Goal: Task Accomplishment & Management: Manage account settings

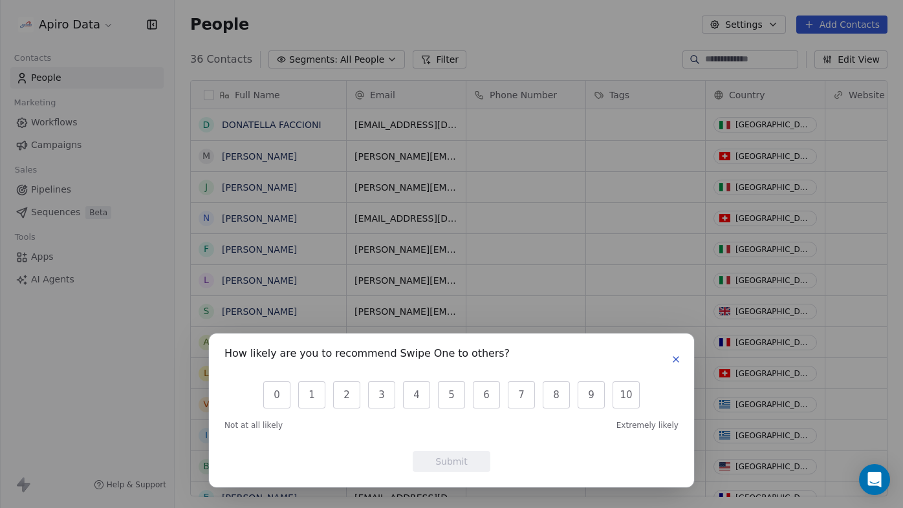
click at [676, 360] on icon "button" at bounding box center [675, 359] width 5 height 5
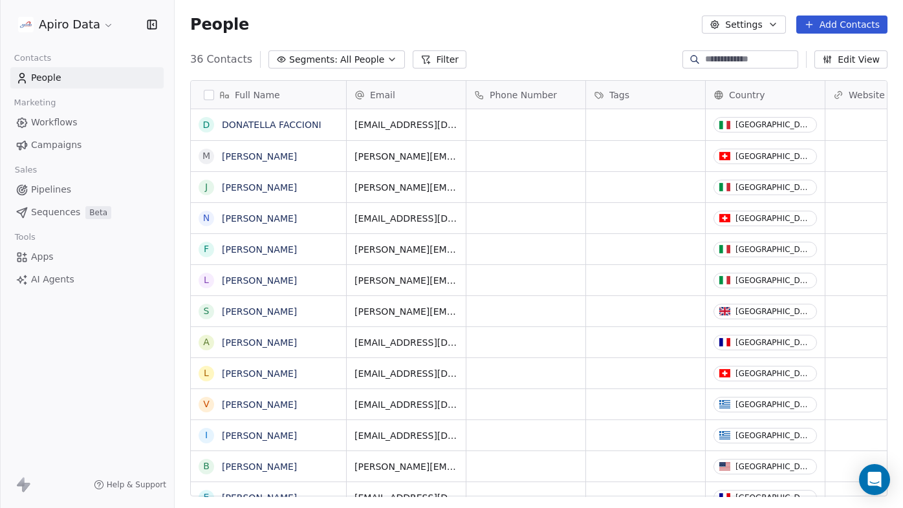
click at [60, 83] on span "People" at bounding box center [46, 78] width 30 height 14
click at [831, 20] on button "Add Contacts" at bounding box center [841, 25] width 91 height 18
click at [830, 75] on span "Import from CSV" at bounding box center [838, 74] width 75 height 14
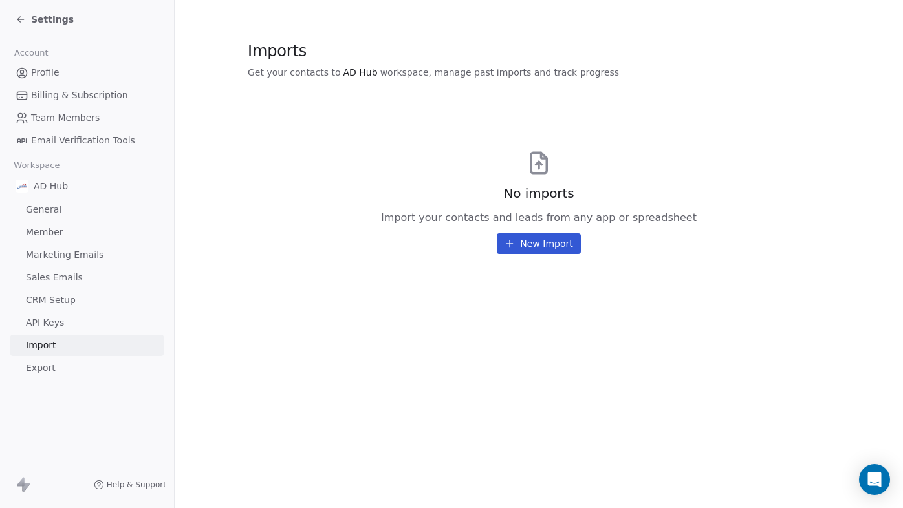
click at [550, 241] on button "New Import" at bounding box center [538, 243] width 83 height 21
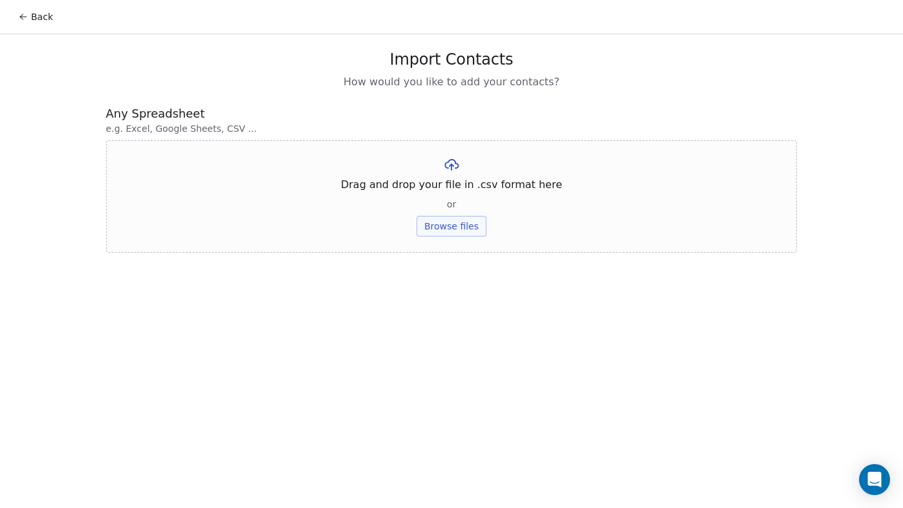
click at [453, 230] on button "Browse files" at bounding box center [452, 226] width 70 height 21
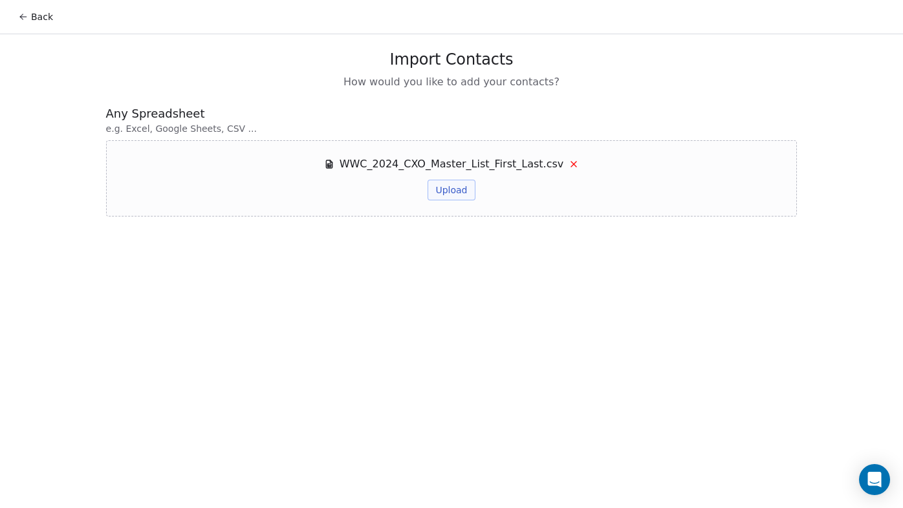
click at [462, 188] on button "Upload" at bounding box center [450, 190] width 47 height 21
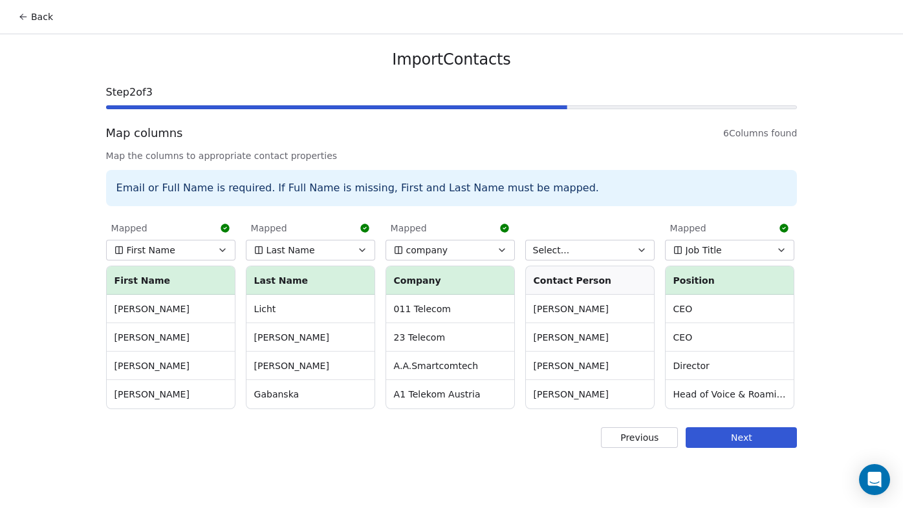
click at [723, 439] on button "Next" at bounding box center [741, 437] width 111 height 21
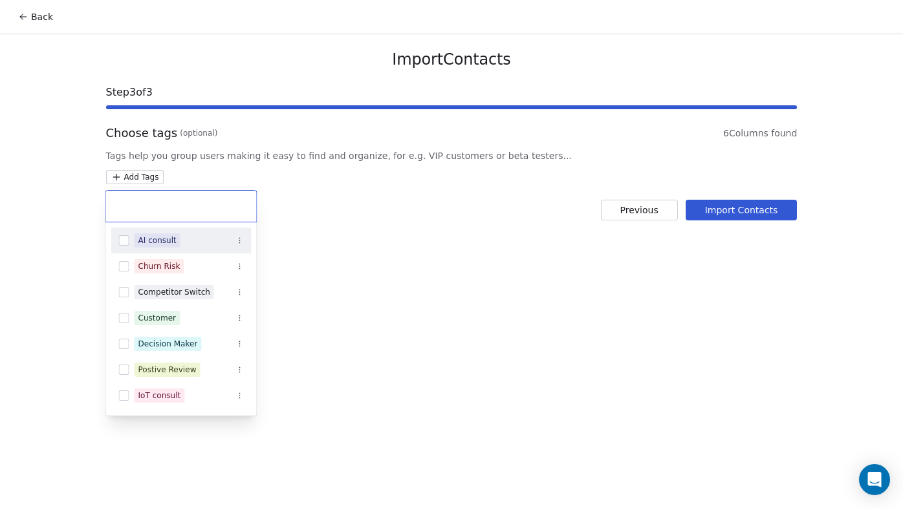
click at [147, 177] on html "Back Import Contacts Step 3 of 3 Choose tags (optional) 6 Columns found Tags he…" at bounding box center [451, 262] width 903 height 525
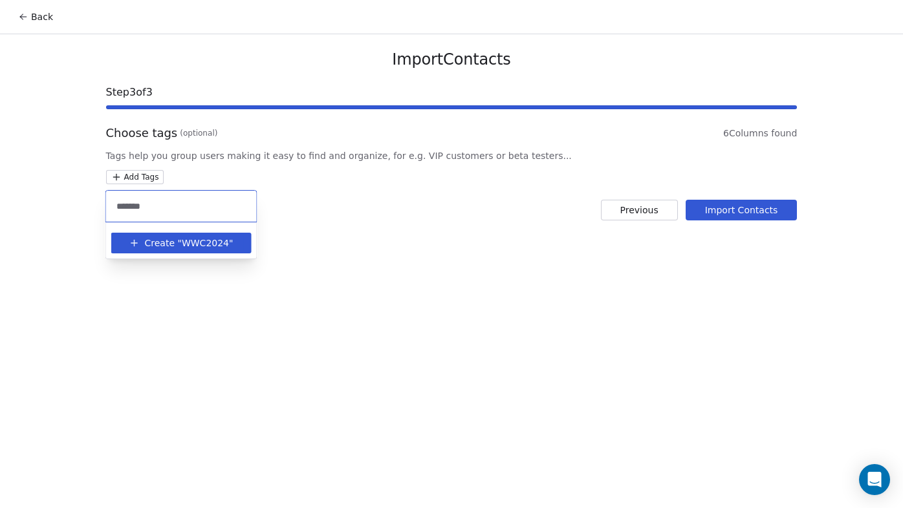
type input "*******"
click at [197, 247] on span "WWC2024" at bounding box center [205, 244] width 47 height 14
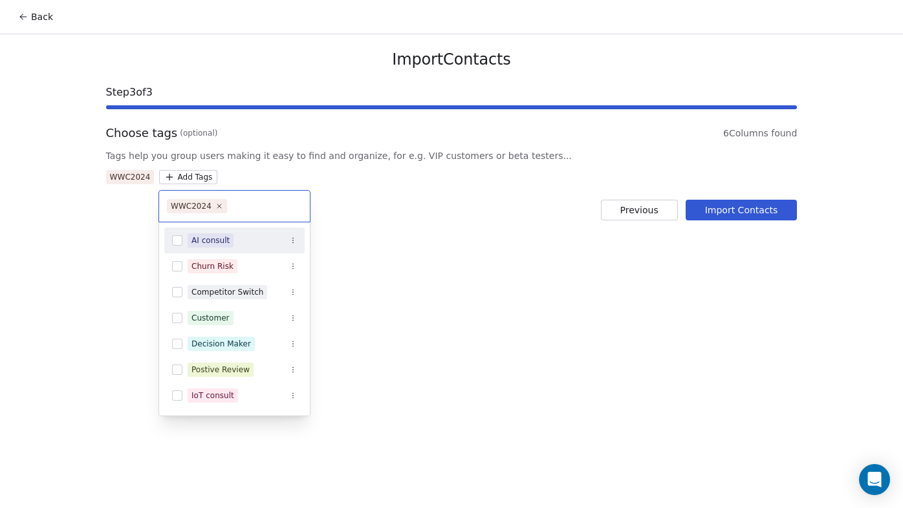
click at [735, 208] on html "Back Import Contacts Step 3 of 3 Choose tags (optional) 6 Columns found Tags he…" at bounding box center [451, 262] width 903 height 525
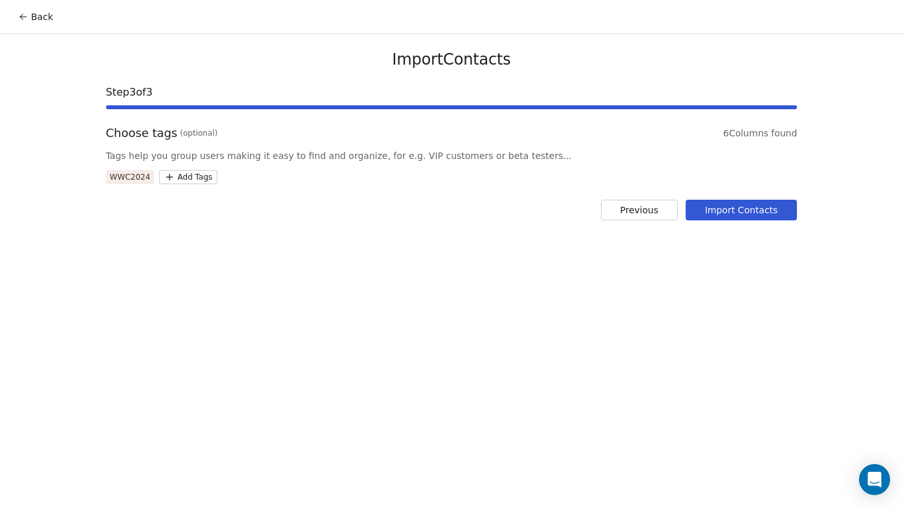
click at [744, 211] on button "Import Contacts" at bounding box center [742, 210] width 112 height 21
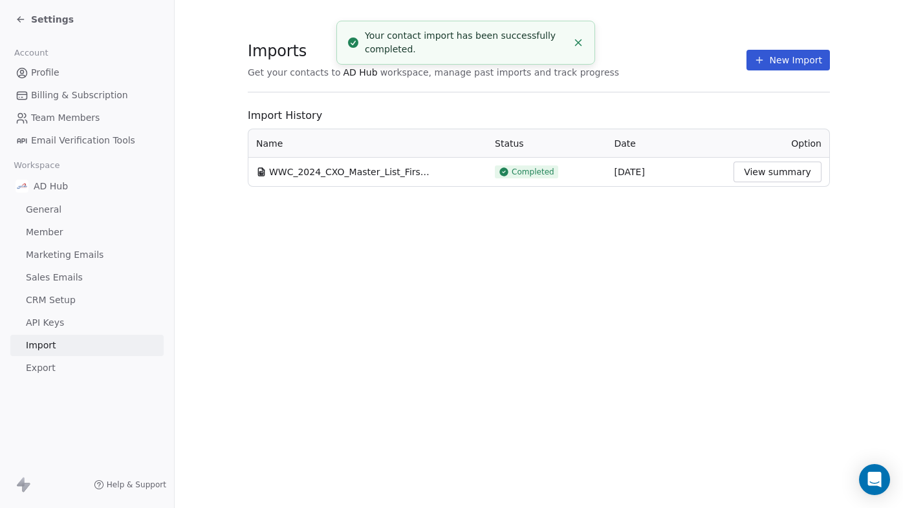
click at [41, 116] on span "Team Members" at bounding box center [65, 118] width 69 height 14
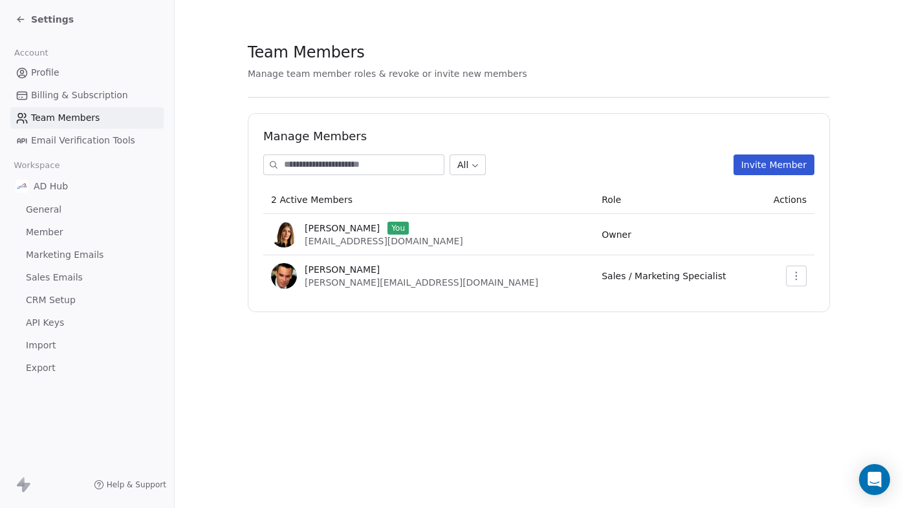
click at [75, 96] on span "Billing & Subscription" at bounding box center [79, 96] width 97 height 14
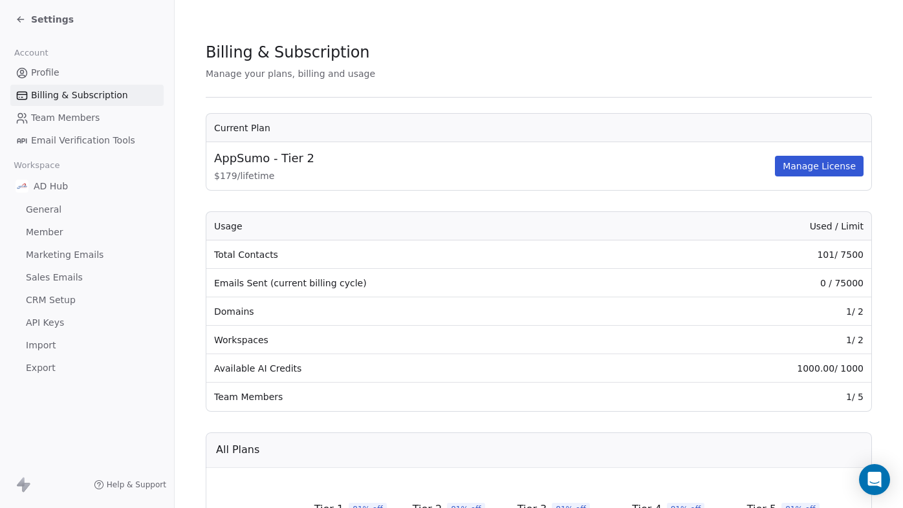
click at [45, 19] on span "Settings" at bounding box center [52, 19] width 43 height 13
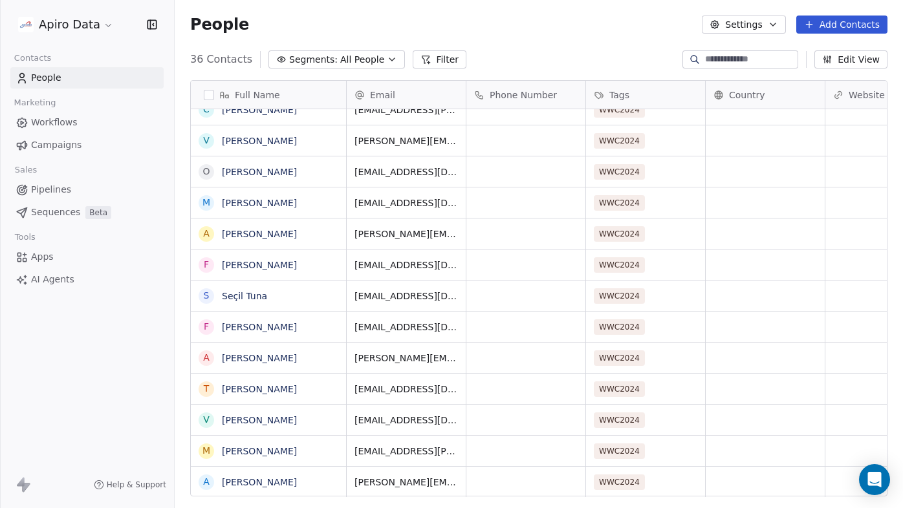
click at [49, 146] on span "Campaigns" at bounding box center [56, 145] width 50 height 14
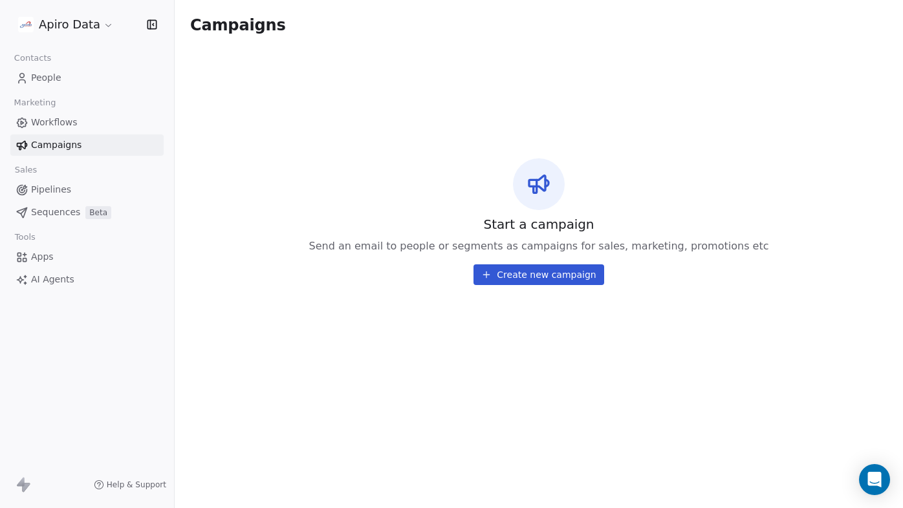
click at [559, 277] on button "Create new campaign" at bounding box center [538, 275] width 130 height 21
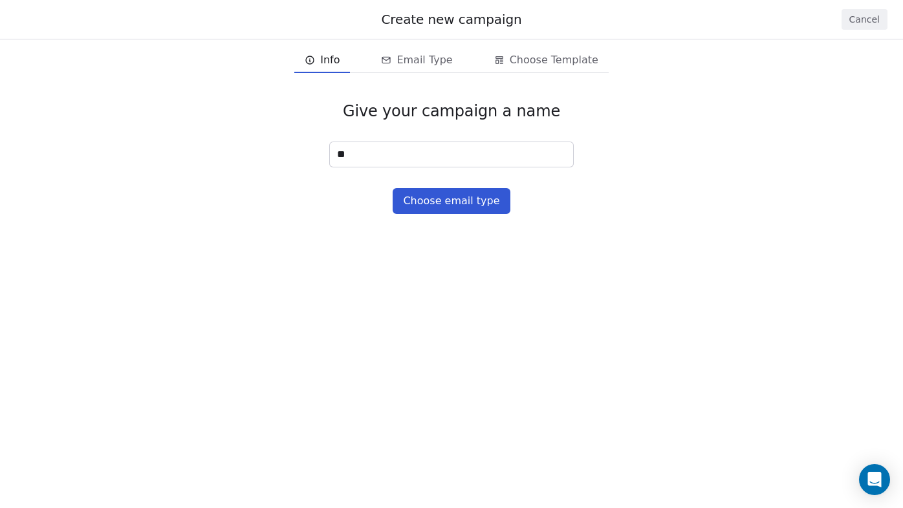
type input "*"
type input "**********"
click at [441, 211] on button "Choose email type" at bounding box center [451, 201] width 117 height 26
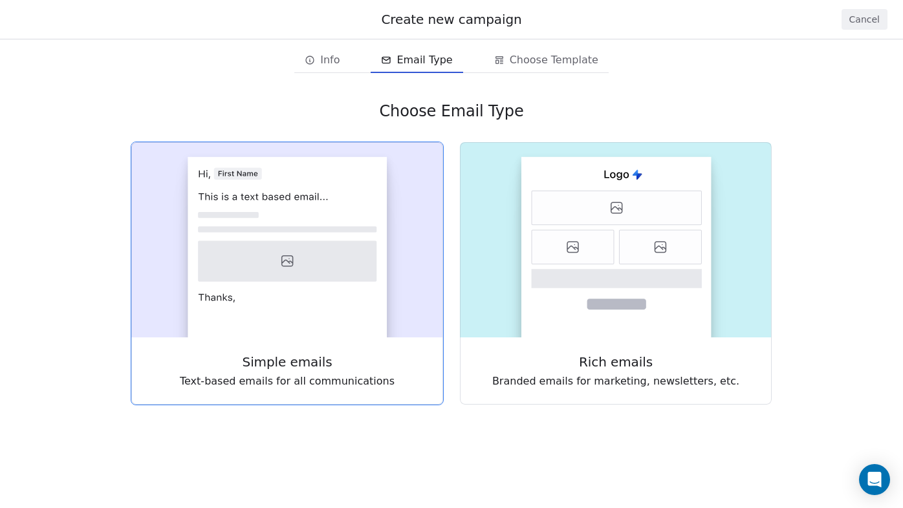
click at [339, 241] on icon at bounding box center [287, 261] width 179 height 41
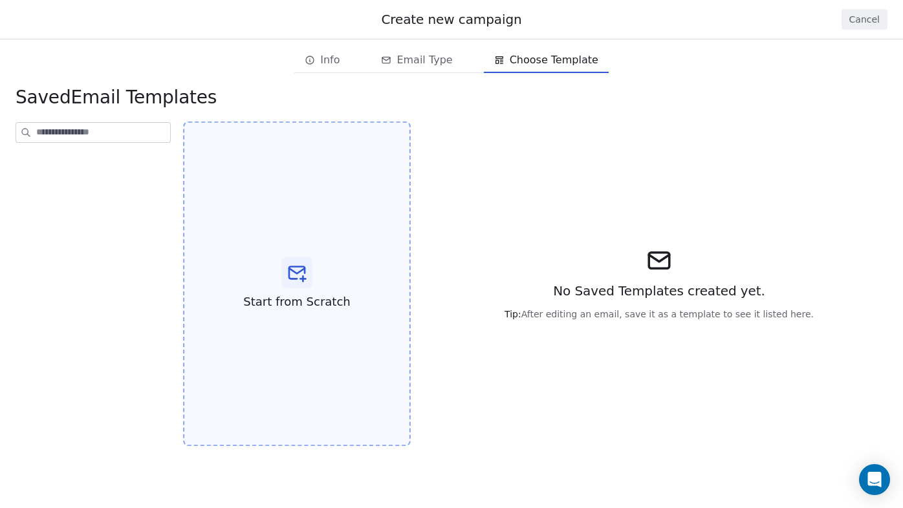
click at [290, 283] on icon at bounding box center [297, 273] width 21 height 21
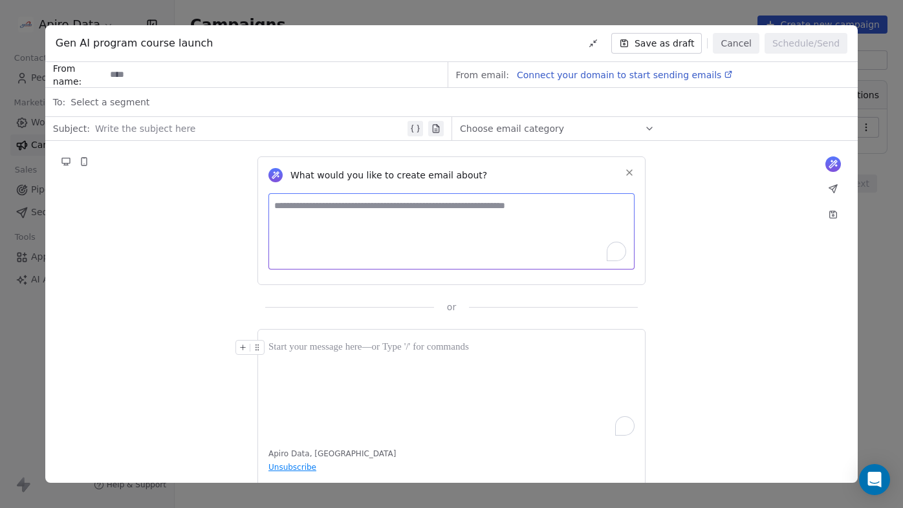
click at [306, 215] on textarea "To enrich screen reader interactions, please activate Accessibility in Grammarl…" at bounding box center [451, 231] width 366 height 76
paste textarea "**********"
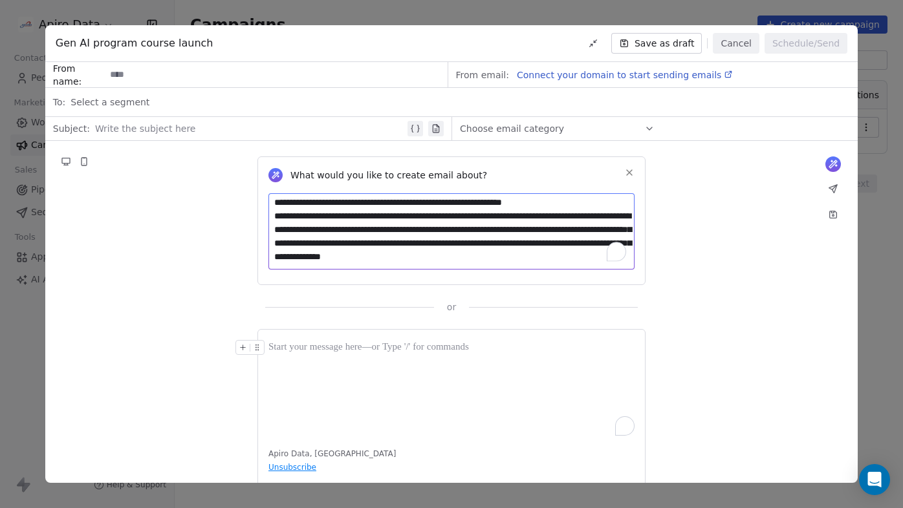
scroll to position [920, 0]
type textarea "**********"
click at [832, 162] on icon at bounding box center [833, 164] width 10 height 10
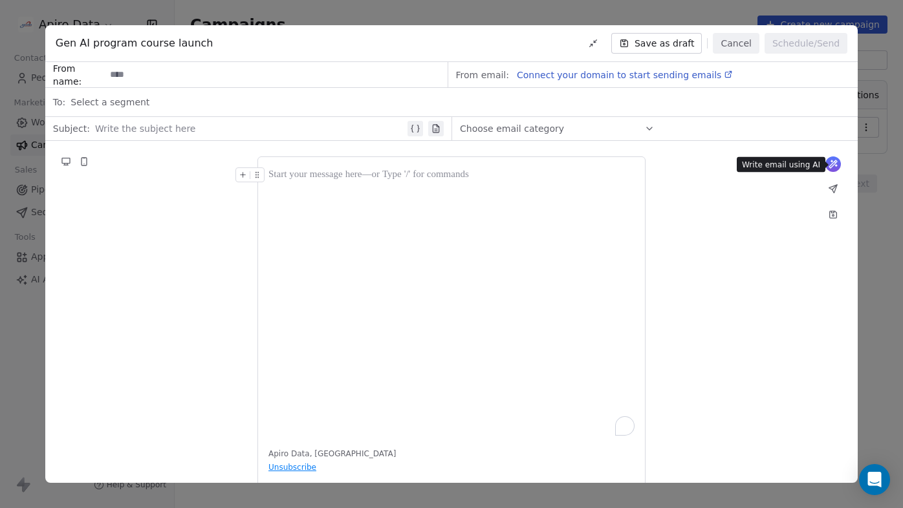
click at [110, 107] on span "Select a segment" at bounding box center [109, 102] width 79 height 13
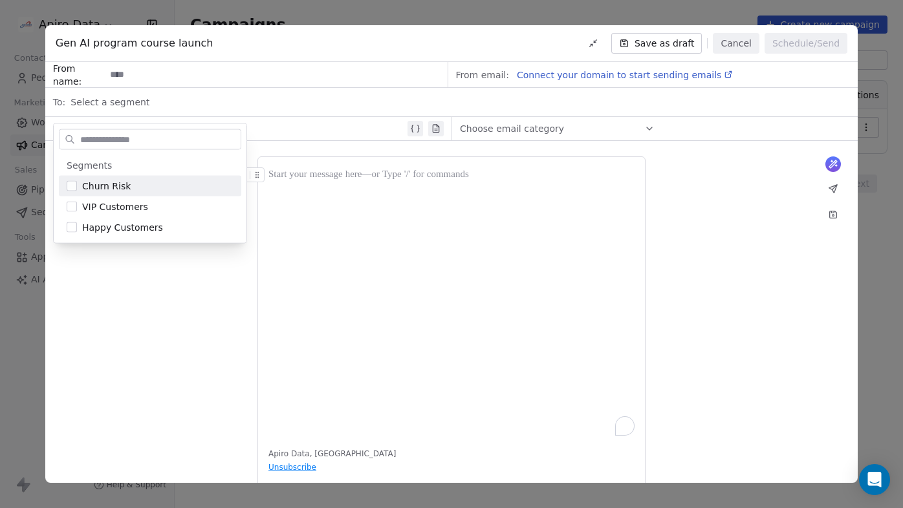
click at [109, 101] on span "Select a segment" at bounding box center [109, 102] width 79 height 13
click at [314, 125] on div at bounding box center [250, 129] width 310 height 16
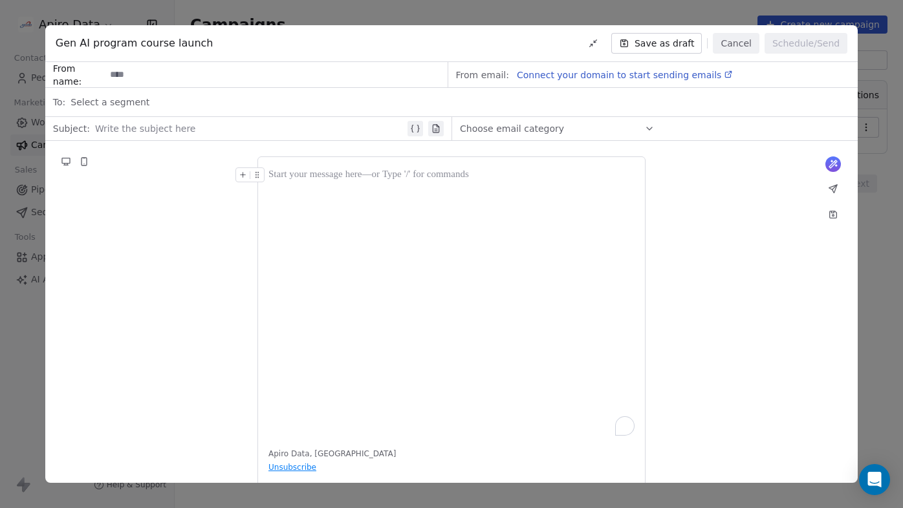
click at [239, 126] on div at bounding box center [250, 129] width 305 height 16
drag, startPoint x: 226, startPoint y: 129, endPoint x: 76, endPoint y: 127, distance: 150.1
click at [76, 127] on div "Subject: Write the subject here" at bounding box center [248, 128] width 406 height 23
click at [184, 203] on div "What would you like to create email about? 3 or Apiro Data, United Kingdom Unsu…" at bounding box center [451, 325] width 812 height 369
click at [330, 173] on div "To enrich screen reader interactions, please activate Accessibility in Grammarl…" at bounding box center [451, 176] width 366 height 16
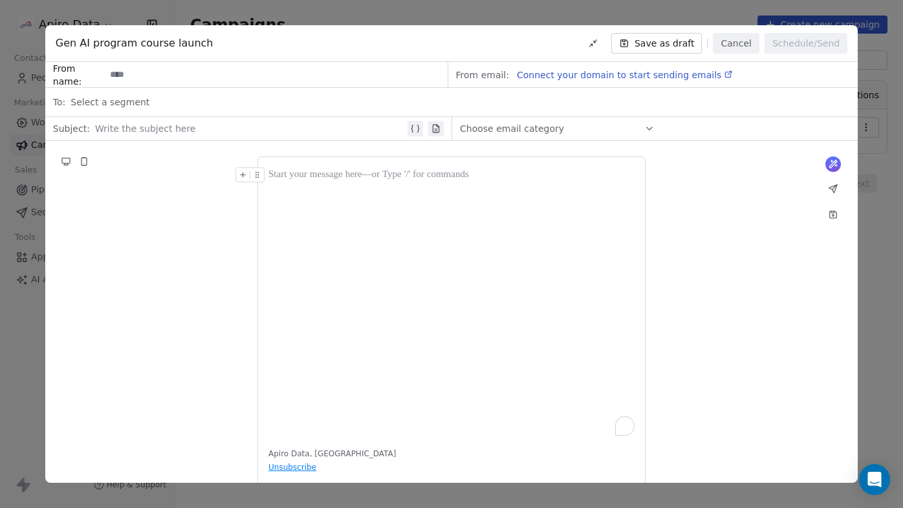
scroll to position [27, 0]
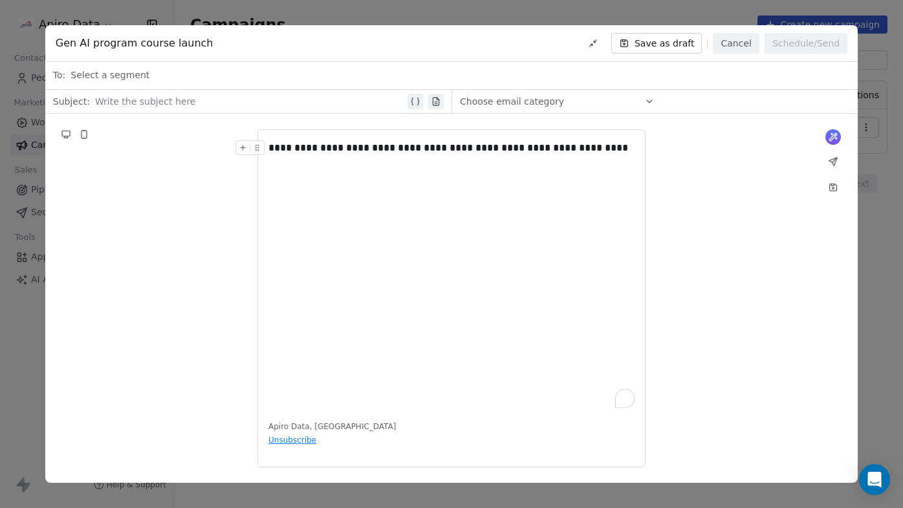
click at [258, 102] on div at bounding box center [250, 102] width 305 height 16
click at [739, 41] on button "Cancel" at bounding box center [736, 43] width 46 height 21
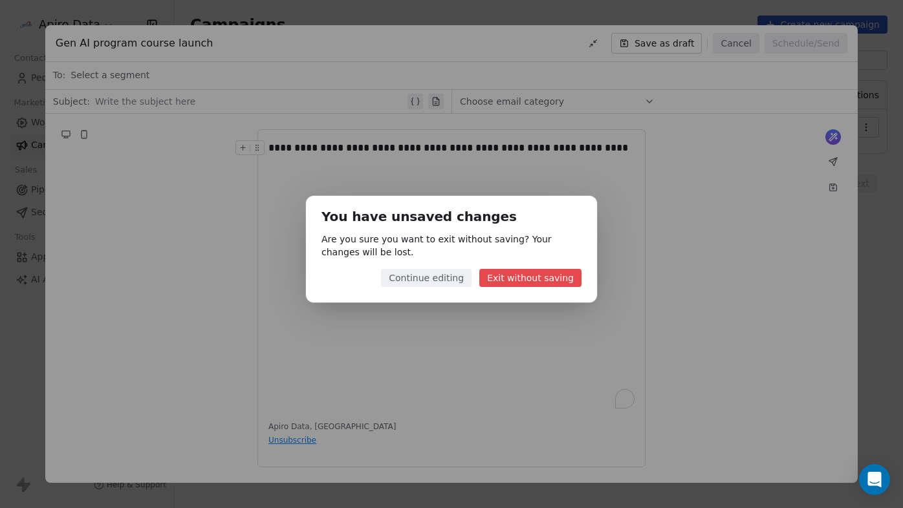
click at [505, 280] on button "Exit without saving" at bounding box center [530, 278] width 102 height 18
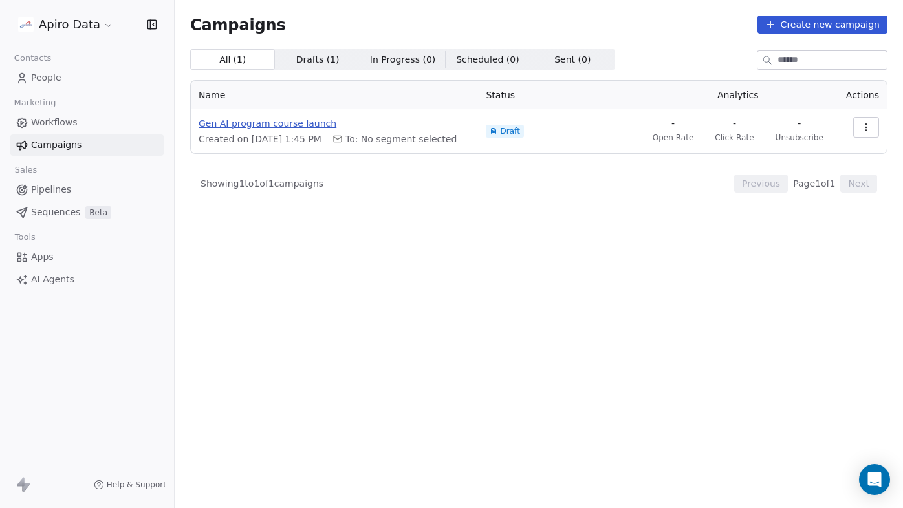
click at [286, 126] on span "Gen AI program course launch" at bounding box center [335, 123] width 272 height 13
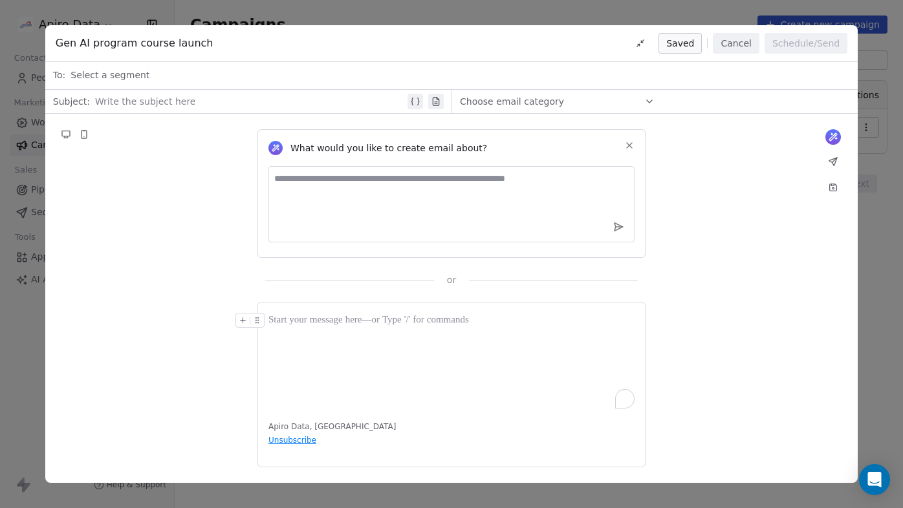
click at [305, 321] on div "To enrich screen reader interactions, please activate Accessibility in Grammarl…" at bounding box center [451, 321] width 366 height 16
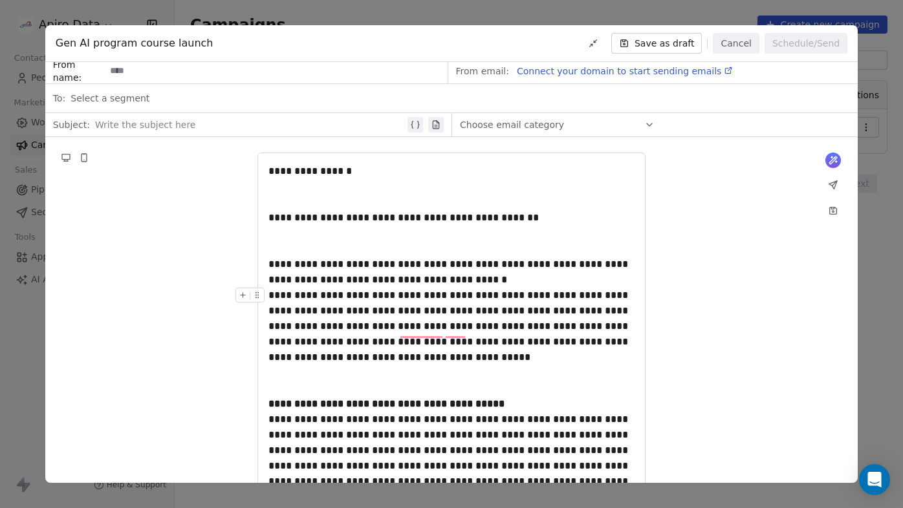
scroll to position [4, 0]
click at [341, 186] on div "To enrich screen reader interactions, please activate Accessibility in Grammarl…" at bounding box center [451, 194] width 366 height 31
drag, startPoint x: 339, startPoint y: 173, endPoint x: 294, endPoint y: 170, distance: 45.4
click at [293, 170] on div "**********" at bounding box center [451, 172] width 366 height 16
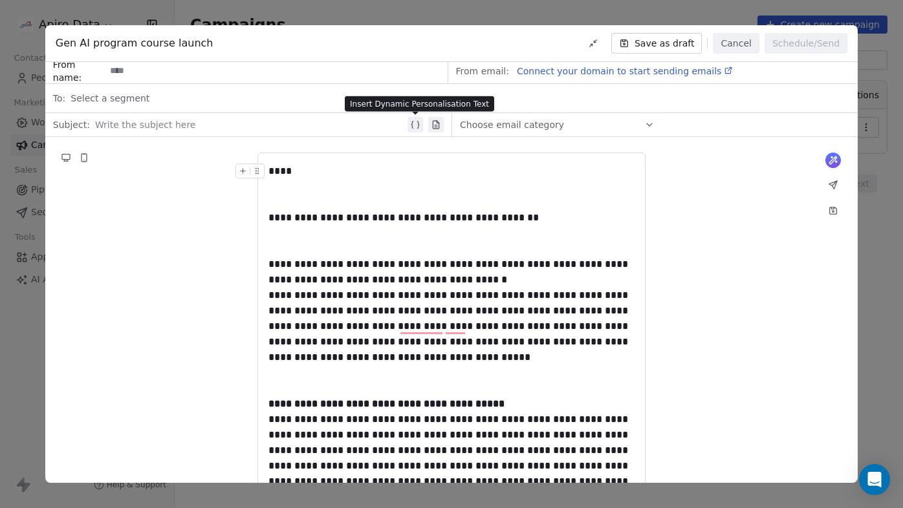
click at [415, 126] on icon at bounding box center [415, 125] width 10 height 10
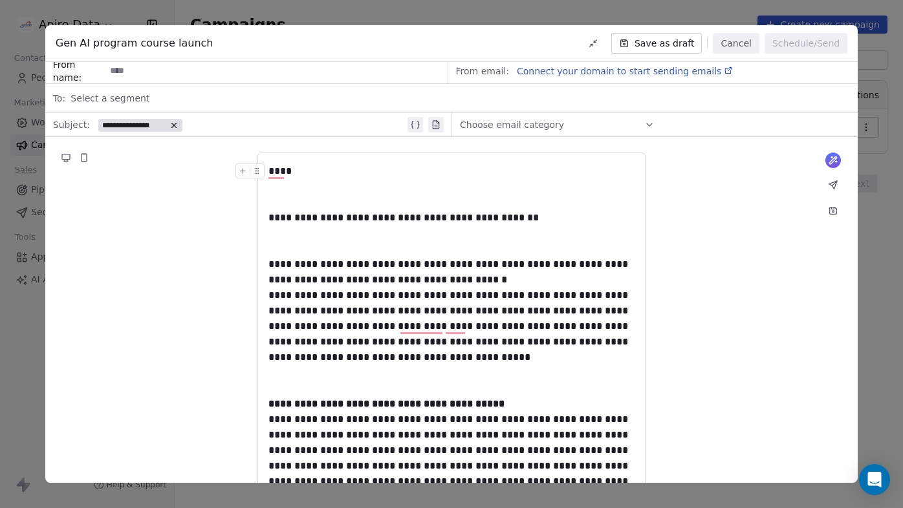
click at [174, 129] on icon at bounding box center [173, 125] width 9 height 9
click at [290, 246] on div "To enrich screen reader interactions, please activate Accessibility in Grammarl…" at bounding box center [451, 241] width 366 height 31
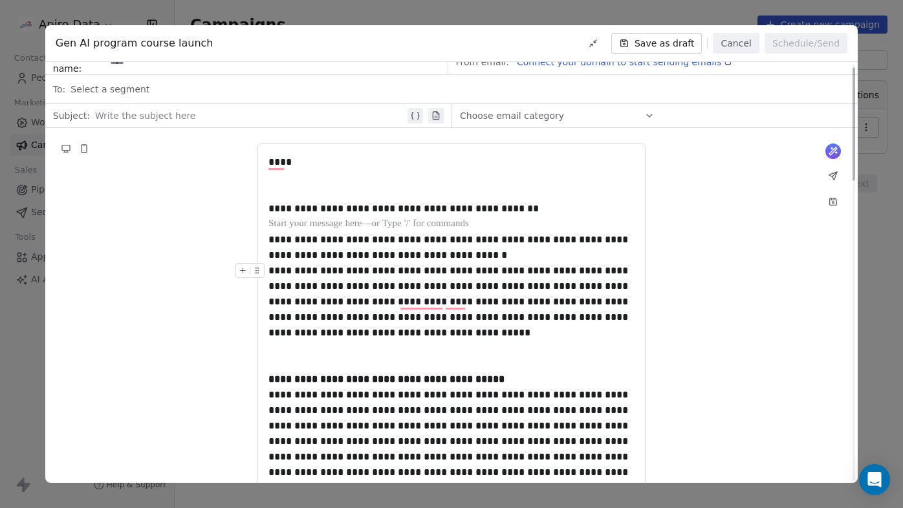
scroll to position [20, 0]
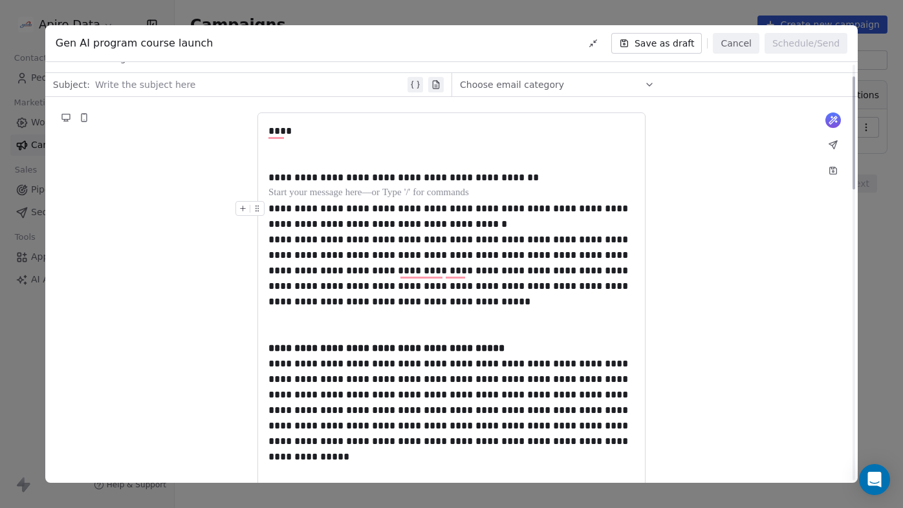
click at [451, 227] on div "**********" at bounding box center [451, 216] width 366 height 31
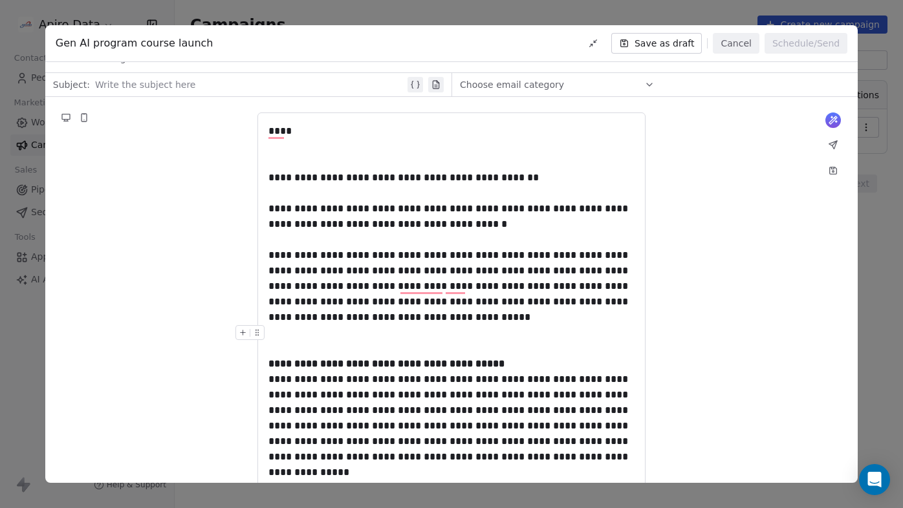
click at [407, 334] on div "To enrich screen reader interactions, please activate Accessibility in Grammarl…" at bounding box center [451, 340] width 366 height 31
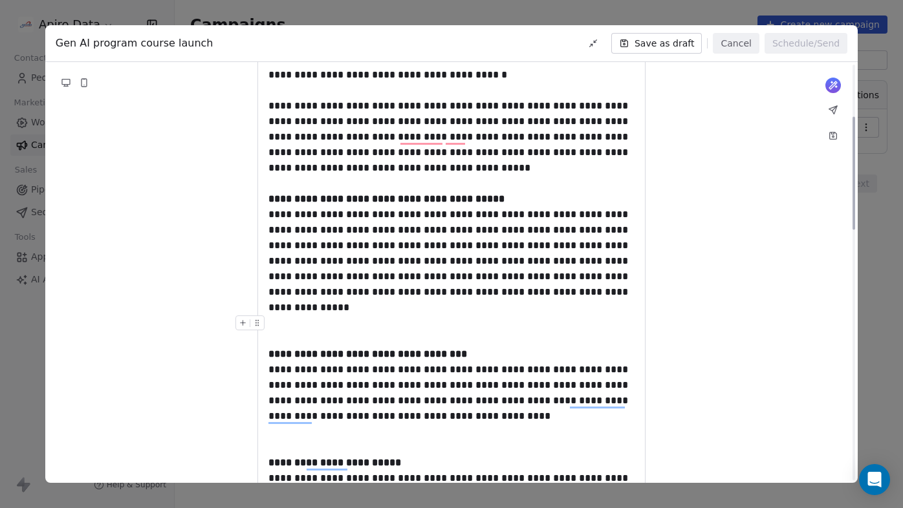
click at [330, 331] on div "To enrich screen reader interactions, please activate Accessibility in Grammarl…" at bounding box center [451, 331] width 366 height 31
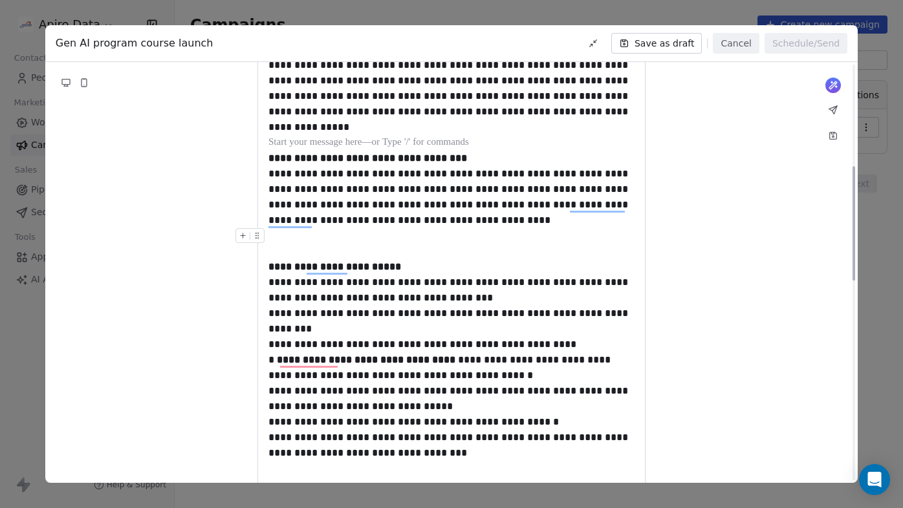
click at [299, 246] on div "To enrich screen reader interactions, please activate Accessibility in Grammarl…" at bounding box center [451, 243] width 366 height 31
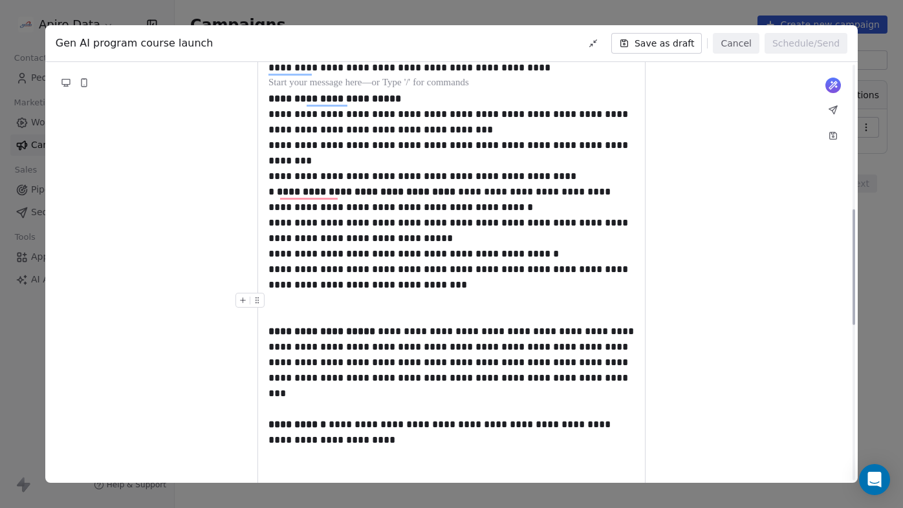
click at [289, 309] on div "To enrich screen reader interactions, please activate Accessibility in Grammarl…" at bounding box center [451, 308] width 366 height 31
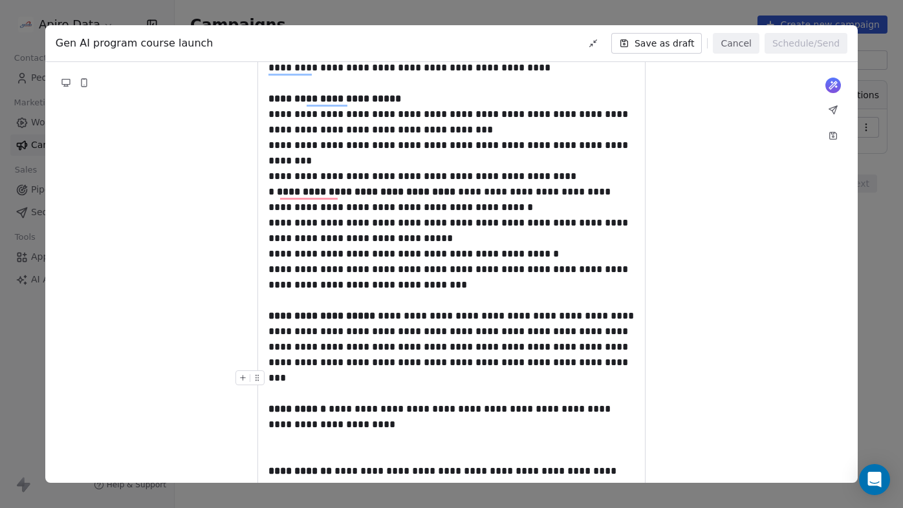
click at [284, 373] on div "To enrich screen reader interactions, please activate Accessibility in Grammarl…" at bounding box center [451, 386] width 366 height 31
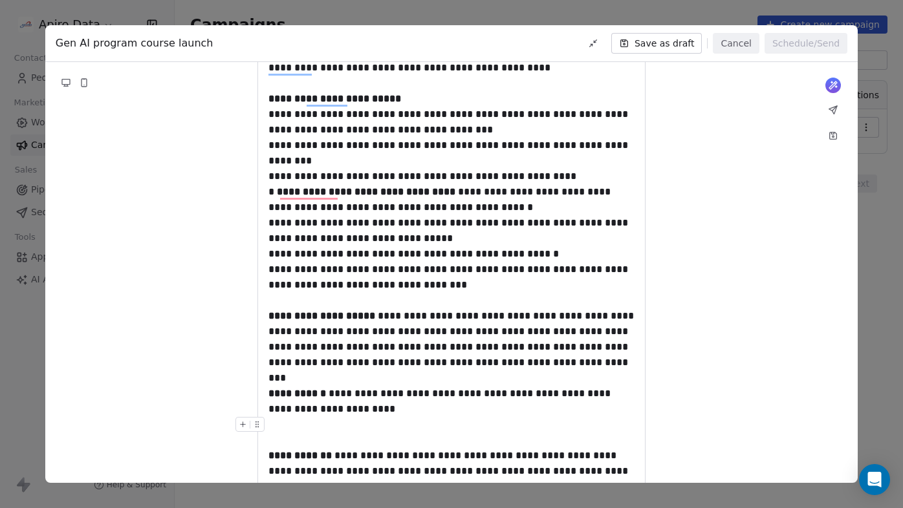
click at [287, 437] on div "To enrich screen reader interactions, please activate Accessibility in Grammarl…" at bounding box center [451, 432] width 366 height 31
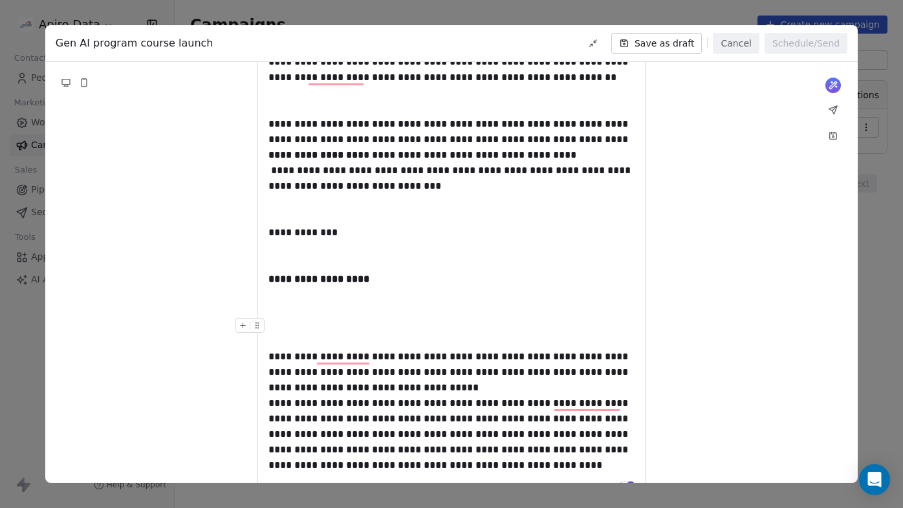
click at [301, 324] on div "To enrich screen reader interactions, please activate Accessibility in Grammarl…" at bounding box center [451, 333] width 366 height 31
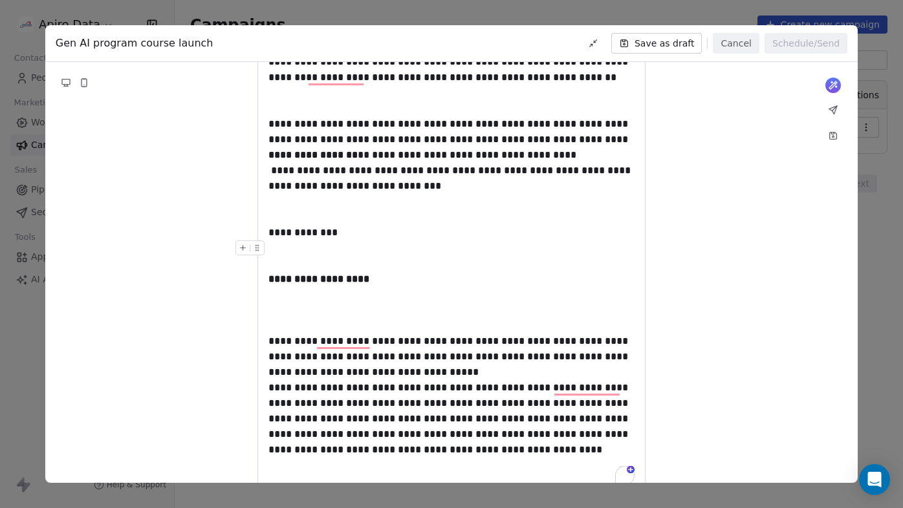
click at [286, 252] on div "To enrich screen reader interactions, please activate Accessibility in Grammarl…" at bounding box center [451, 256] width 366 height 31
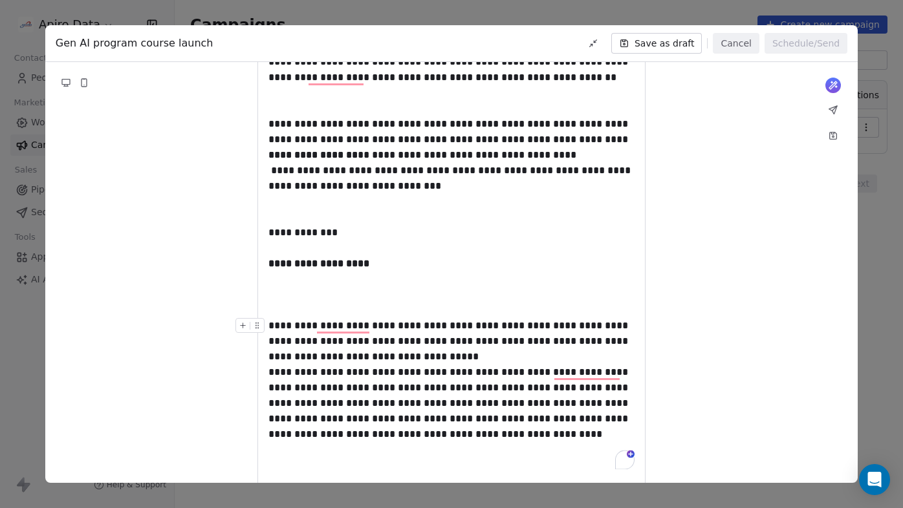
click at [501, 358] on div "**********" at bounding box center [451, 341] width 366 height 47
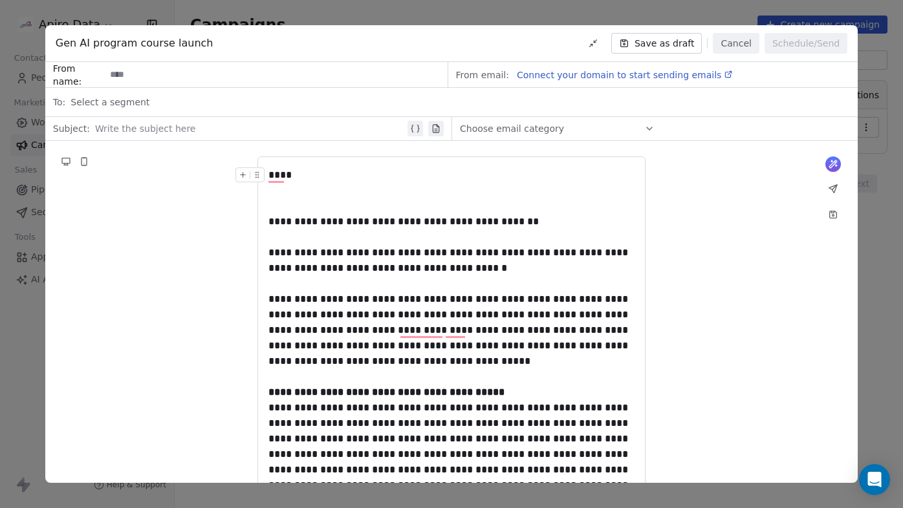
click at [308, 124] on div at bounding box center [250, 129] width 305 height 16
click at [397, 142] on button "Proofread in dialog. Suggestions: 0" at bounding box center [397, 142] width 0 height 0
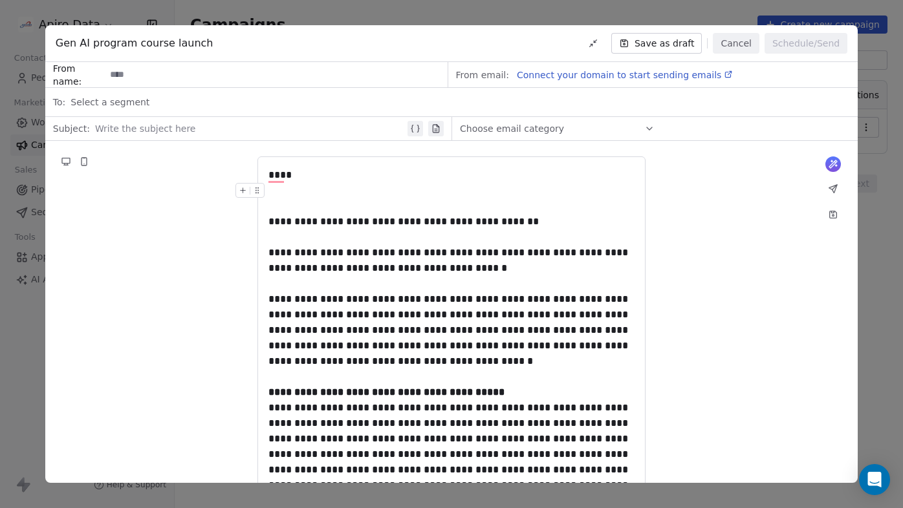
click at [98, 128] on div at bounding box center [250, 129] width 305 height 16
drag, startPoint x: 94, startPoint y: 125, endPoint x: 291, endPoint y: 142, distance: 197.9
click at [305, 130] on div at bounding box center [250, 129] width 305 height 16
click at [431, 127] on icon at bounding box center [436, 129] width 10 height 10
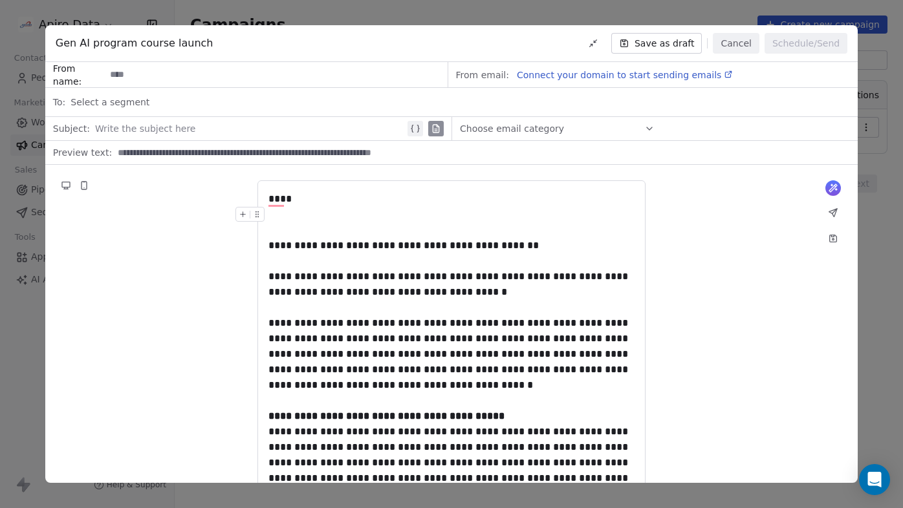
click at [431, 127] on icon at bounding box center [436, 129] width 10 height 10
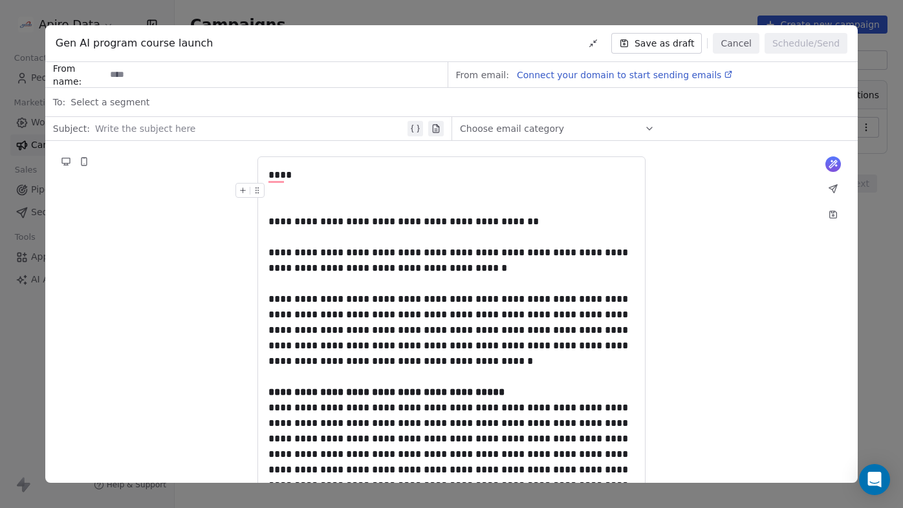
click at [644, 128] on icon at bounding box center [649, 129] width 10 height 10
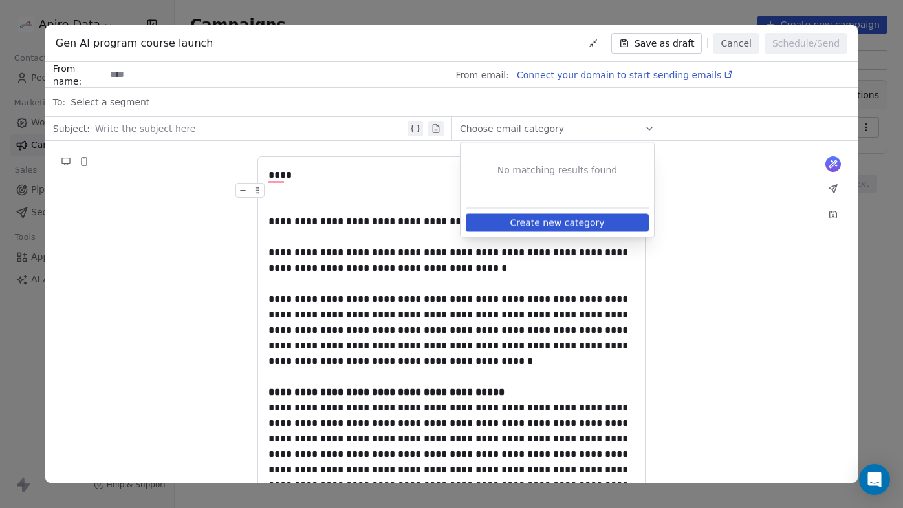
click at [644, 128] on icon at bounding box center [649, 129] width 10 height 10
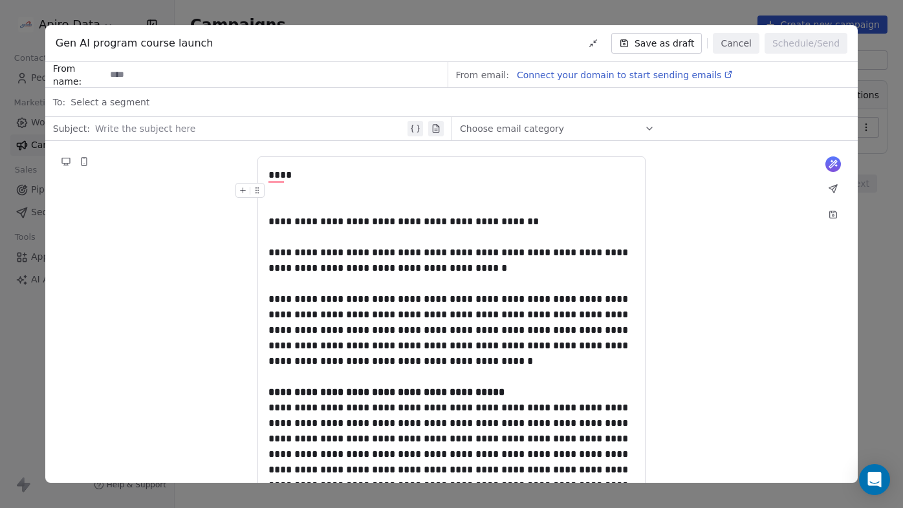
click at [668, 43] on button "Save as draft" at bounding box center [656, 43] width 91 height 21
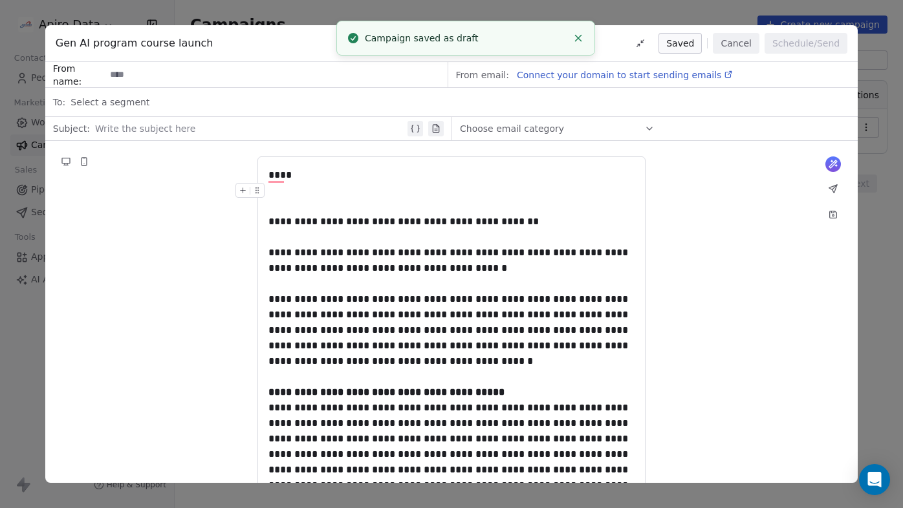
click at [638, 78] on span "Connect your domain to start sending emails" at bounding box center [619, 75] width 204 height 10
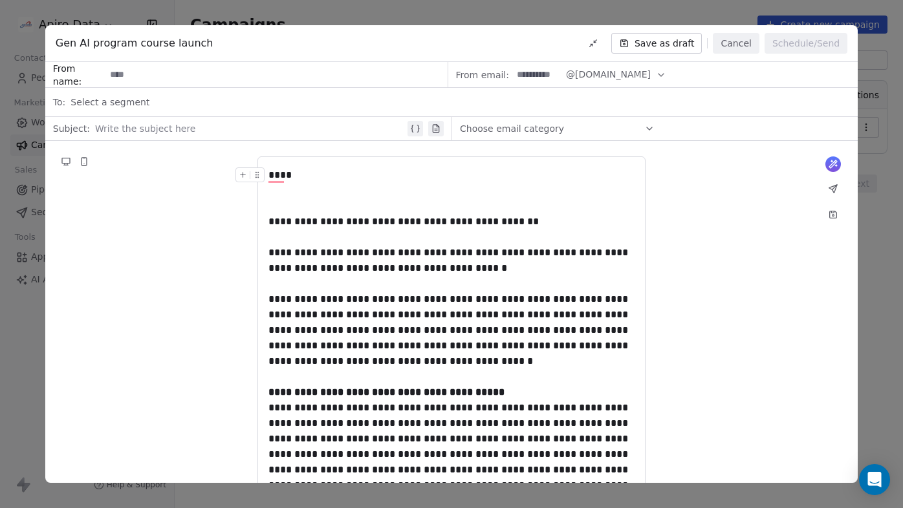
click at [643, 45] on button "Save as draft" at bounding box center [656, 43] width 91 height 21
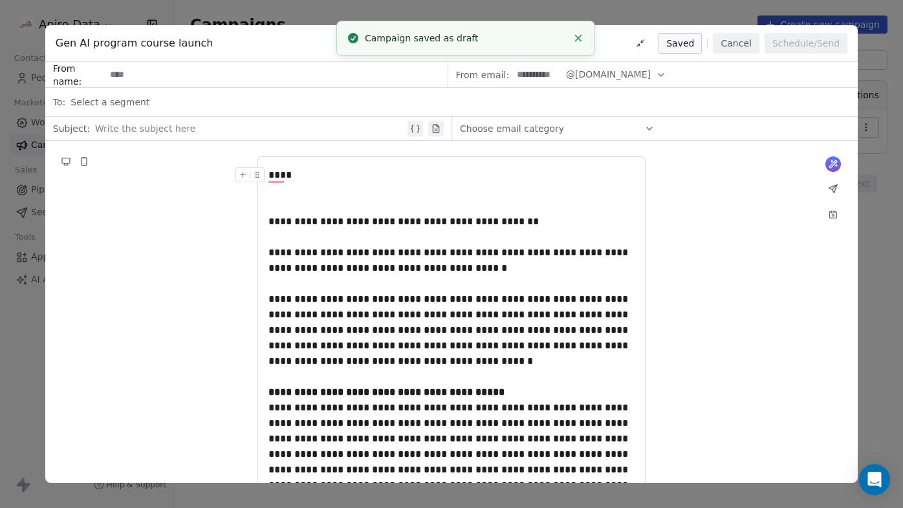
click at [882, 130] on div "**********" at bounding box center [451, 254] width 903 height 508
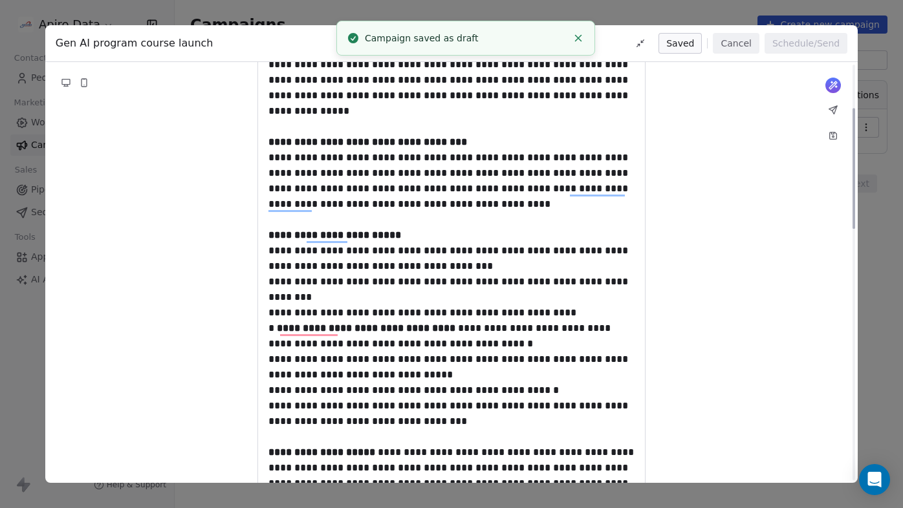
scroll to position [604, 0]
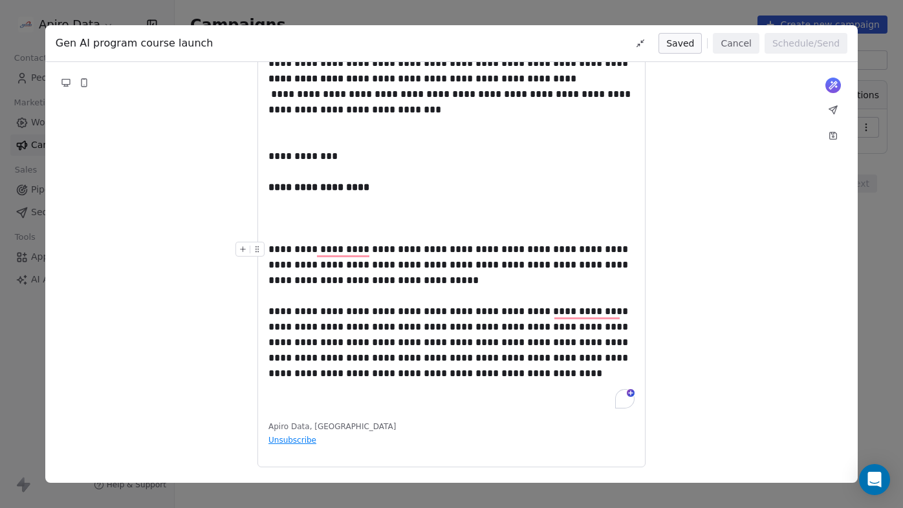
click at [886, 304] on div "**********" at bounding box center [451, 254] width 903 height 508
click at [832, 135] on icon at bounding box center [833, 136] width 7 height 7
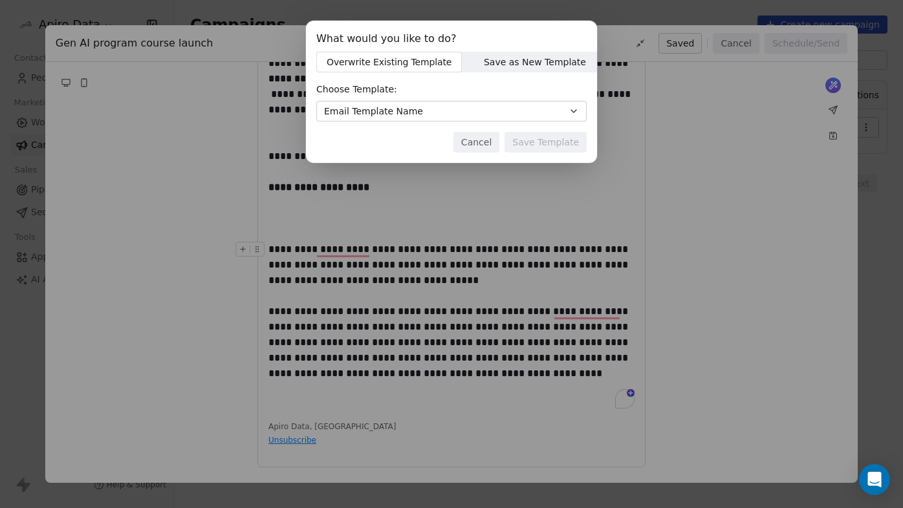
click at [479, 144] on button "Cancel" at bounding box center [476, 142] width 46 height 21
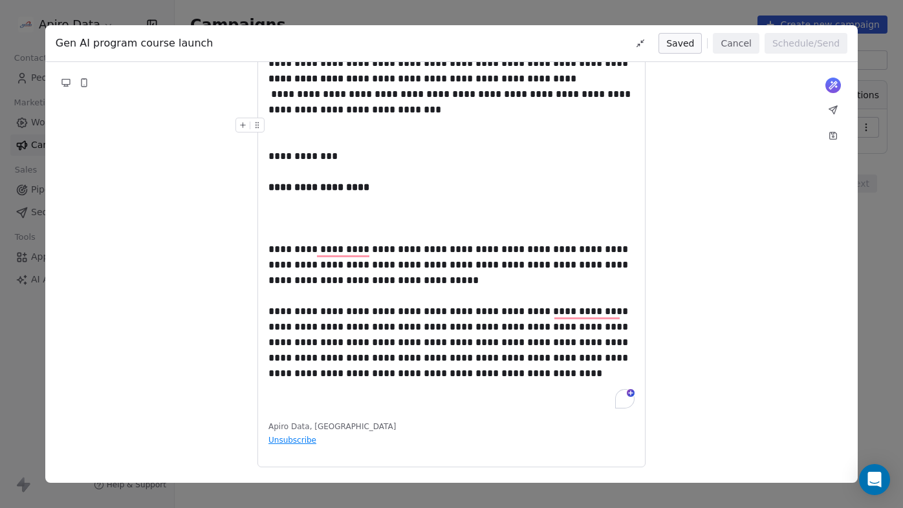
click at [871, 85] on div "**********" at bounding box center [451, 254] width 903 height 508
click at [114, 41] on span "Gen AI program course launch" at bounding box center [135, 44] width 158 height 16
click at [737, 47] on button "Cancel" at bounding box center [736, 43] width 46 height 21
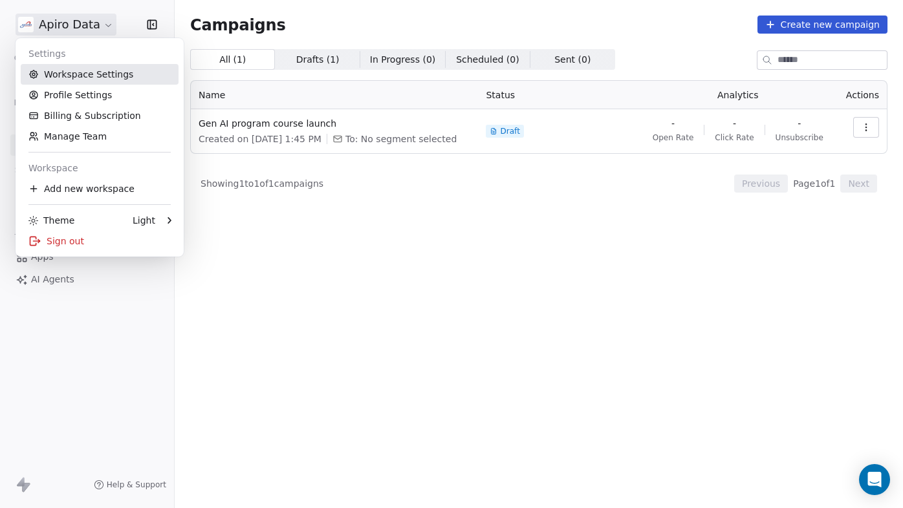
click at [82, 76] on link "Workspace Settings" at bounding box center [100, 74] width 158 height 21
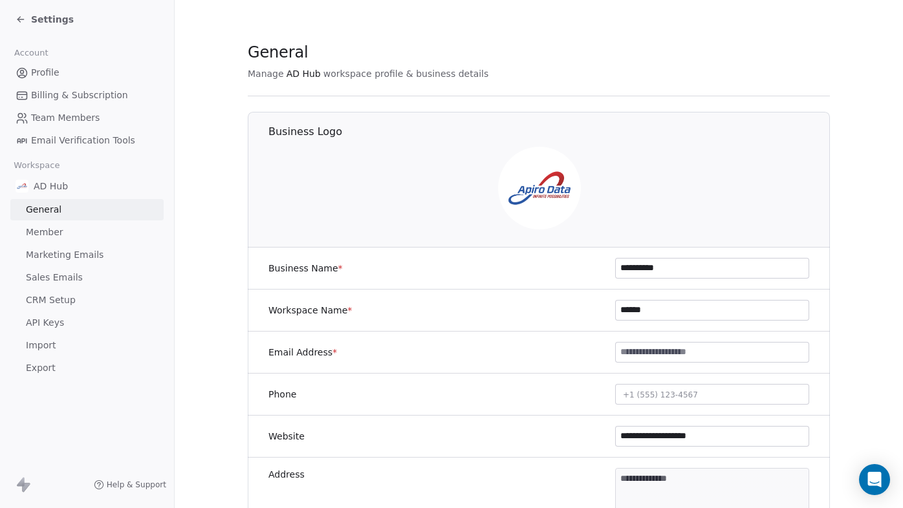
click at [42, 255] on span "Marketing Emails" at bounding box center [65, 255] width 78 height 14
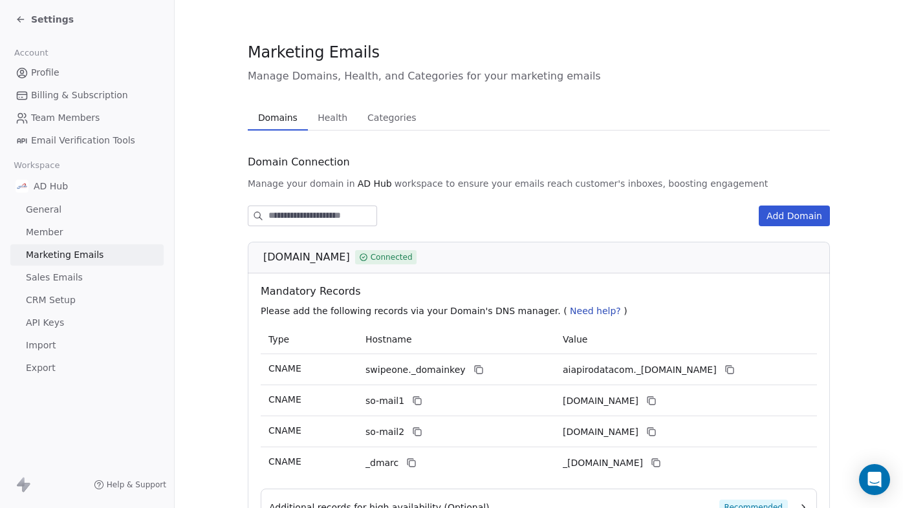
click at [336, 115] on span "Health" at bounding box center [332, 118] width 40 height 18
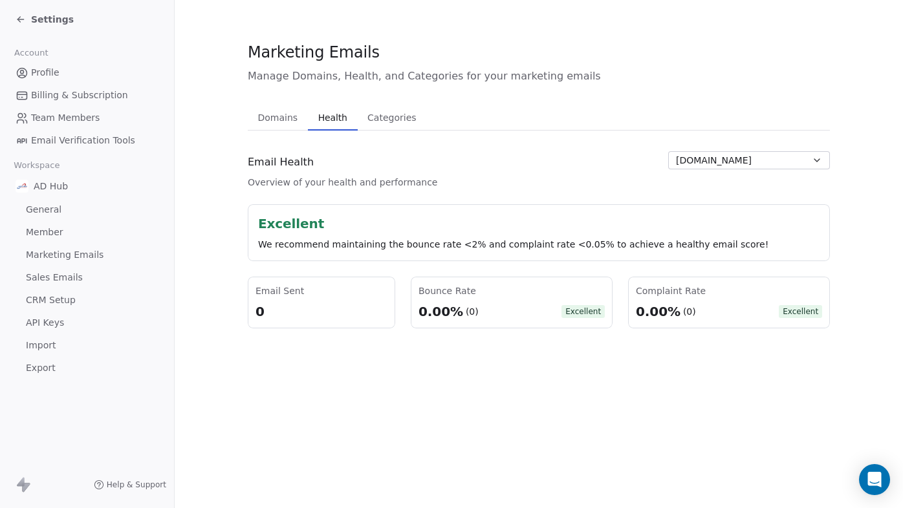
click at [400, 127] on button "Categories Categories" at bounding box center [392, 118] width 69 height 26
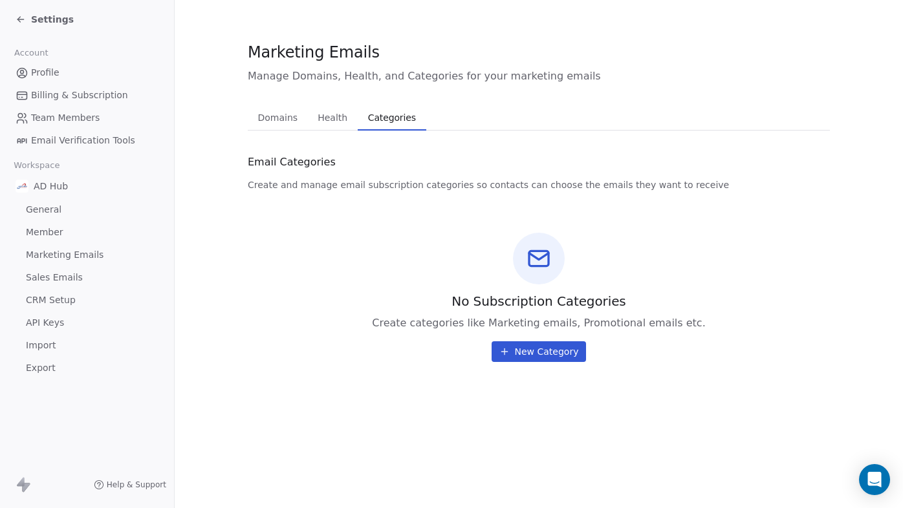
click at [261, 113] on span "Domains" at bounding box center [278, 118] width 50 height 18
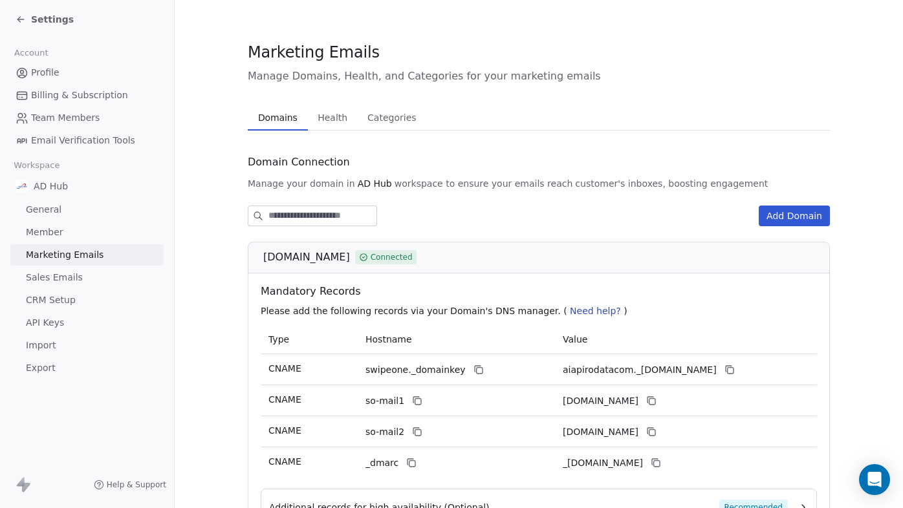
click at [380, 113] on span "Categories" at bounding box center [391, 118] width 59 height 18
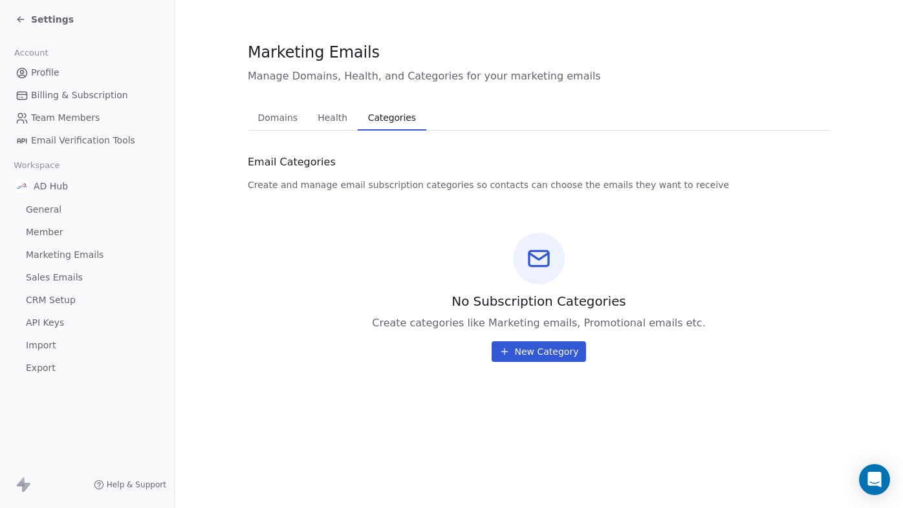
click at [518, 349] on span "New Category" at bounding box center [547, 351] width 64 height 13
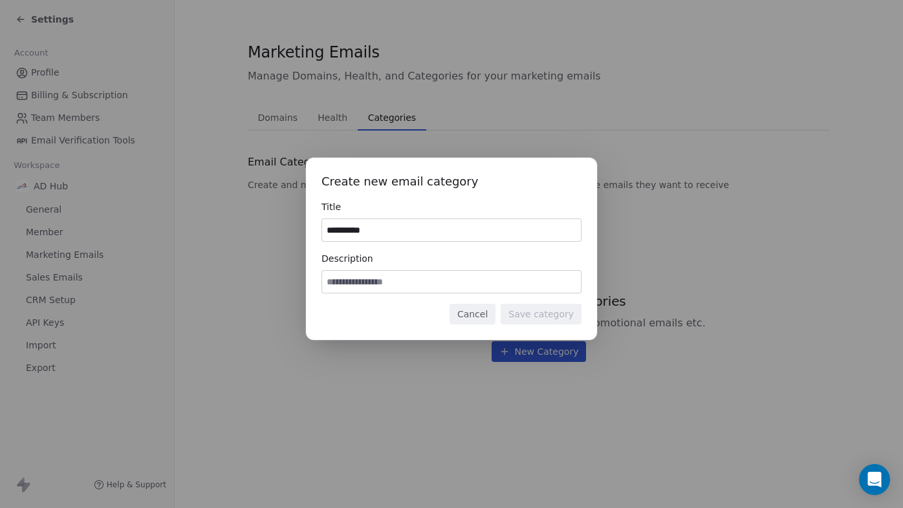
type input "**********"
click at [373, 290] on input at bounding box center [451, 282] width 259 height 22
click at [364, 282] on input at bounding box center [451, 282] width 259 height 22
type input "**********"
click at [538, 318] on button "Save category" at bounding box center [541, 314] width 81 height 21
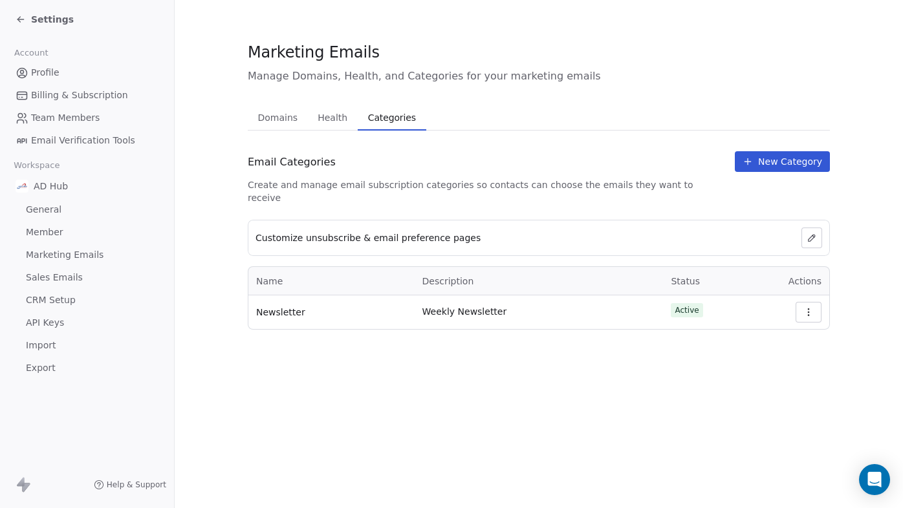
click at [778, 162] on span "New Category" at bounding box center [790, 161] width 64 height 13
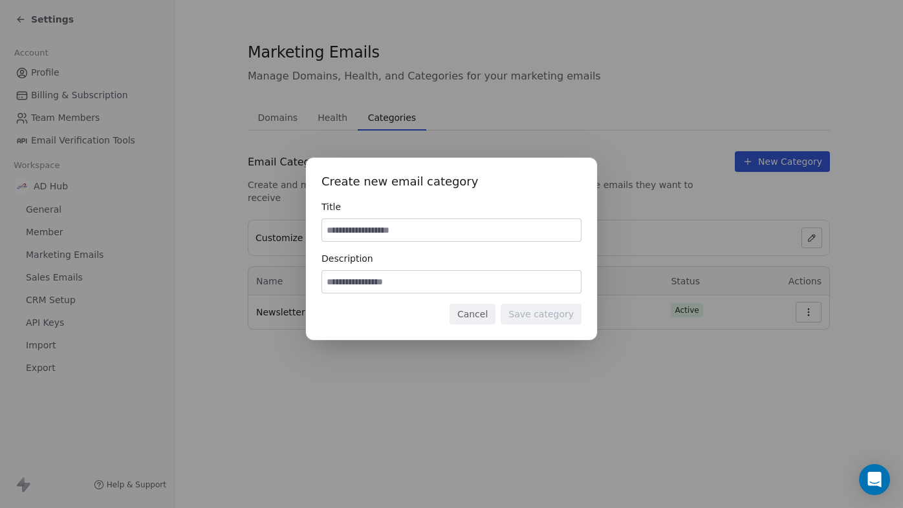
click at [330, 229] on input at bounding box center [451, 230] width 259 height 22
type input "*********"
click at [369, 292] on input at bounding box center [451, 282] width 259 height 22
click at [361, 284] on input at bounding box center [451, 282] width 259 height 22
type input "**********"
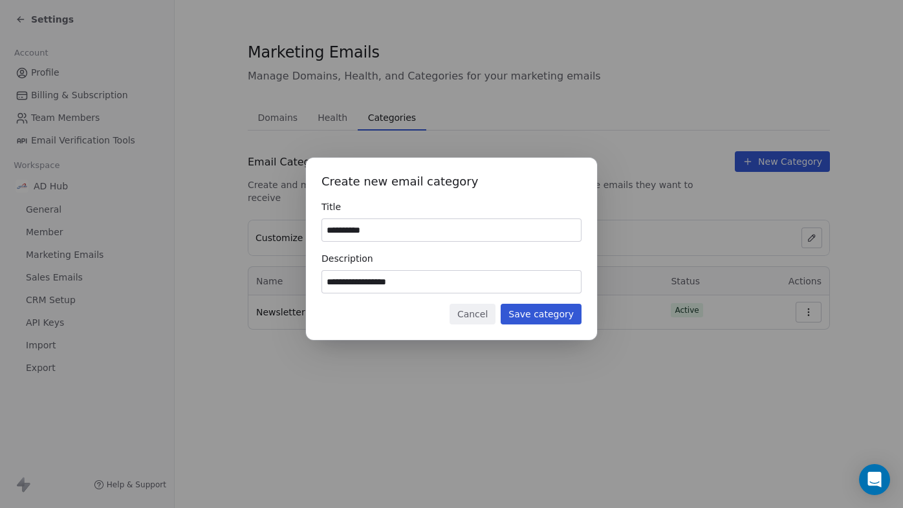
click at [551, 321] on button "Save category" at bounding box center [541, 314] width 81 height 21
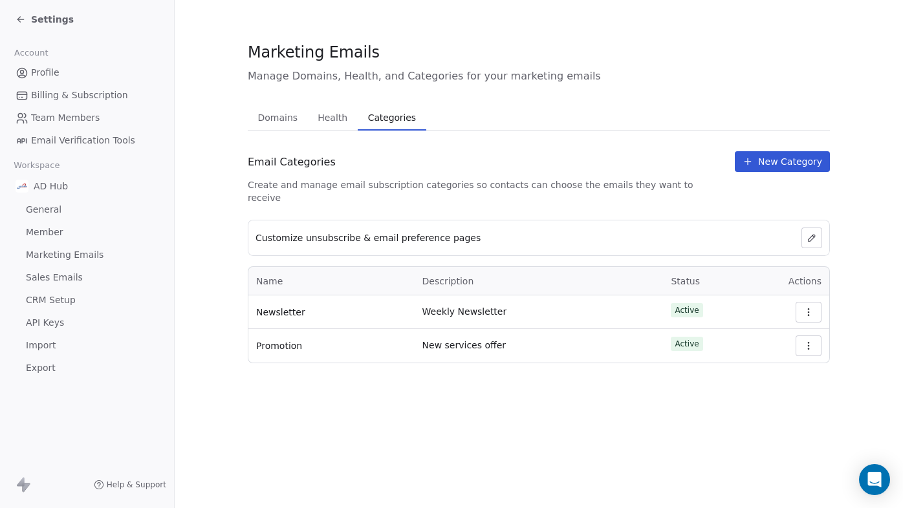
click at [276, 121] on span "Domains" at bounding box center [278, 118] width 50 height 18
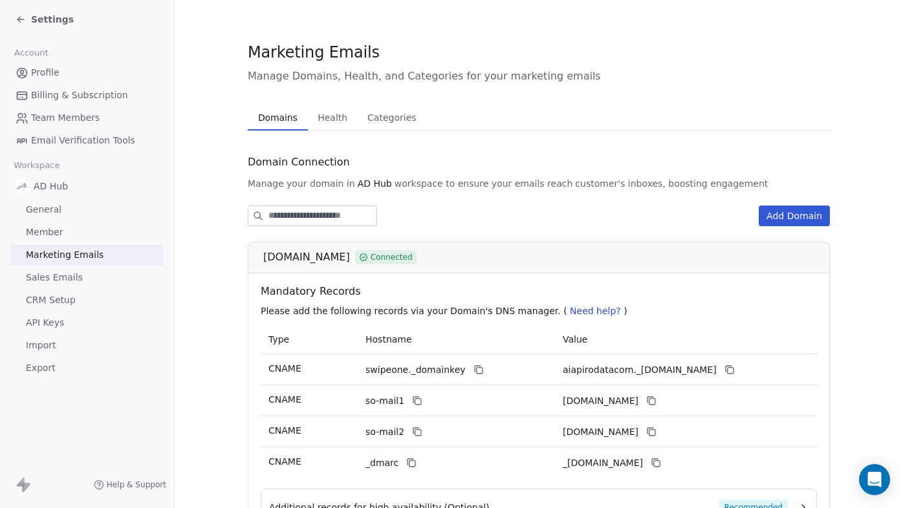
click at [59, 280] on span "Sales Emails" at bounding box center [54, 278] width 57 height 14
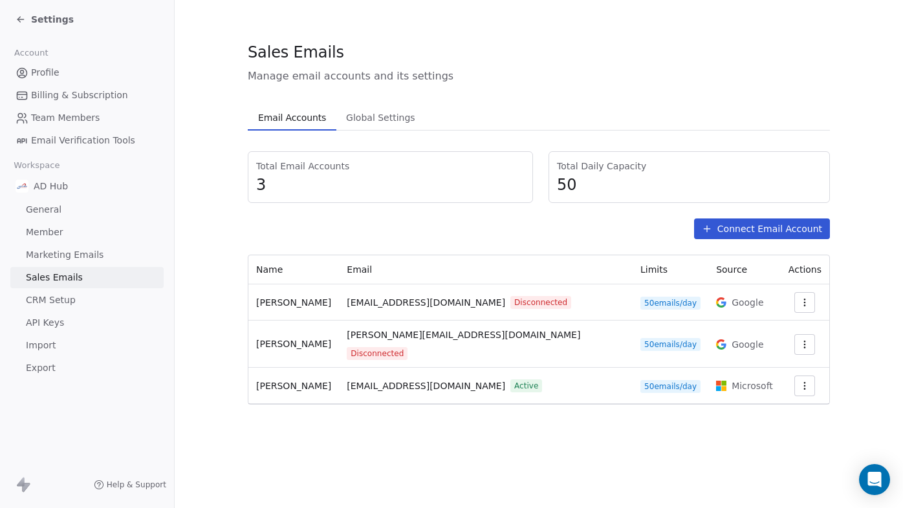
click at [755, 228] on button "Connect Email Account" at bounding box center [762, 229] width 136 height 21
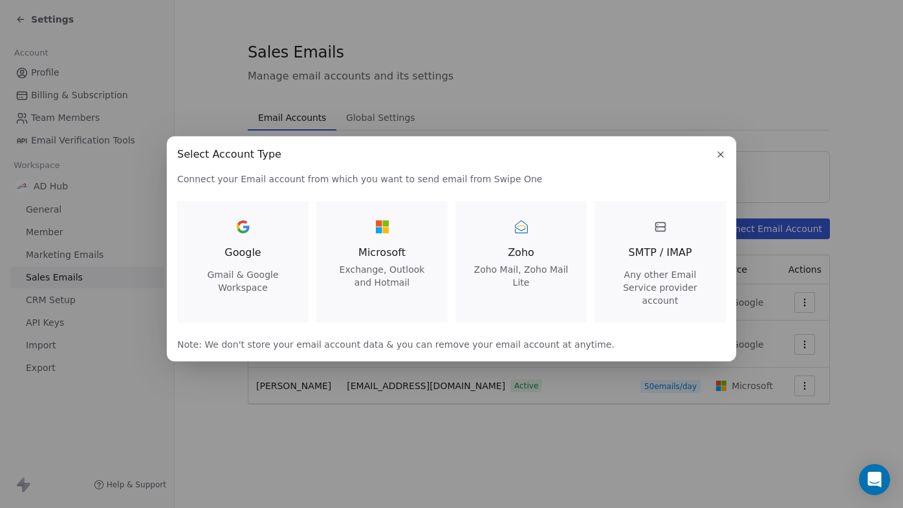
click at [371, 269] on div "Microsoft Exchange, Outlook and Hotmail" at bounding box center [382, 267] width 100 height 44
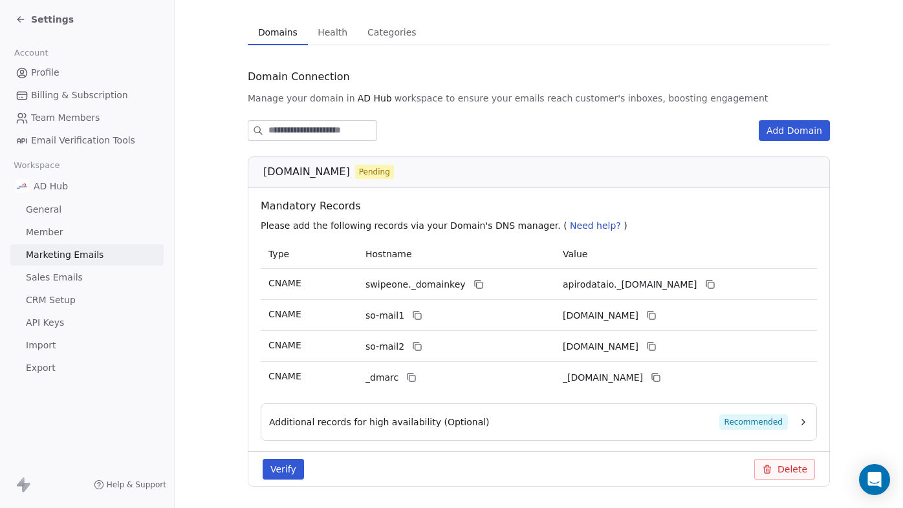
scroll to position [126, 0]
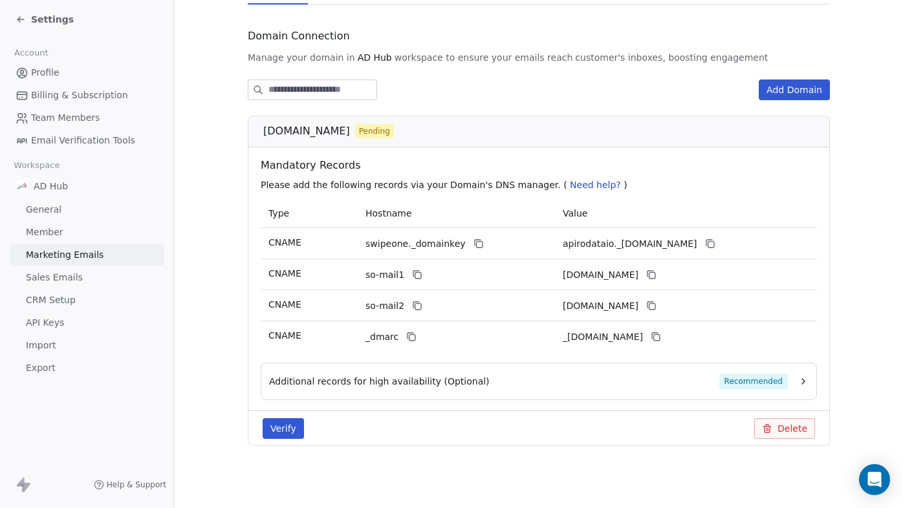
click at [803, 89] on button "Add Domain" at bounding box center [794, 90] width 71 height 21
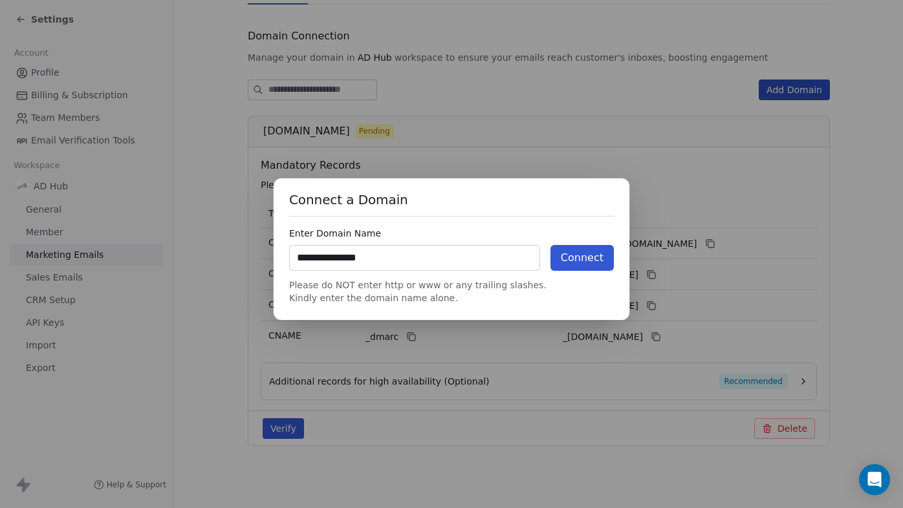
type input "**********"
click at [589, 265] on button "Connect" at bounding box center [581, 258] width 63 height 26
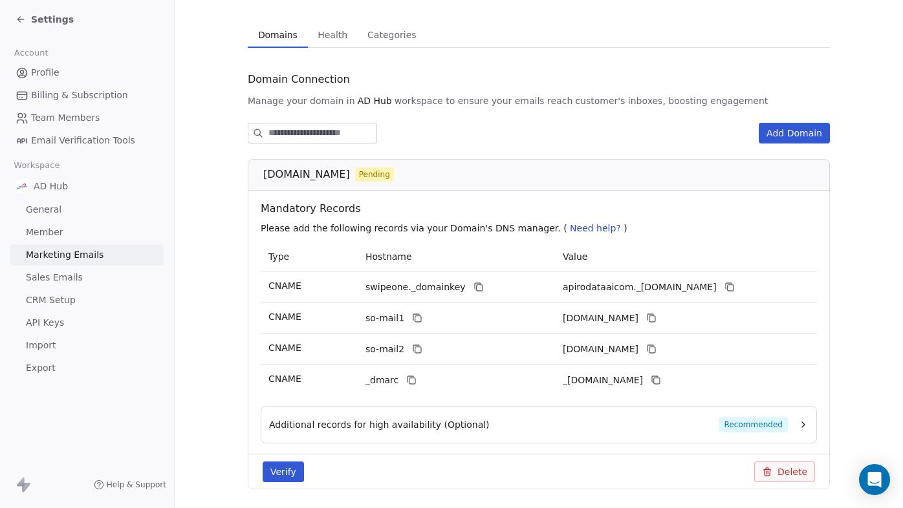
scroll to position [0, 0]
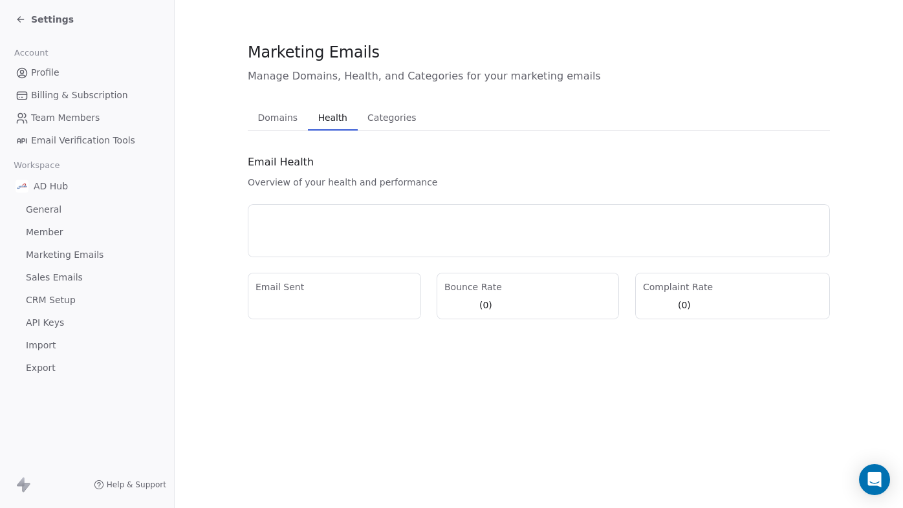
click at [336, 117] on span "Health" at bounding box center [332, 118] width 39 height 18
click at [275, 118] on span "Domains" at bounding box center [278, 118] width 50 height 18
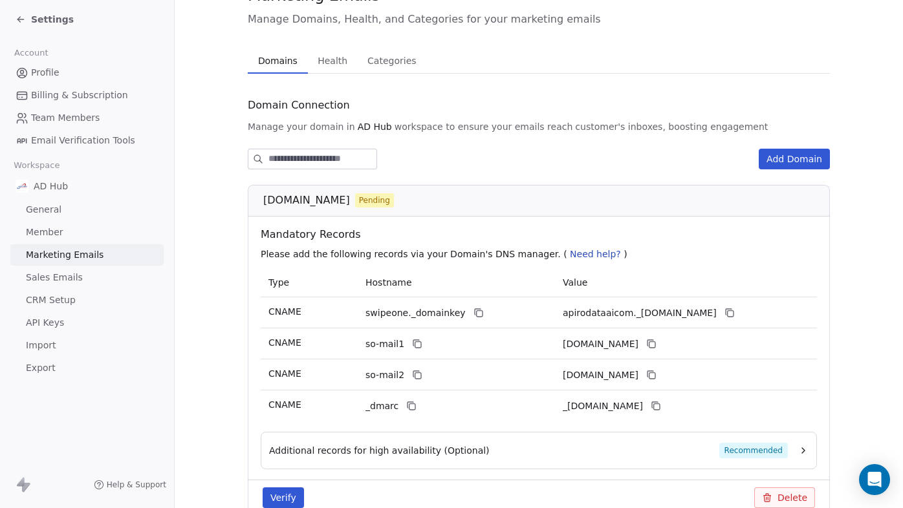
scroll to position [70, 0]
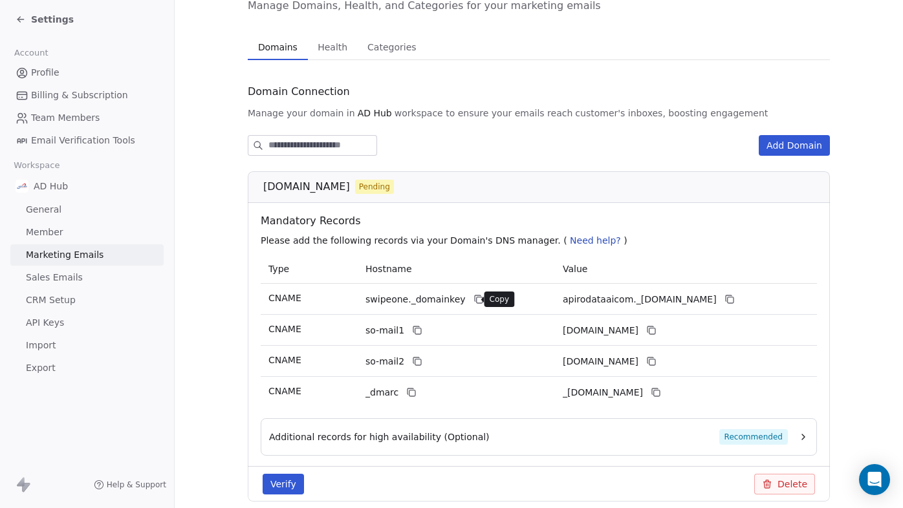
click at [473, 300] on icon at bounding box center [478, 299] width 10 height 10
click at [735, 301] on icon at bounding box center [729, 299] width 10 height 10
click at [413, 332] on icon at bounding box center [417, 330] width 10 height 10
click at [656, 330] on icon at bounding box center [651, 330] width 10 height 10
click at [417, 362] on icon at bounding box center [417, 361] width 10 height 10
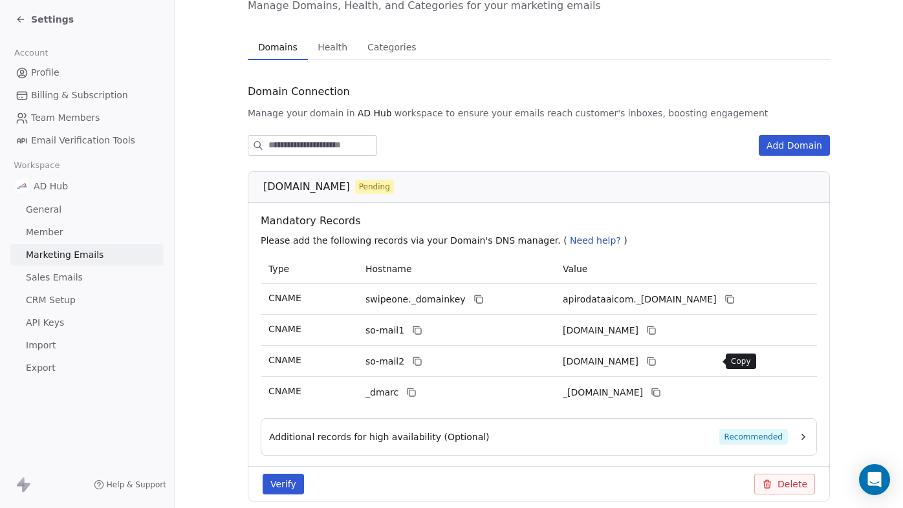
click at [656, 364] on icon at bounding box center [651, 361] width 10 height 10
click at [409, 391] on icon at bounding box center [411, 392] width 10 height 10
click at [661, 393] on icon at bounding box center [656, 392] width 10 height 10
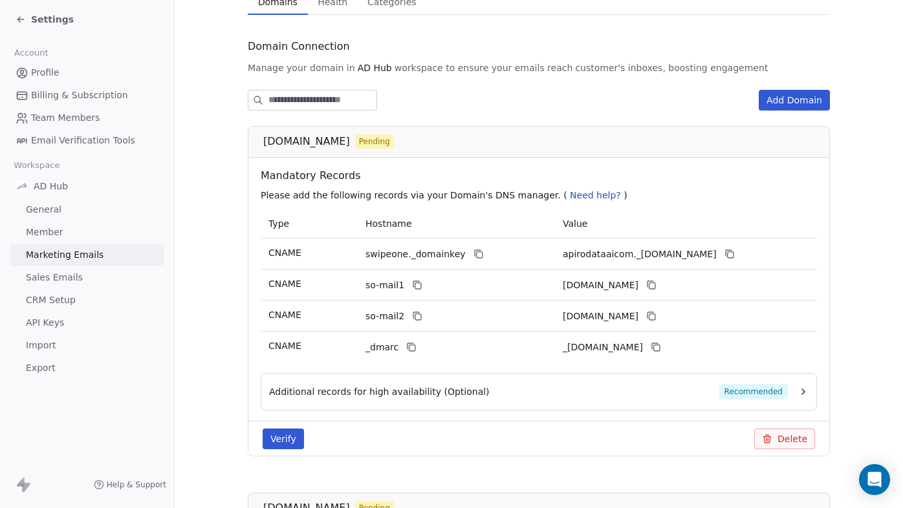
scroll to position [182, 0]
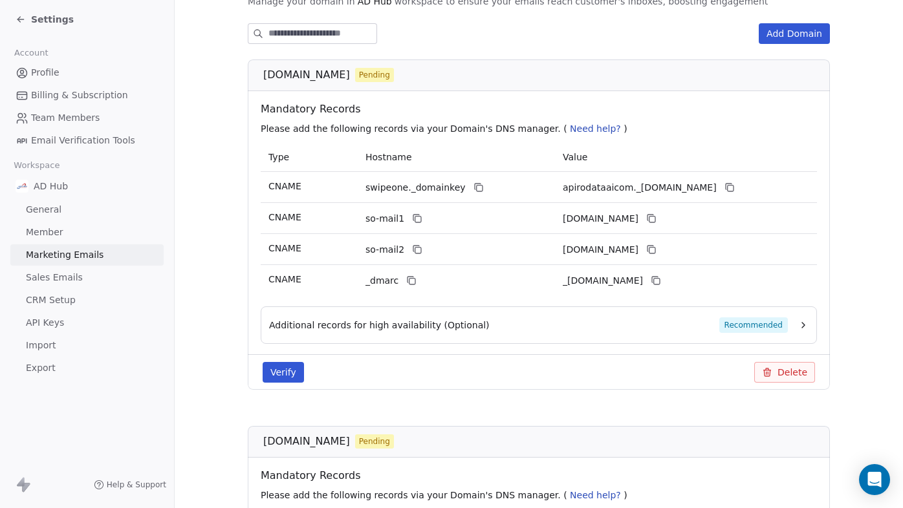
click at [800, 325] on icon "button" at bounding box center [803, 325] width 10 height 10
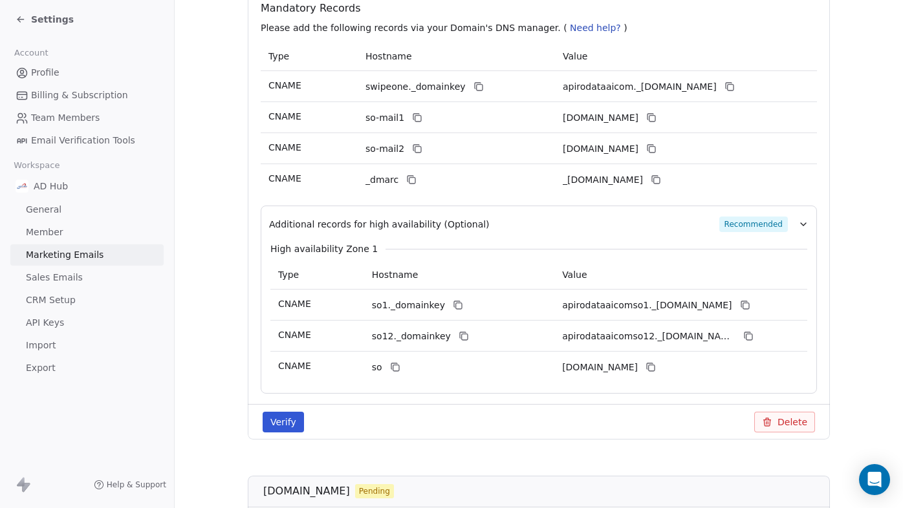
scroll to position [288, 0]
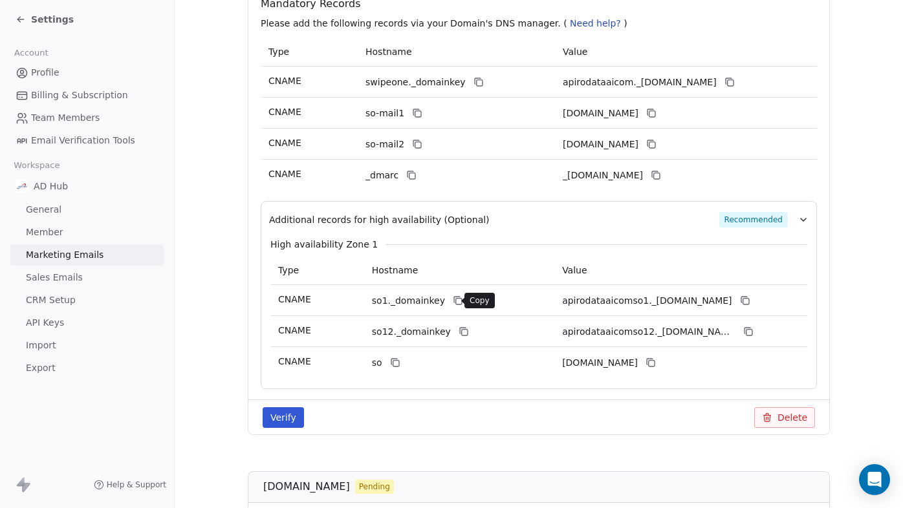
click at [453, 302] on icon at bounding box center [458, 301] width 10 height 10
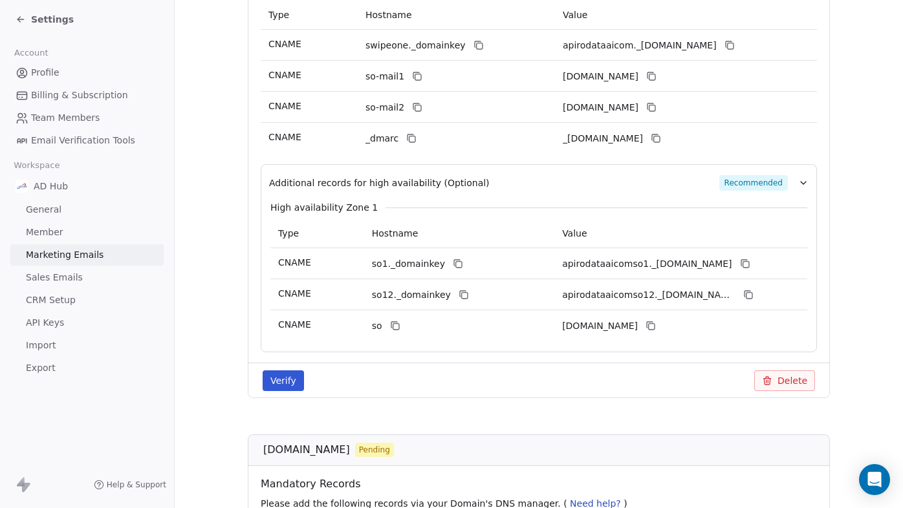
scroll to position [325, 0]
click at [750, 261] on icon at bounding box center [745, 263] width 10 height 10
click at [460, 295] on icon at bounding box center [463, 293] width 6 height 6
click at [750, 296] on icon at bounding box center [748, 294] width 10 height 10
click at [393, 325] on icon at bounding box center [395, 325] width 10 height 10
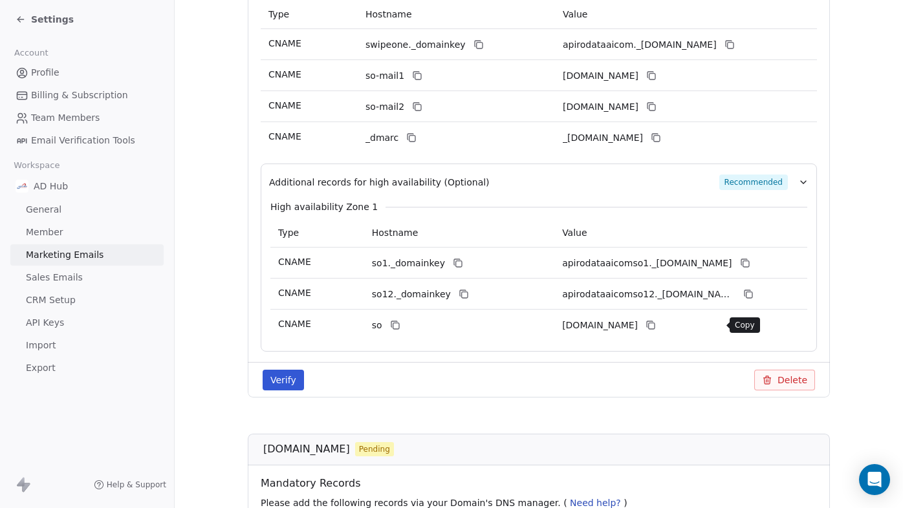
click at [656, 327] on icon at bounding box center [650, 325] width 10 height 10
click at [294, 384] on button "Verify" at bounding box center [283, 380] width 41 height 21
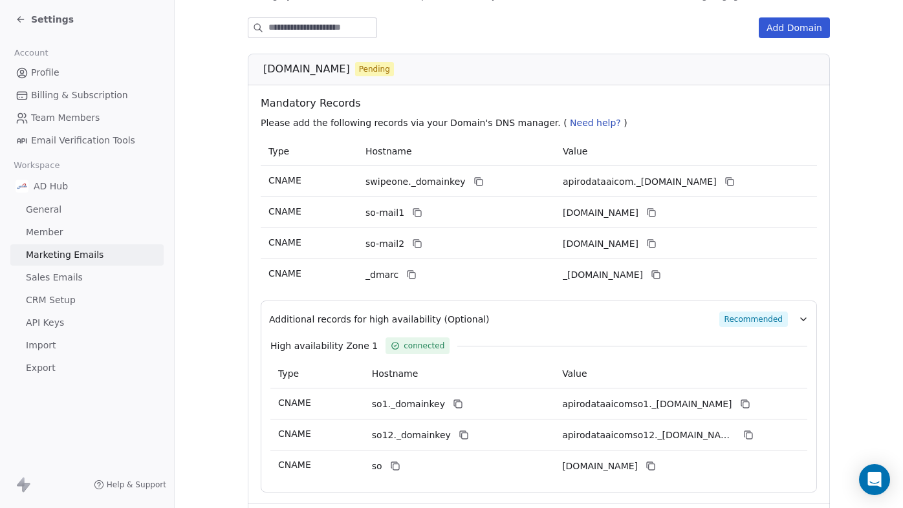
scroll to position [191, 0]
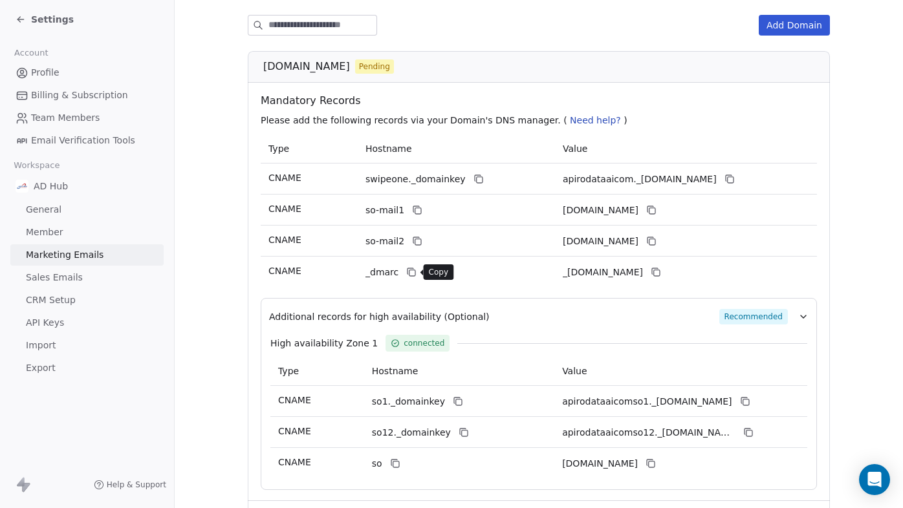
click at [413, 276] on icon at bounding box center [412, 273] width 6 height 6
click at [661, 274] on icon at bounding box center [656, 272] width 10 height 10
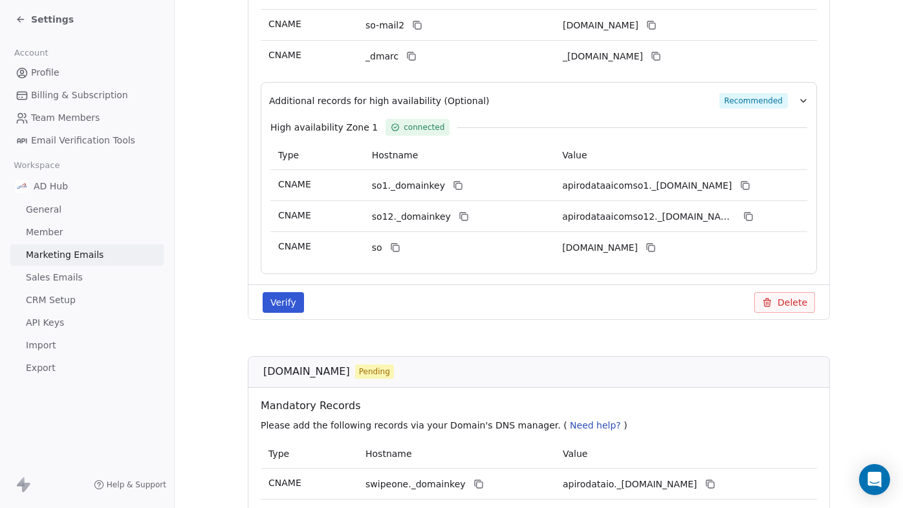
scroll to position [423, 0]
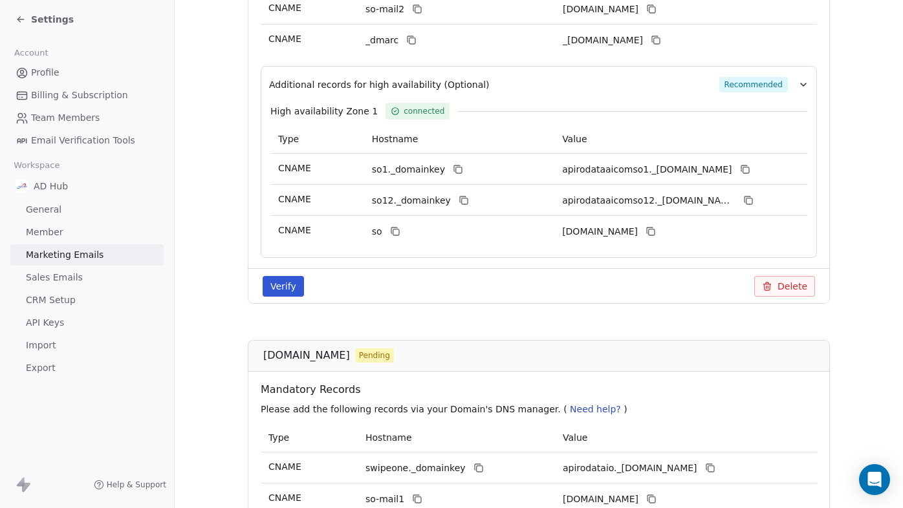
click at [293, 292] on button "Verify" at bounding box center [283, 286] width 41 height 21
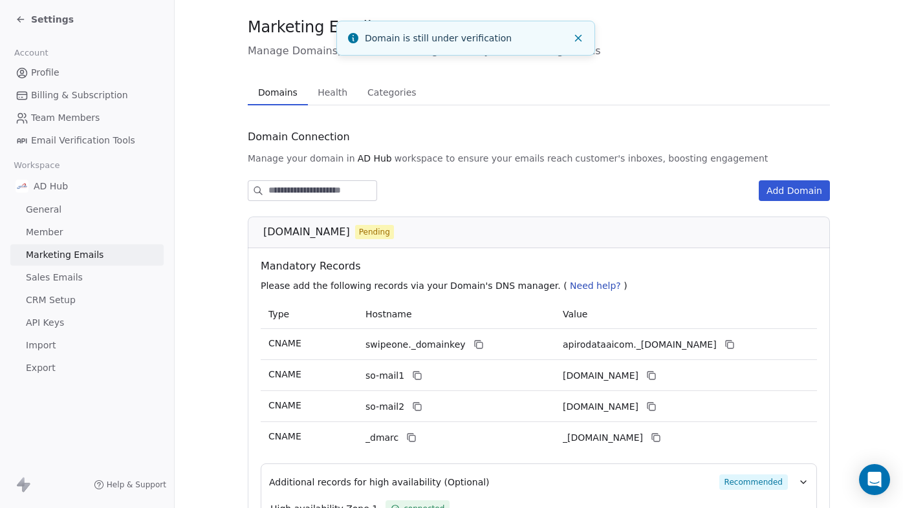
scroll to position [0, 0]
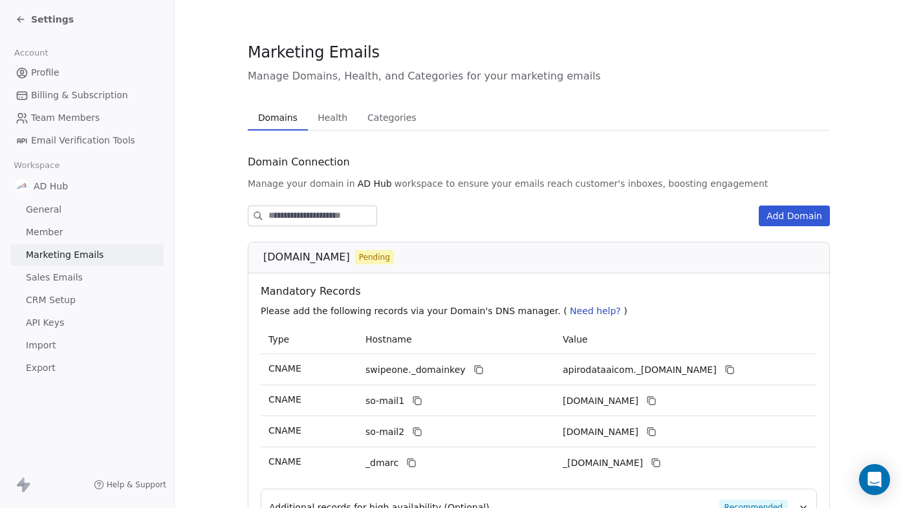
click at [326, 115] on span "Health" at bounding box center [332, 118] width 40 height 18
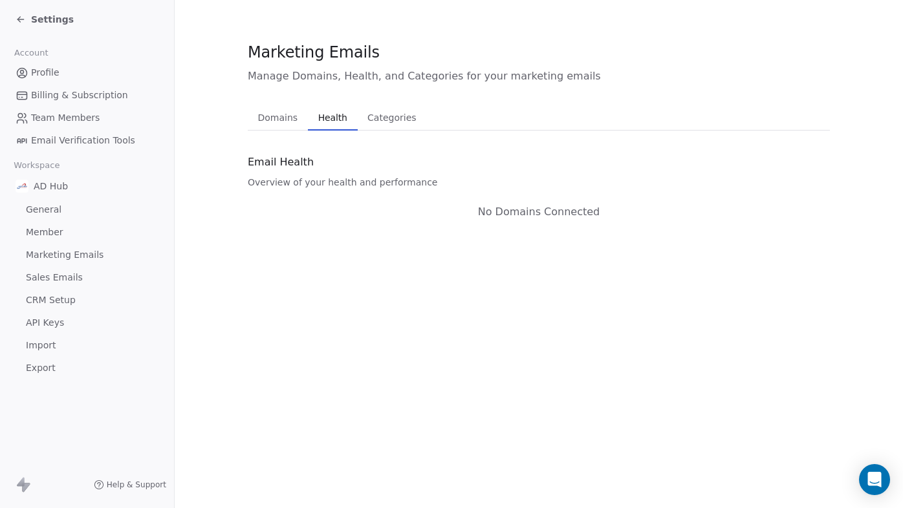
click at [276, 116] on span "Domains" at bounding box center [278, 118] width 50 height 18
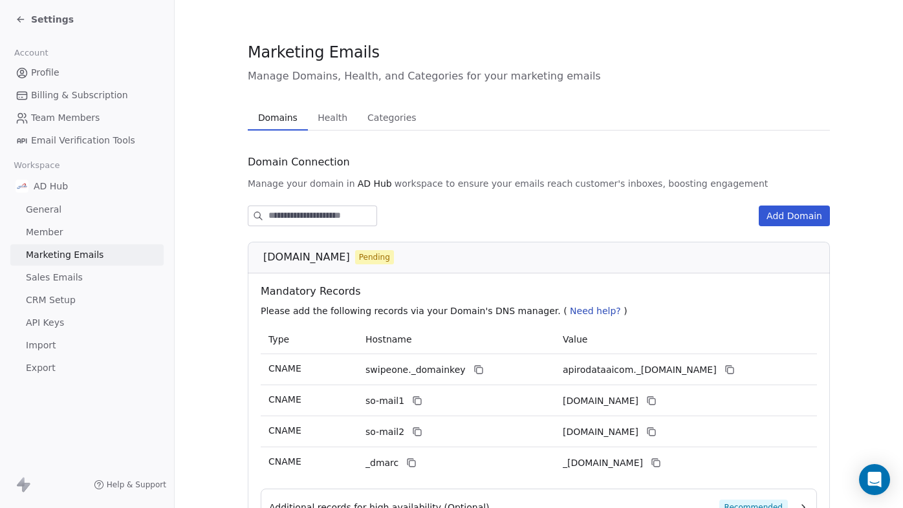
click at [91, 140] on span "Email Verification Tools" at bounding box center [83, 141] width 104 height 14
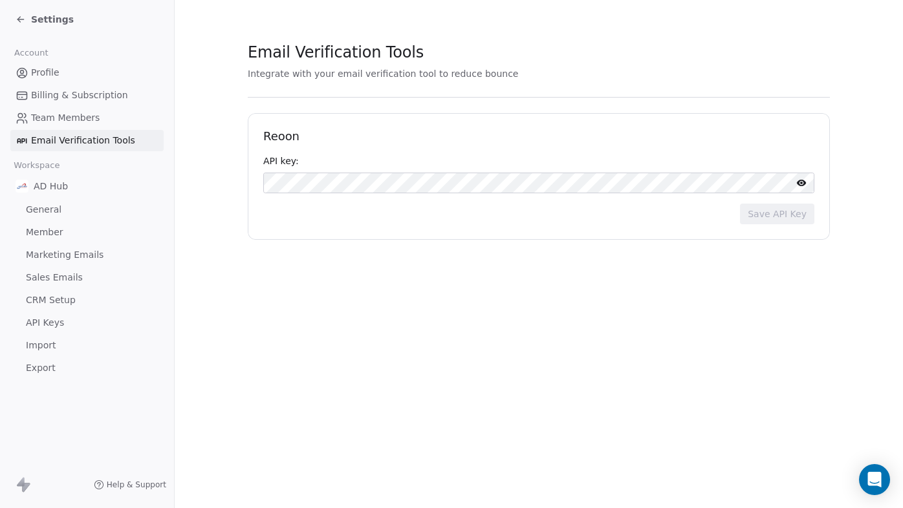
click at [80, 117] on span "Team Members" at bounding box center [65, 118] width 69 height 14
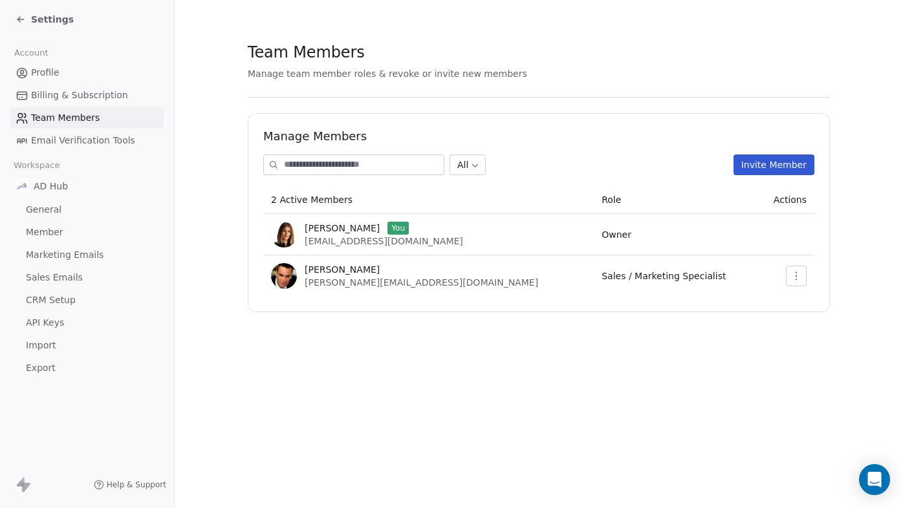
click at [56, 79] on span "Profile" at bounding box center [45, 73] width 28 height 14
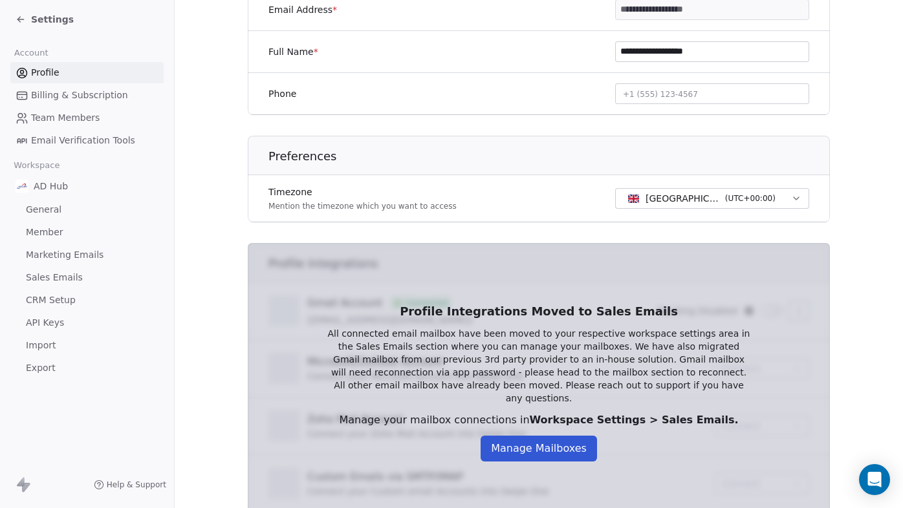
scroll to position [316, 0]
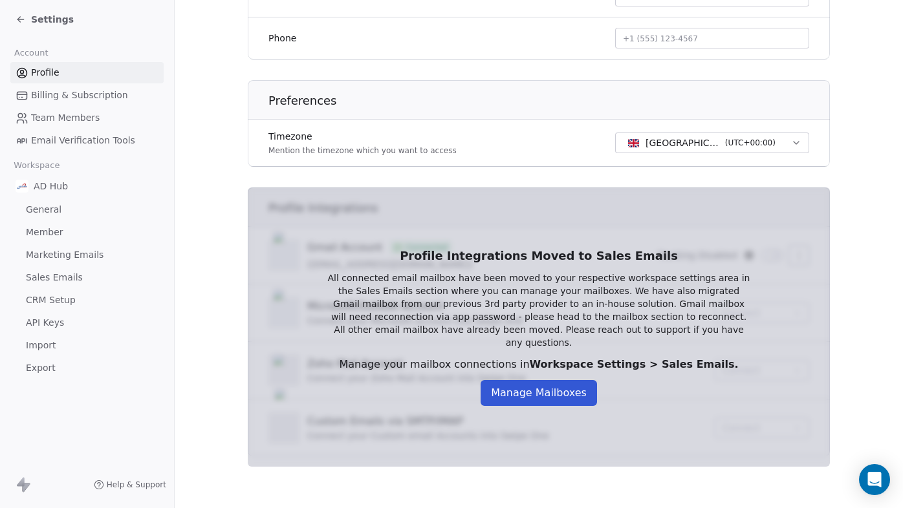
click at [573, 391] on button "Manage Mailboxes" at bounding box center [539, 393] width 116 height 26
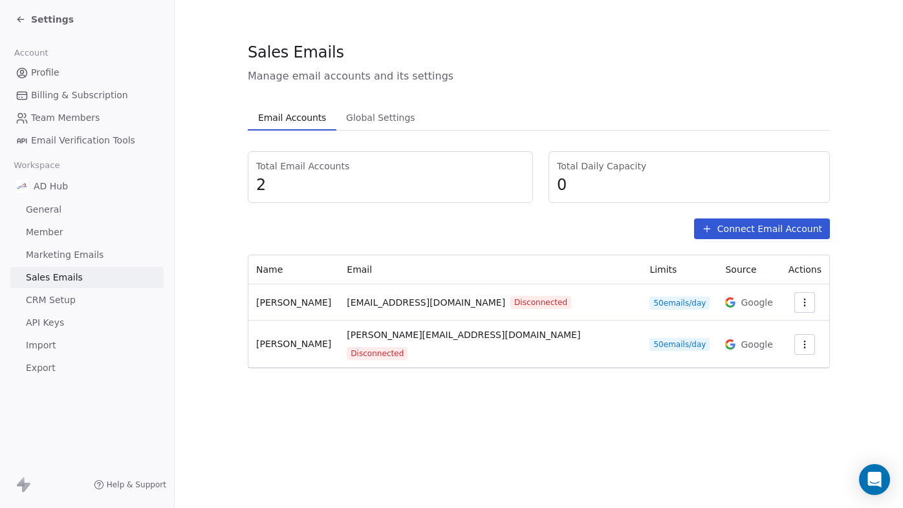
click at [738, 234] on button "Connect Email Account" at bounding box center [762, 229] width 136 height 21
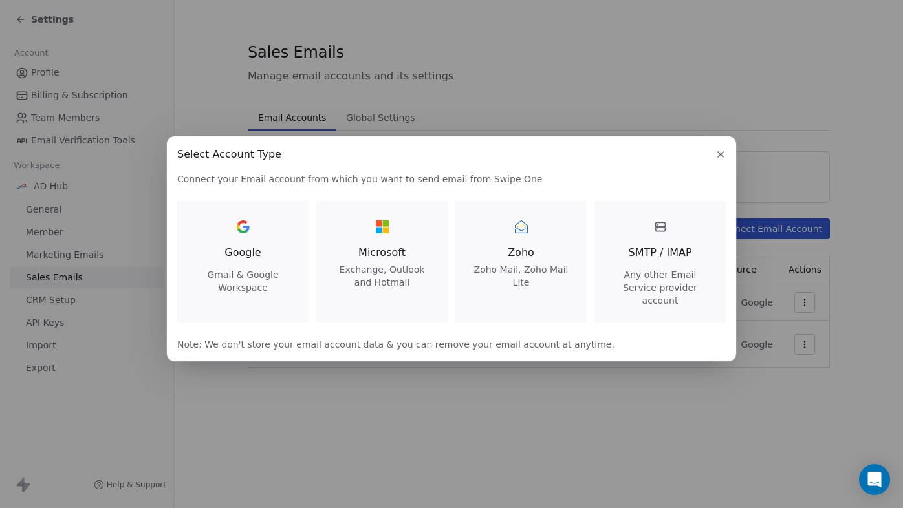
click at [397, 281] on span "Exchange, Outlook and Hotmail" at bounding box center [382, 276] width 100 height 26
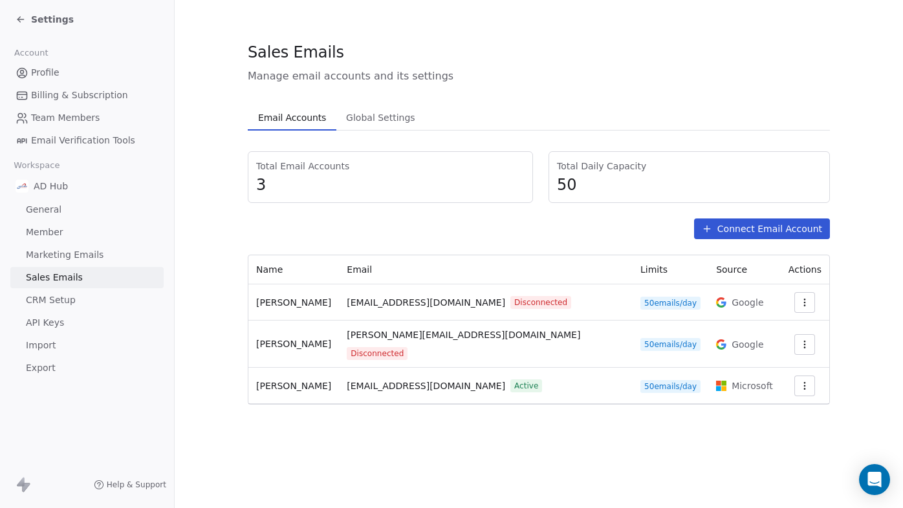
click at [800, 301] on icon "button" at bounding box center [804, 303] width 10 height 10
click at [775, 334] on span "Reconnect" at bounding box center [775, 332] width 48 height 14
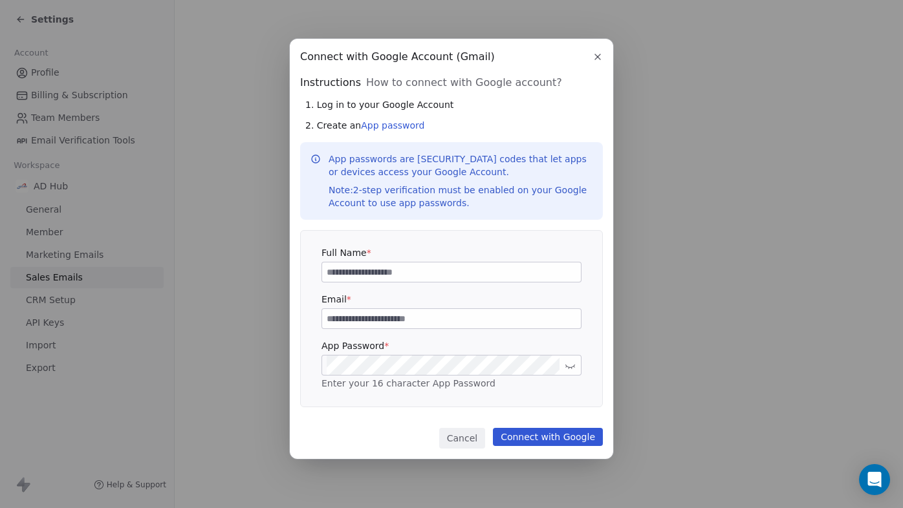
click at [375, 274] on input at bounding box center [451, 272] width 259 height 19
type input "**********"
click at [338, 318] on input at bounding box center [451, 318] width 259 height 19
click at [356, 320] on input at bounding box center [451, 318] width 259 height 19
type input "**********"
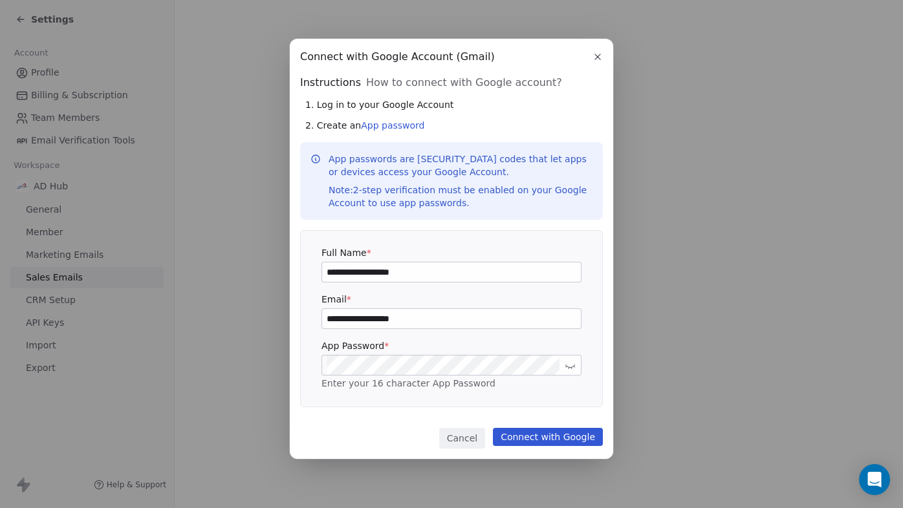
click at [479, 443] on button "Cancel" at bounding box center [462, 438] width 46 height 21
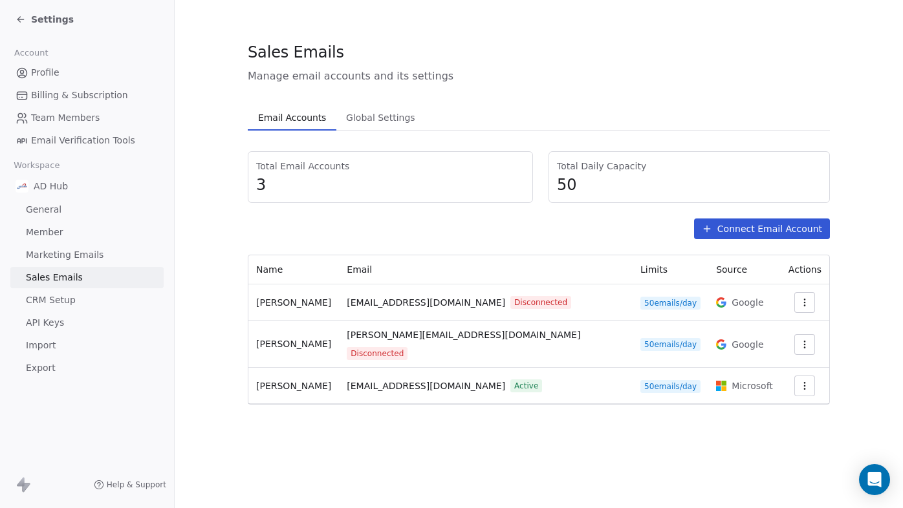
click at [805, 305] on icon "button" at bounding box center [805, 305] width 1 height 1
click at [758, 353] on span "Delete" at bounding box center [766, 353] width 30 height 14
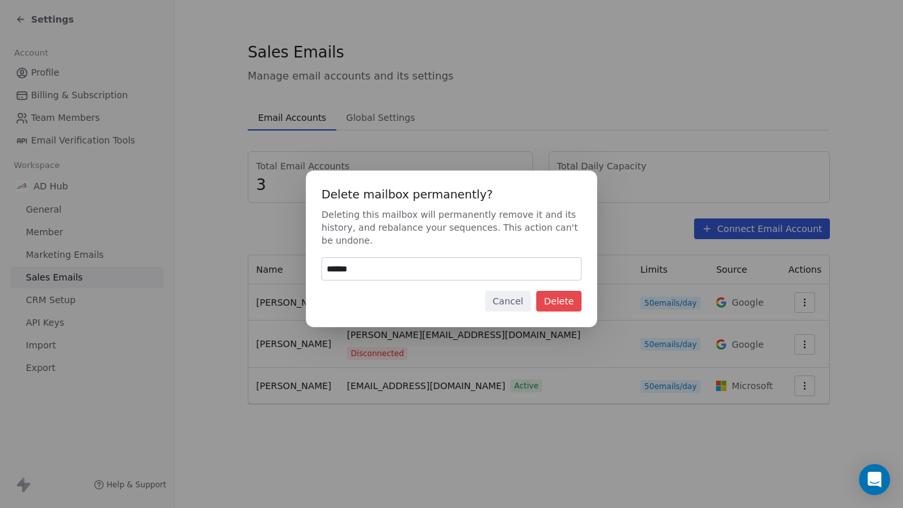
type input "******"
click at [562, 306] on button "Delete" at bounding box center [558, 301] width 45 height 21
click at [506, 302] on button "Cancel" at bounding box center [508, 301] width 46 height 21
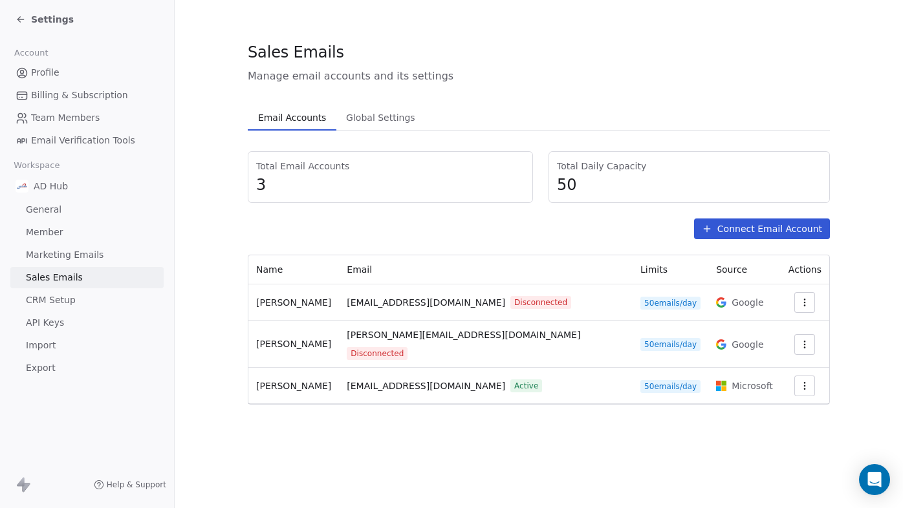
click at [512, 380] on span "Active" at bounding box center [526, 386] width 32 height 13
click at [799, 381] on icon "button" at bounding box center [804, 386] width 10 height 10
click at [799, 378] on html "Settings Account Profile Billing & Subscription Team Members Email Verification…" at bounding box center [451, 262] width 903 height 525
click at [68, 279] on span "Sales Emails" at bounding box center [54, 278] width 57 height 14
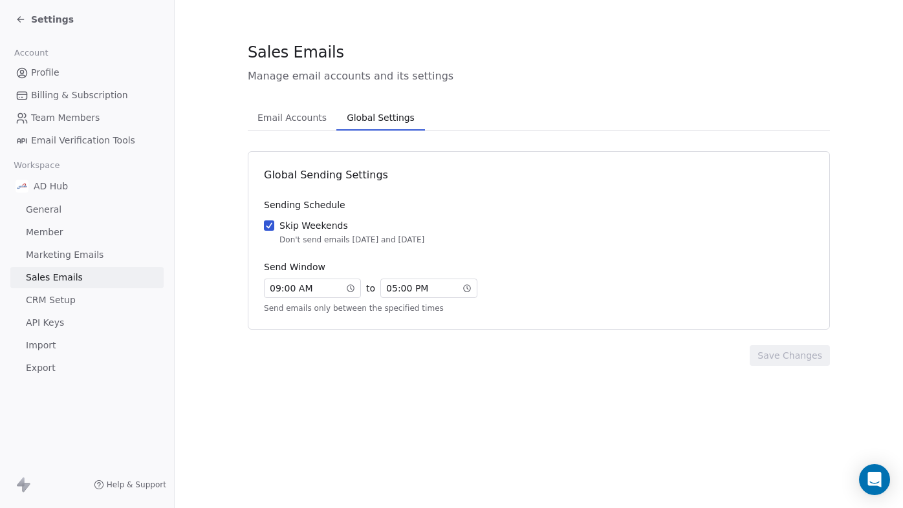
click at [396, 120] on span "Global Settings" at bounding box center [380, 118] width 78 height 18
click at [74, 252] on span "Marketing Emails" at bounding box center [65, 255] width 78 height 14
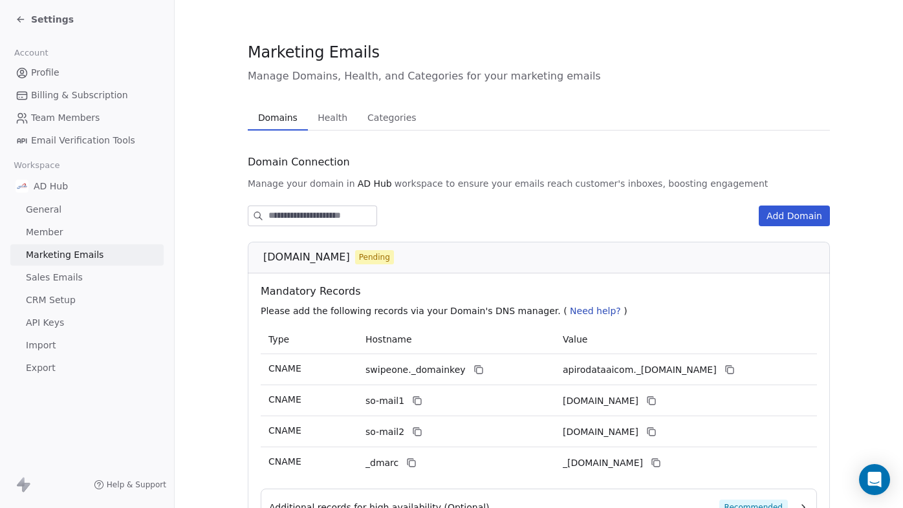
click at [791, 219] on button "Add Domain" at bounding box center [794, 216] width 71 height 21
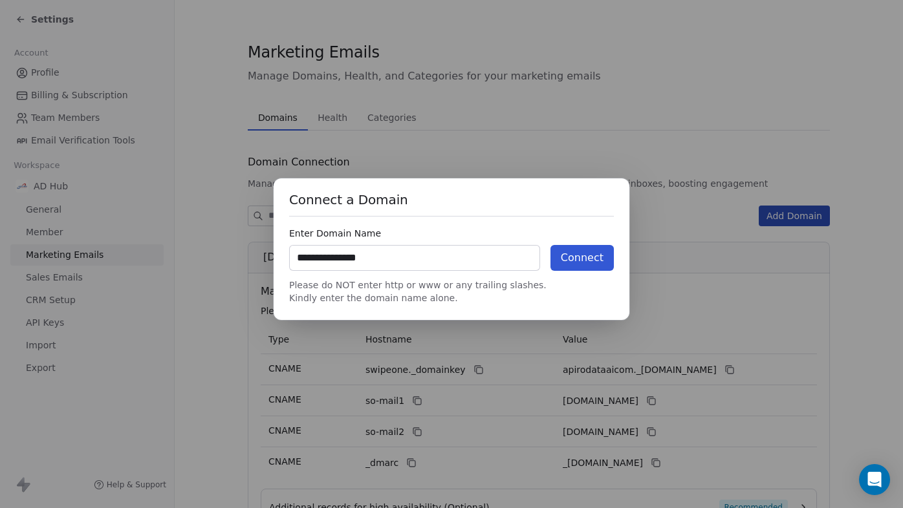
type input "**********"
click at [587, 259] on button "Connect" at bounding box center [581, 258] width 63 height 26
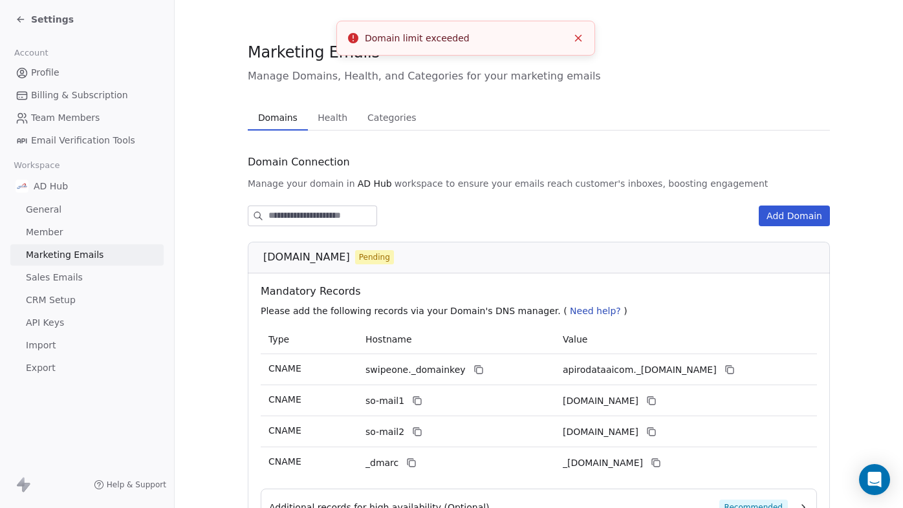
click at [576, 36] on line "Close toast" at bounding box center [579, 39] width 6 height 6
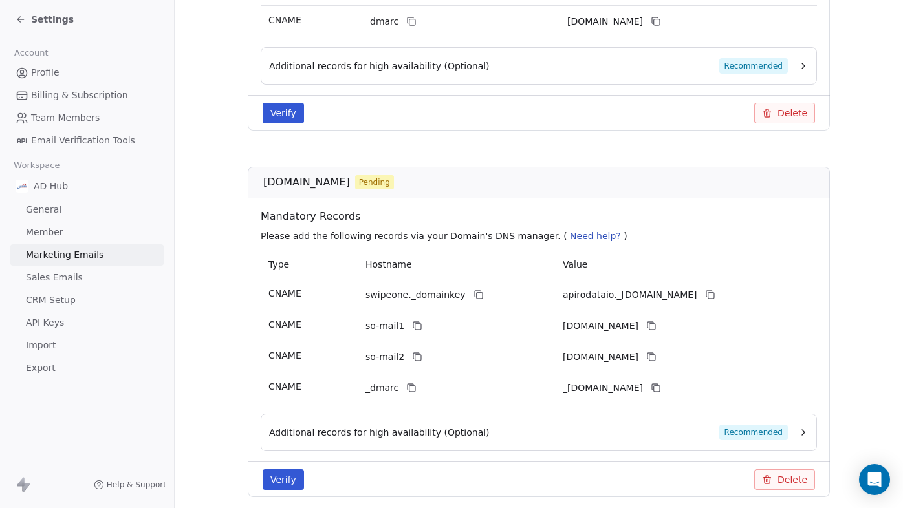
scroll to position [493, 0]
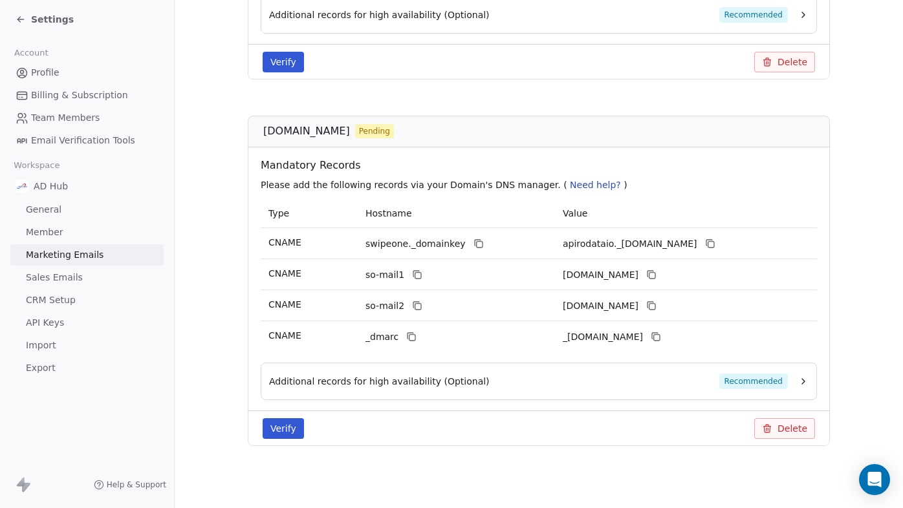
click at [785, 430] on button "Delete" at bounding box center [784, 428] width 61 height 21
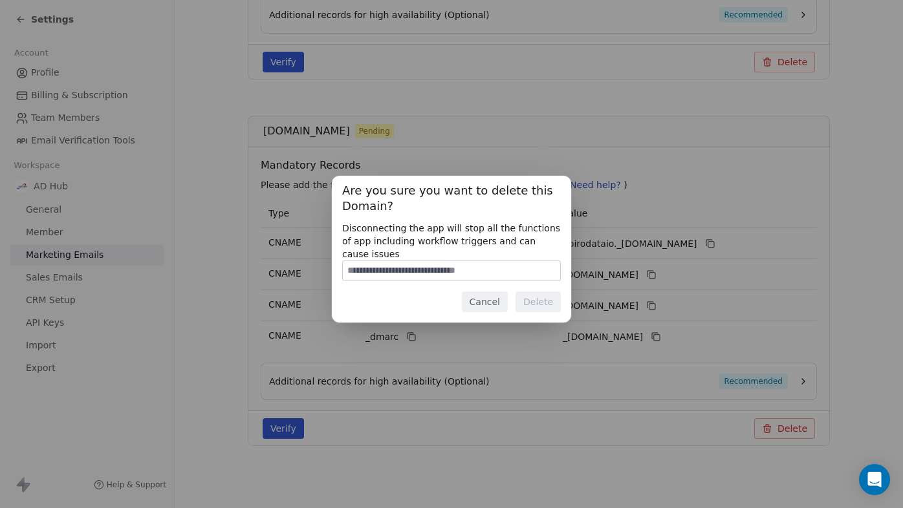
click at [420, 276] on input at bounding box center [451, 270] width 217 height 19
type input "**********"
click at [538, 307] on button "Delete" at bounding box center [537, 302] width 45 height 21
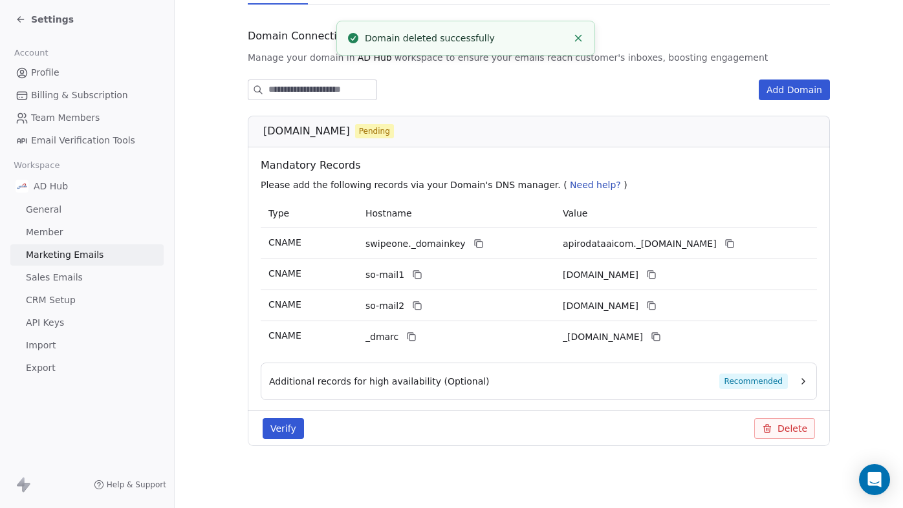
scroll to position [0, 0]
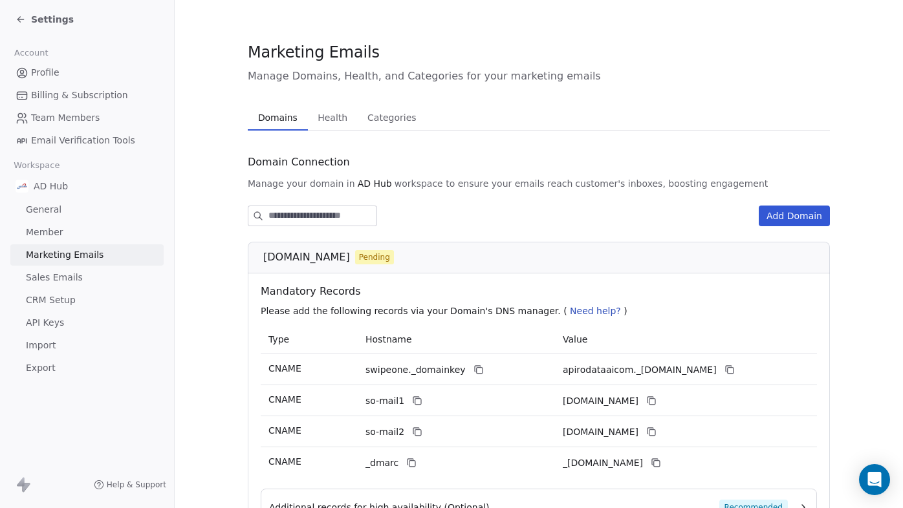
click at [788, 212] on button "Add Domain" at bounding box center [794, 216] width 71 height 21
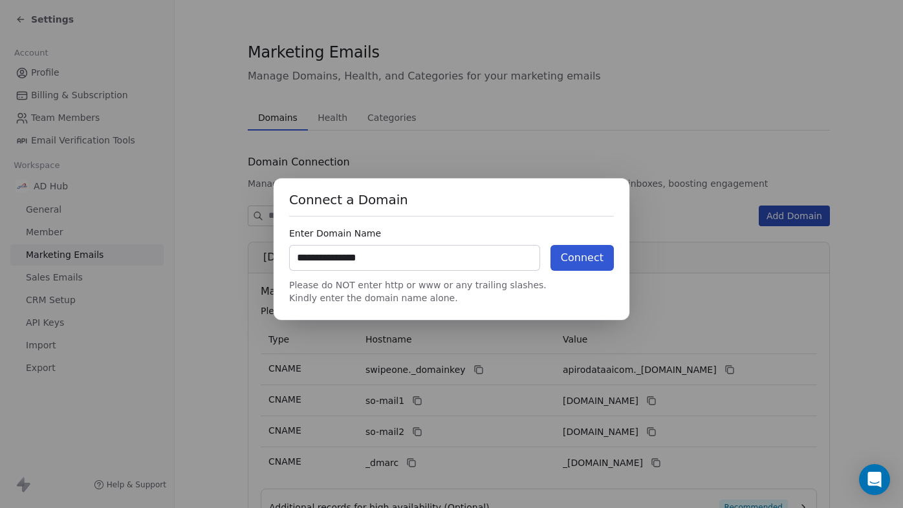
type input "**********"
click at [589, 263] on button "Connect" at bounding box center [581, 258] width 63 height 26
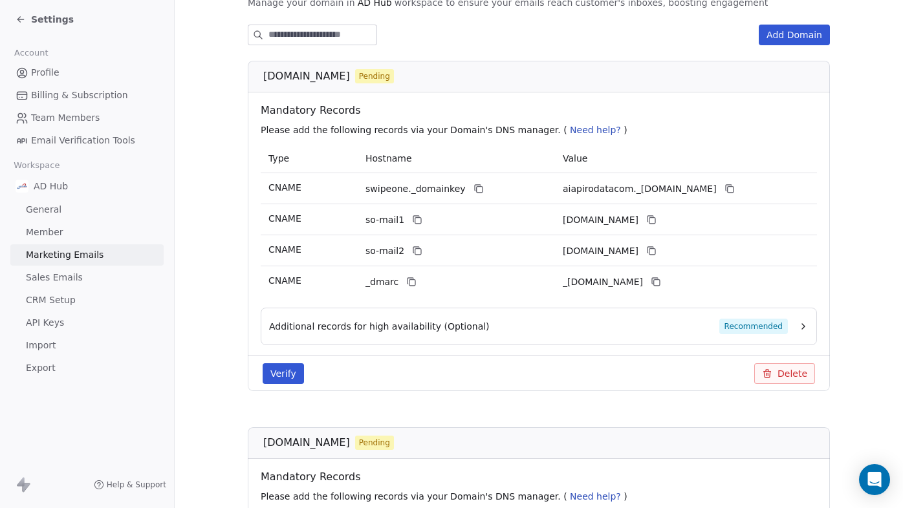
scroll to position [193, 0]
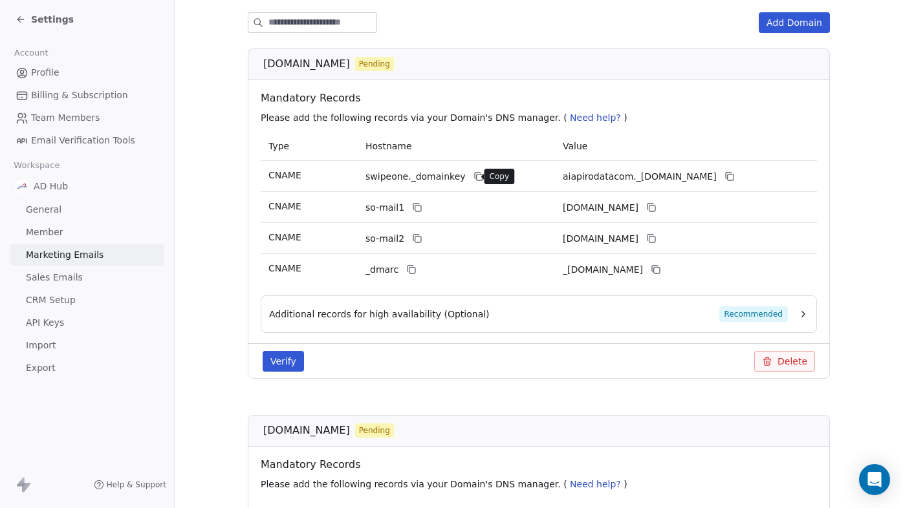
click at [473, 178] on icon at bounding box center [478, 176] width 10 height 10
click at [733, 178] on icon at bounding box center [730, 178] width 6 height 6
click at [412, 205] on icon at bounding box center [417, 207] width 10 height 10
click at [656, 207] on icon at bounding box center [651, 207] width 10 height 10
click at [415, 238] on icon at bounding box center [417, 238] width 10 height 10
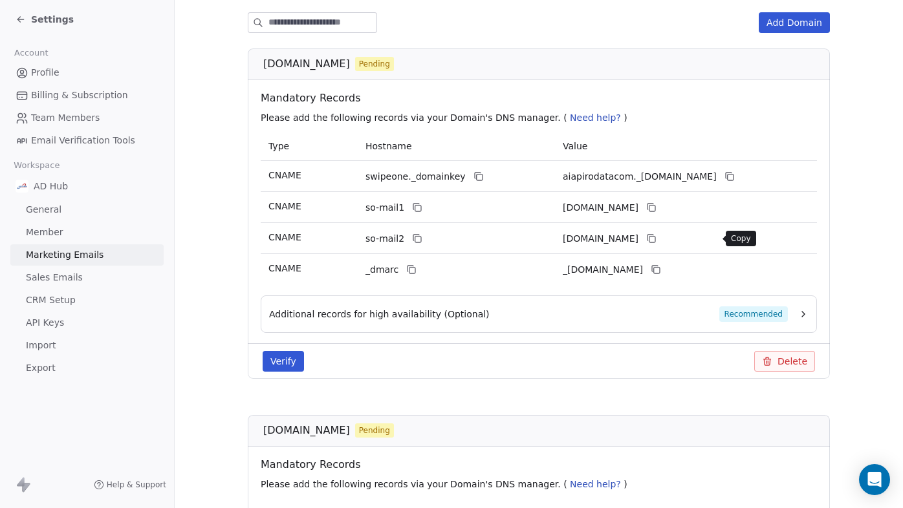
click at [656, 240] on icon at bounding box center [651, 238] width 10 height 10
click at [409, 269] on icon at bounding box center [411, 270] width 10 height 10
click at [661, 269] on icon at bounding box center [656, 270] width 10 height 10
click at [796, 313] on button "Additional records for high availability (Optional) Recommended" at bounding box center [538, 315] width 539 height 16
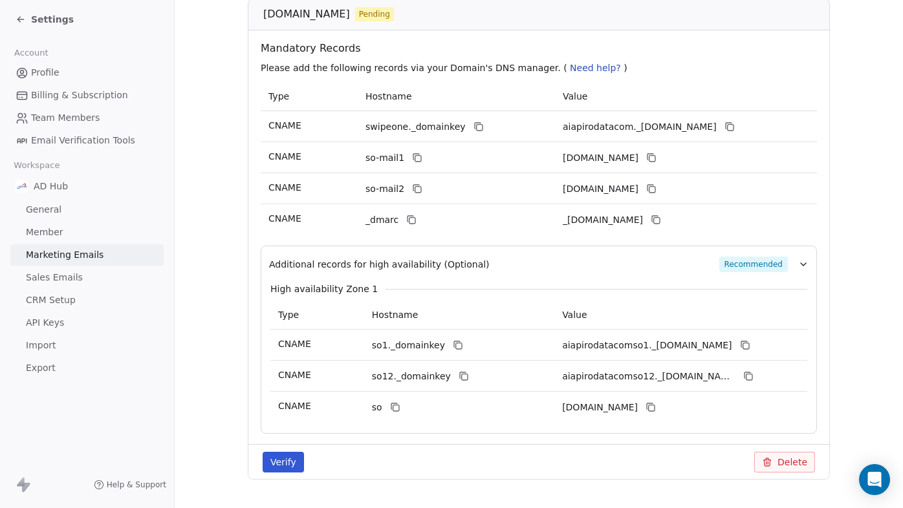
scroll to position [246, 0]
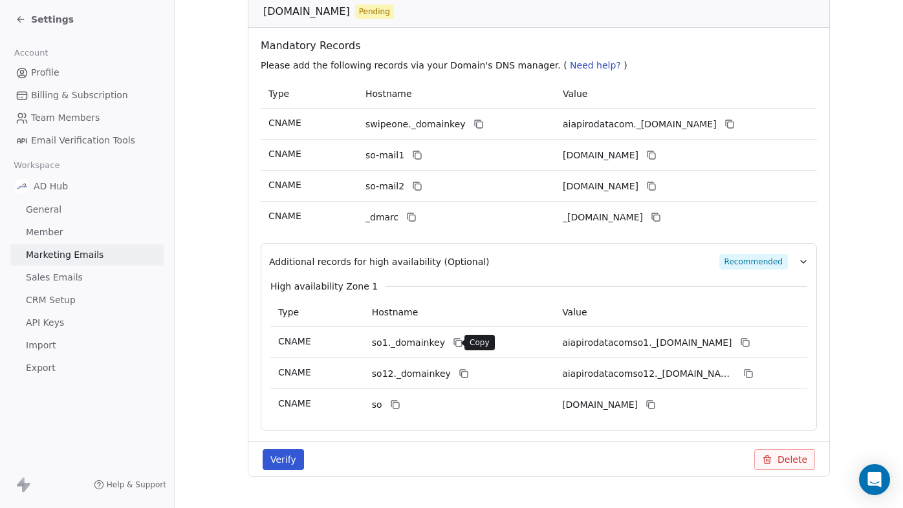
click at [453, 341] on icon at bounding box center [458, 343] width 10 height 10
click at [748, 341] on icon at bounding box center [745, 344] width 6 height 6
click at [459, 373] on icon at bounding box center [464, 374] width 10 height 10
click at [744, 373] on icon at bounding box center [748, 374] width 10 height 10
click at [394, 404] on icon at bounding box center [395, 405] width 10 height 10
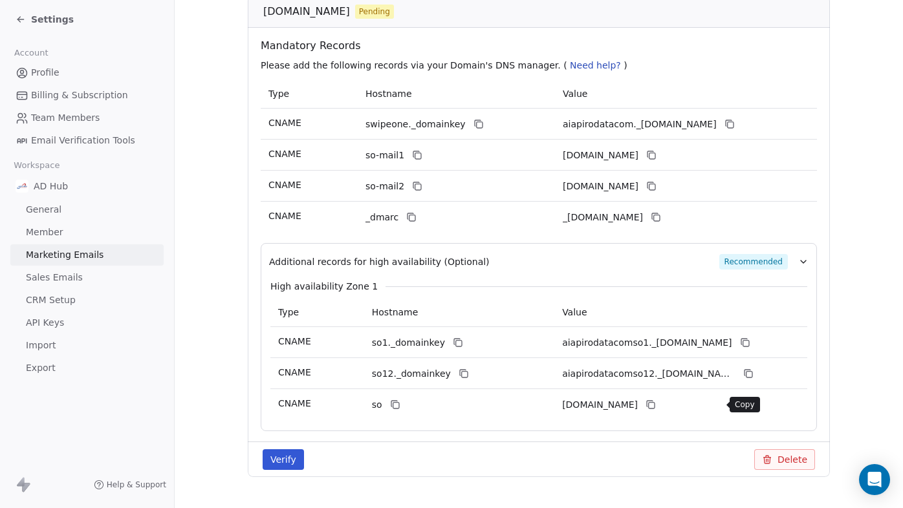
click at [656, 406] on icon at bounding box center [650, 405] width 10 height 10
click at [281, 465] on button "Verify" at bounding box center [283, 459] width 41 height 21
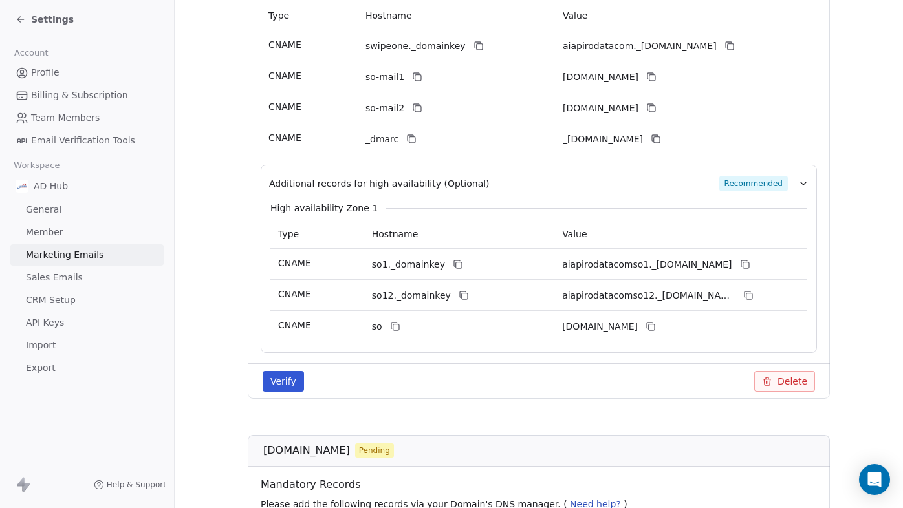
scroll to position [345, 0]
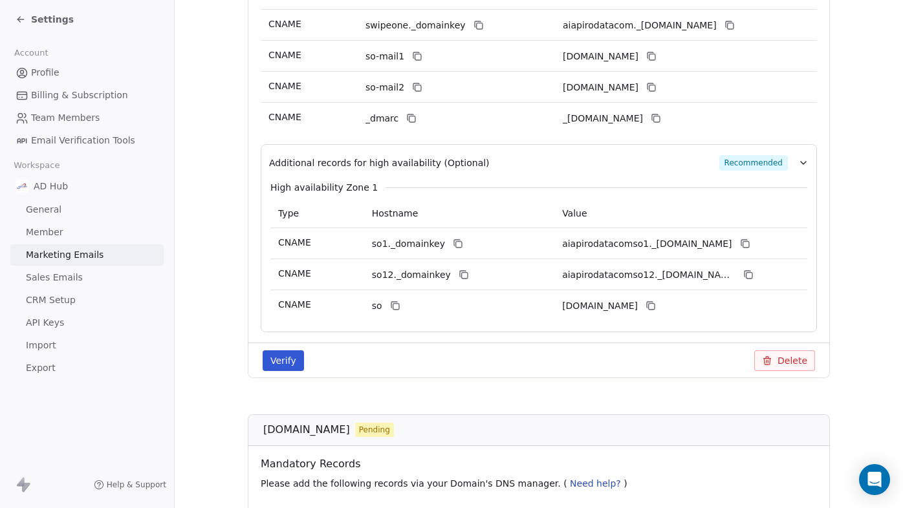
click at [285, 365] on button "Verify" at bounding box center [283, 361] width 41 height 21
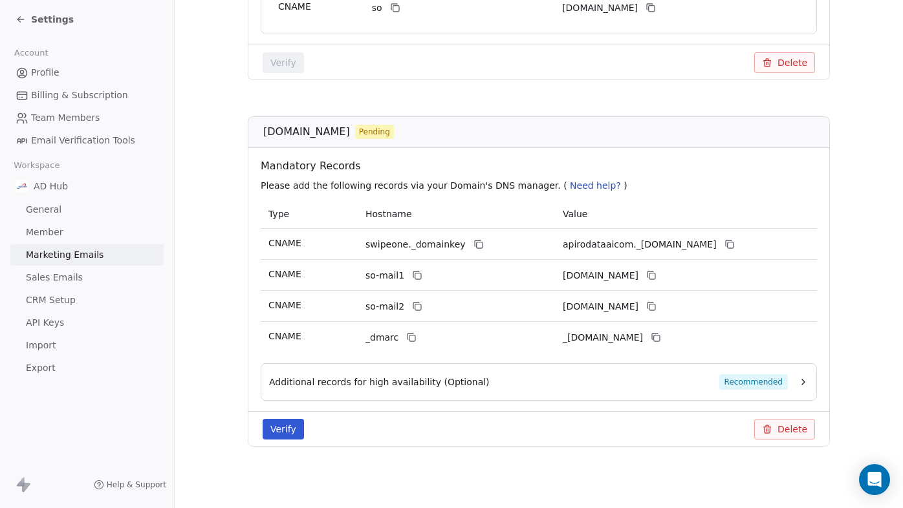
scroll to position [647, 0]
click at [276, 429] on button "Verify" at bounding box center [283, 428] width 41 height 21
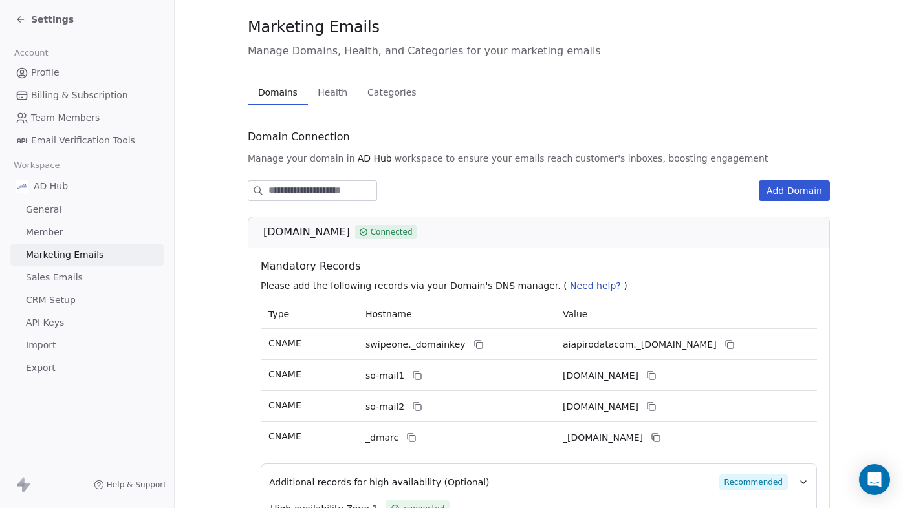
scroll to position [0, 0]
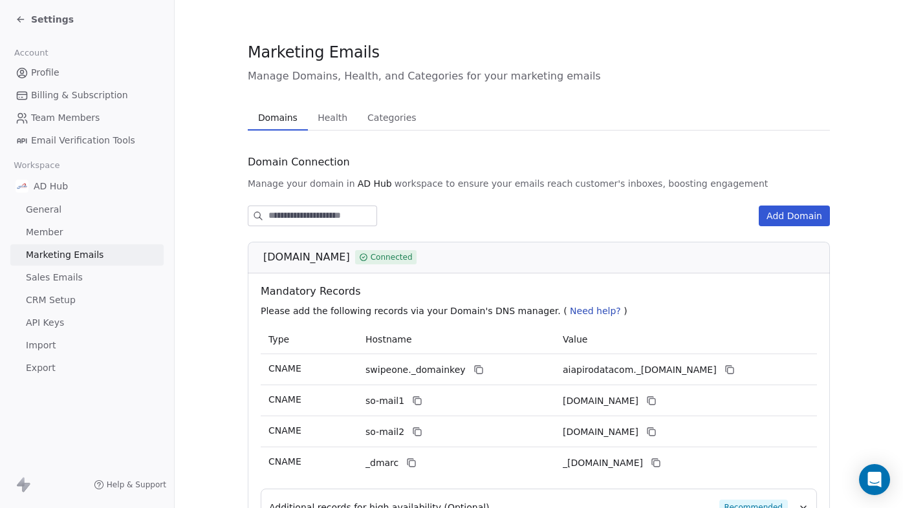
click at [66, 277] on span "Sales Emails" at bounding box center [54, 278] width 57 height 14
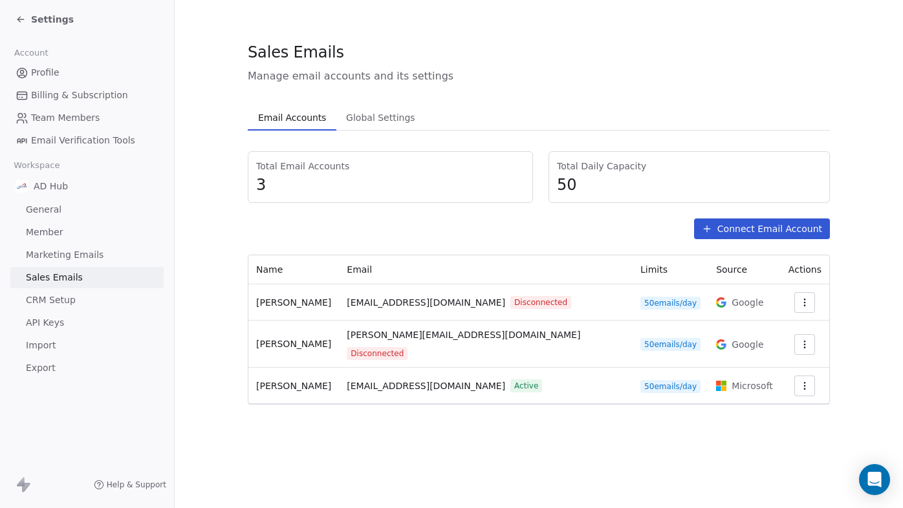
click at [749, 227] on button "Connect Email Account" at bounding box center [762, 229] width 136 height 21
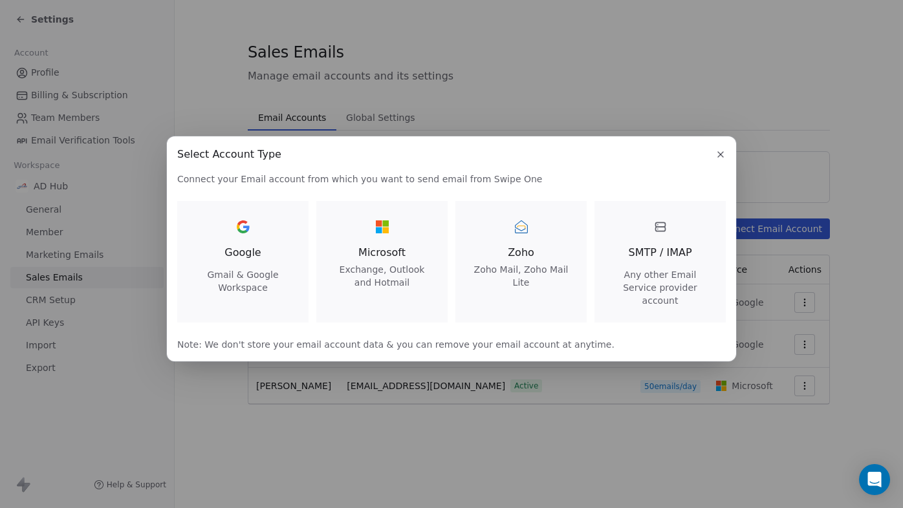
click at [380, 287] on span "Exchange, Outlook and Hotmail" at bounding box center [382, 276] width 100 height 26
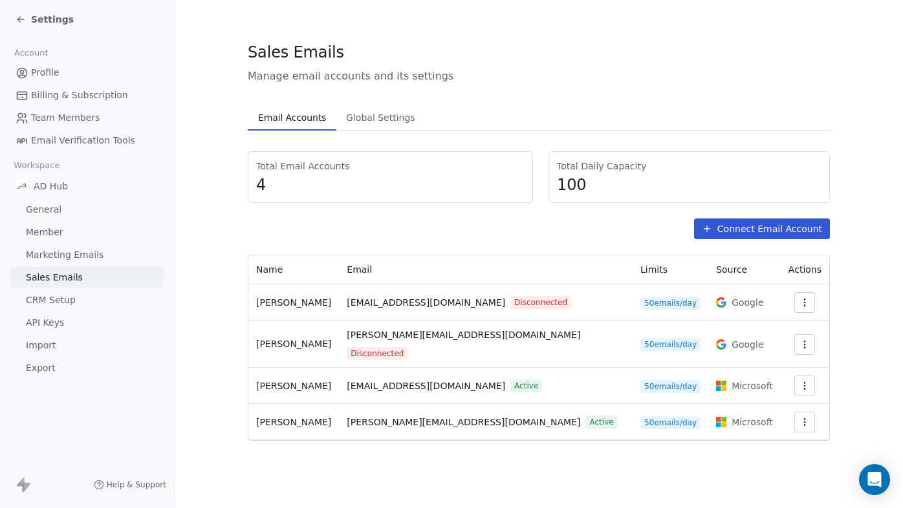
click at [769, 236] on button "Connect Email Account" at bounding box center [762, 229] width 136 height 21
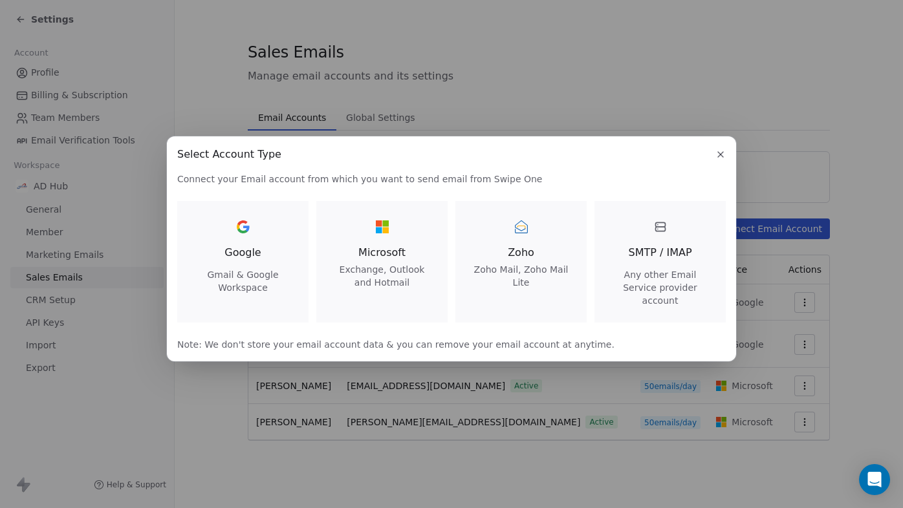
click at [385, 261] on span "Microsoft" at bounding box center [382, 253] width 100 height 16
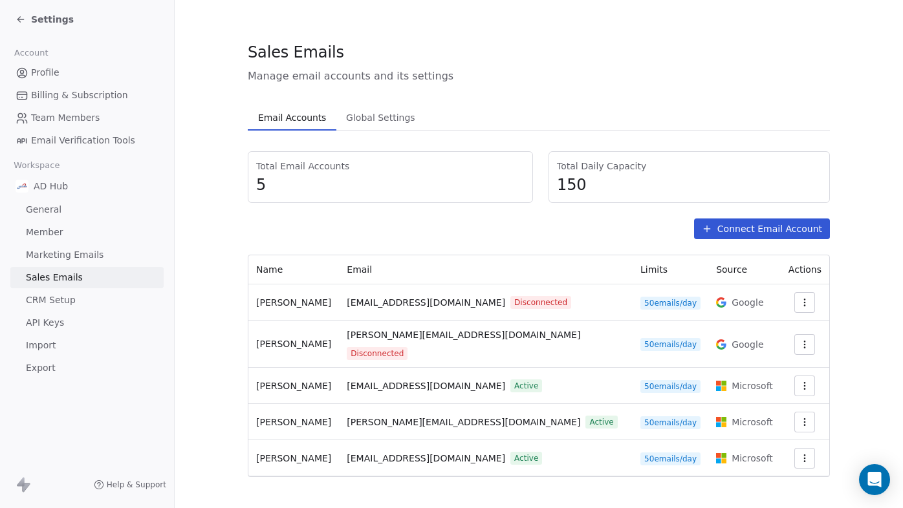
click at [63, 302] on span "CRM Setup" at bounding box center [51, 301] width 50 height 14
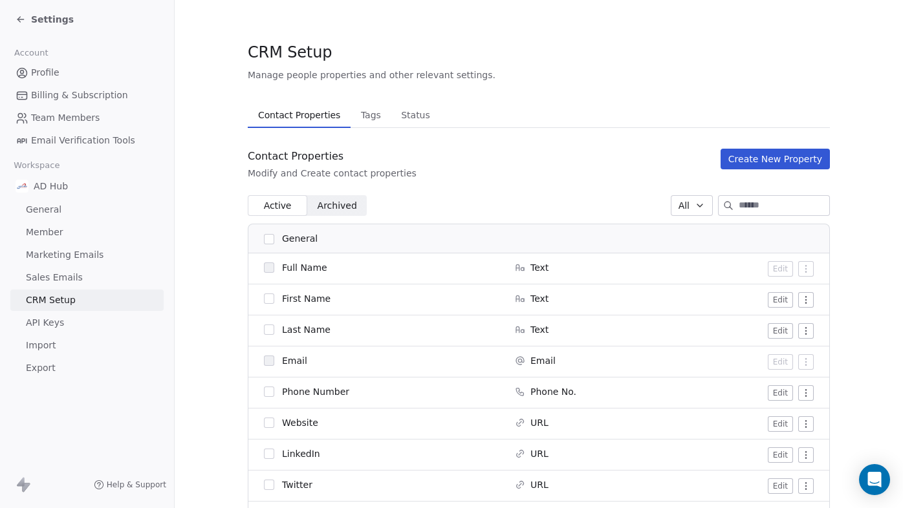
click at [65, 276] on span "Sales Emails" at bounding box center [54, 278] width 57 height 14
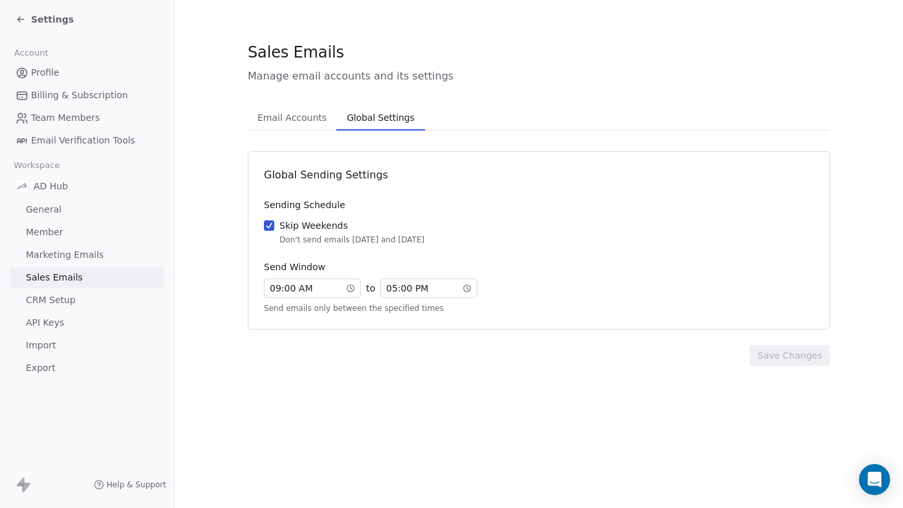
click at [380, 122] on span "Global Settings" at bounding box center [380, 118] width 78 height 18
click at [66, 233] on link "Member" at bounding box center [86, 232] width 153 height 21
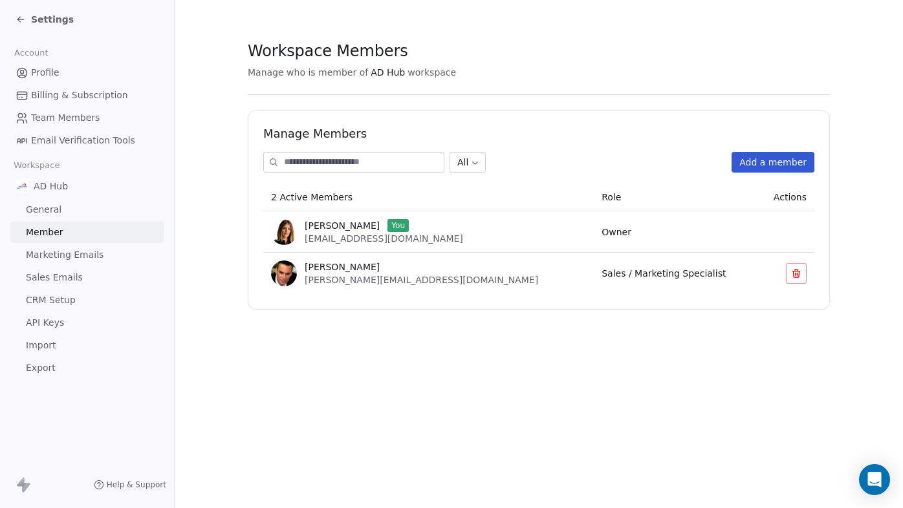
click at [51, 210] on span "General" at bounding box center [44, 210] width 36 height 14
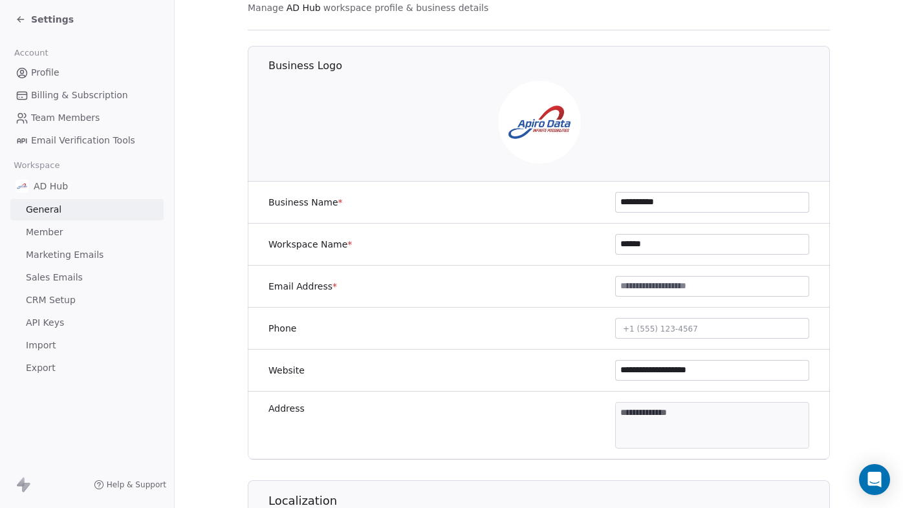
scroll to position [76, 0]
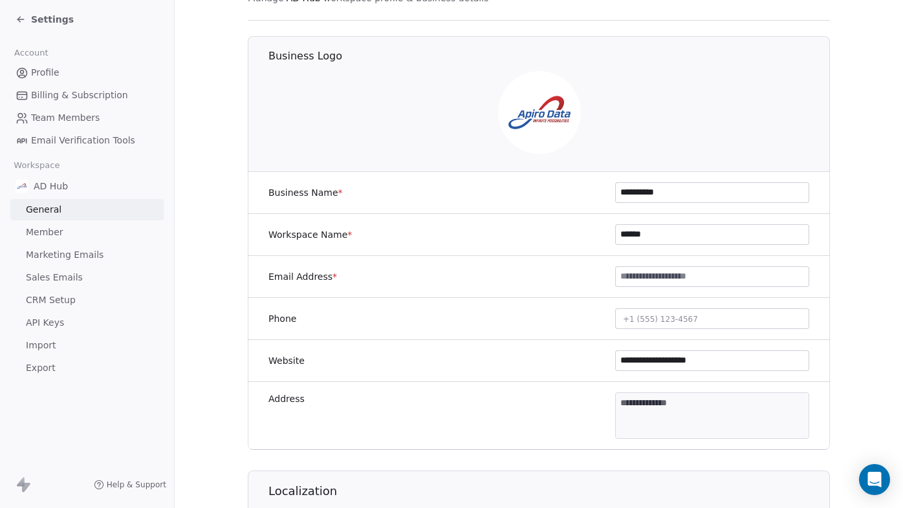
click at [622, 278] on input at bounding box center [712, 276] width 193 height 19
type input "**********"
click at [514, 332] on div "Phone [PHONE_NUMBER]" at bounding box center [539, 319] width 582 height 42
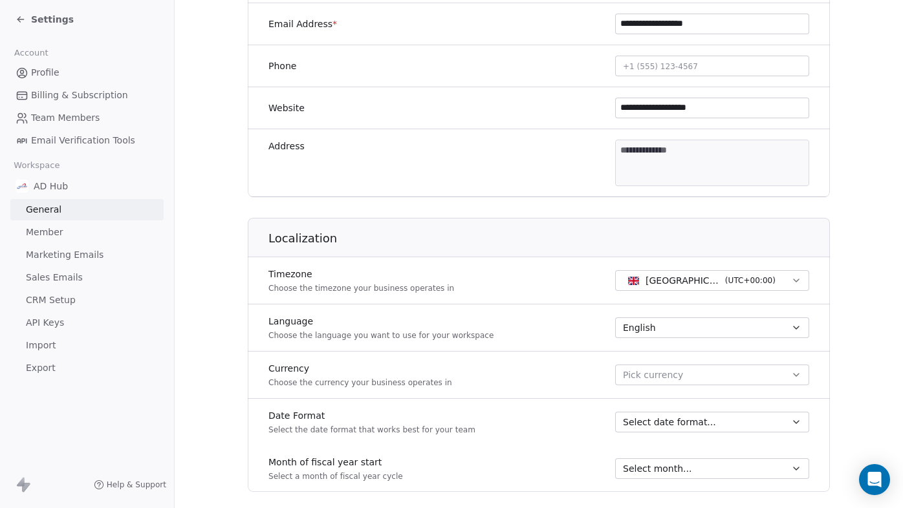
scroll to position [334, 0]
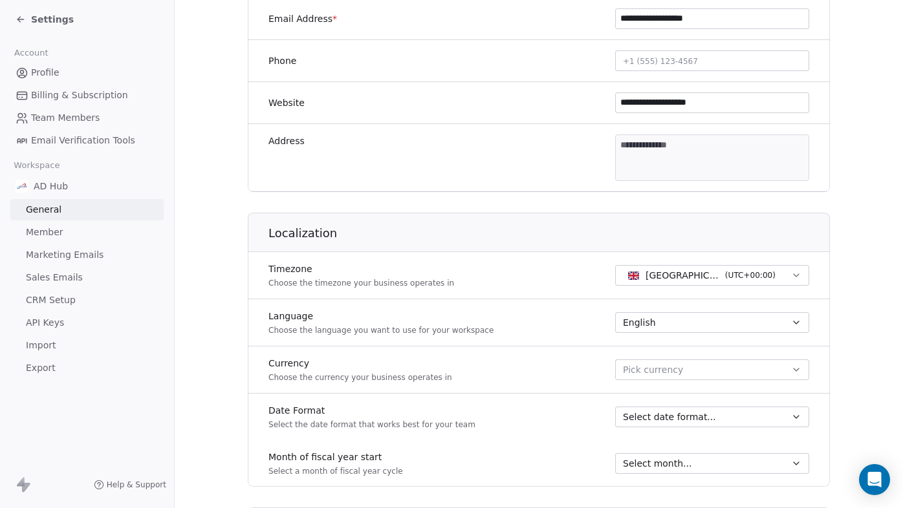
click at [795, 373] on icon "button" at bounding box center [796, 370] width 10 height 10
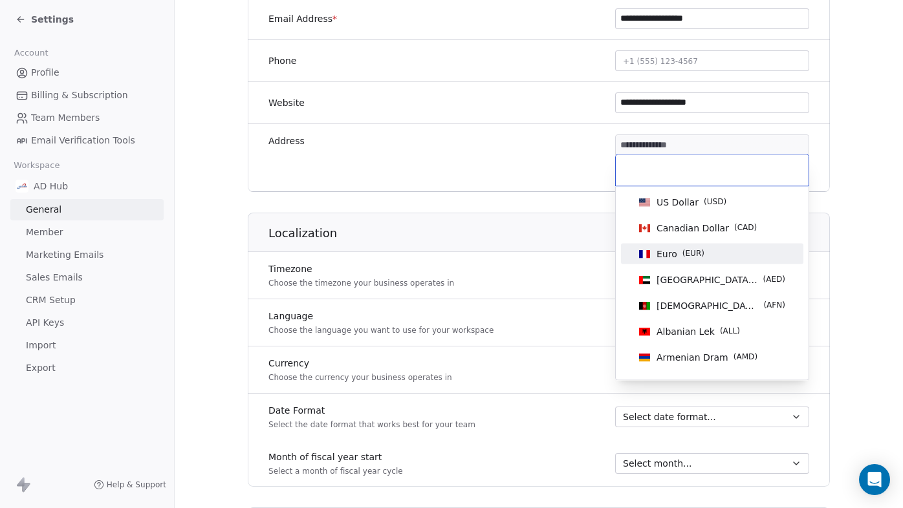
click at [709, 254] on div "Euro ( EUR )" at bounding box center [712, 254] width 157 height 14
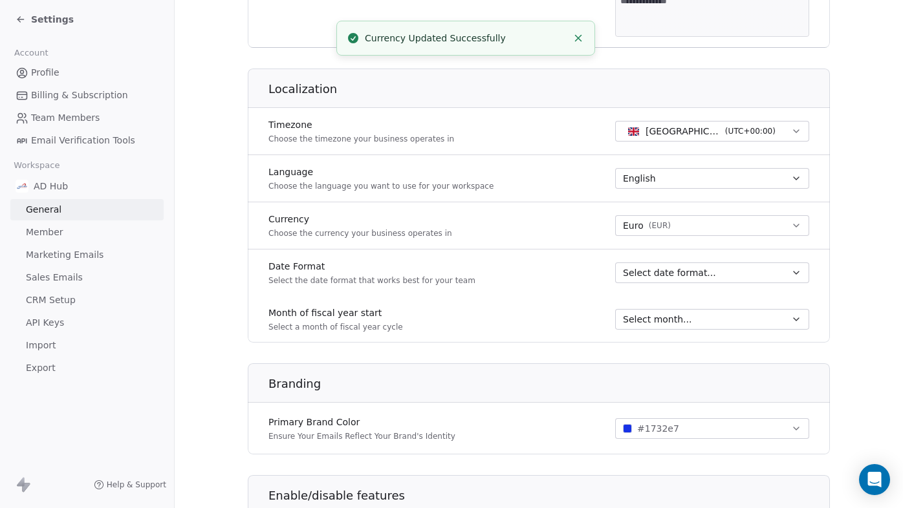
scroll to position [481, 0]
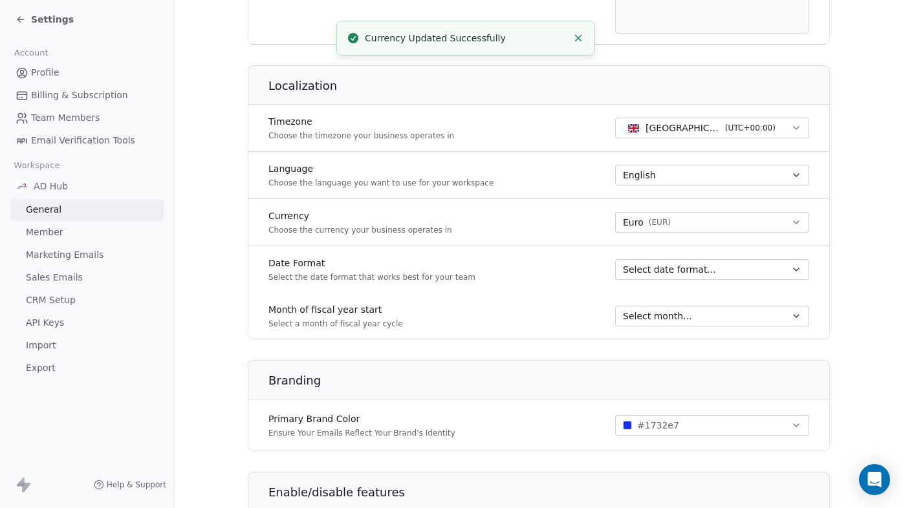
click at [792, 272] on icon "button" at bounding box center [796, 270] width 10 height 10
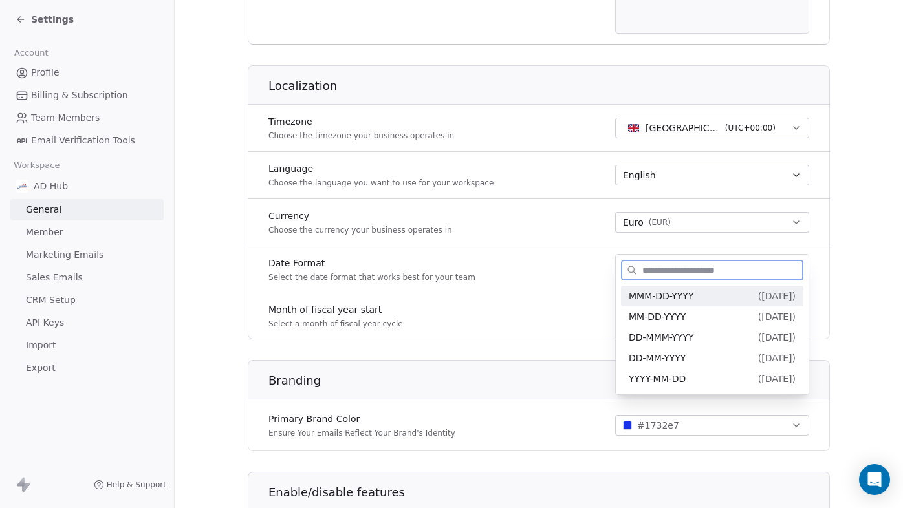
click at [787, 295] on span "( [DATE] )" at bounding box center [777, 296] width 38 height 10
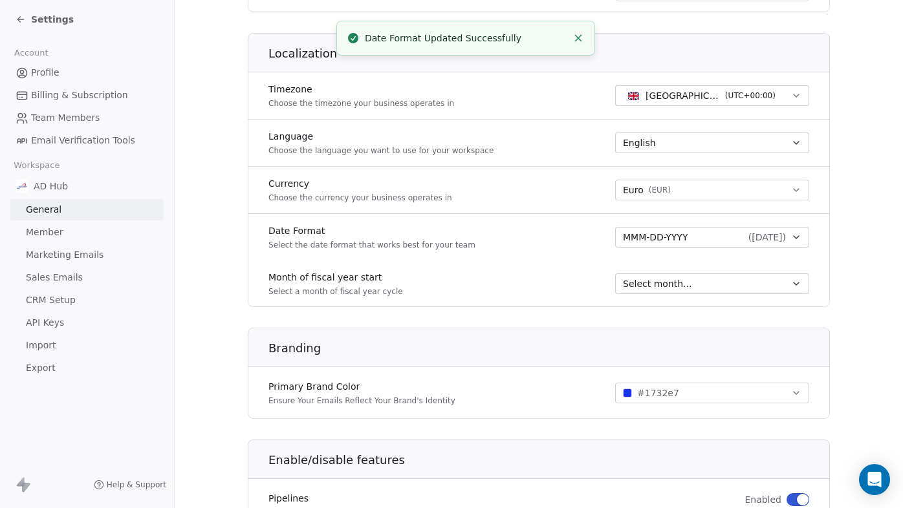
scroll to position [524, 0]
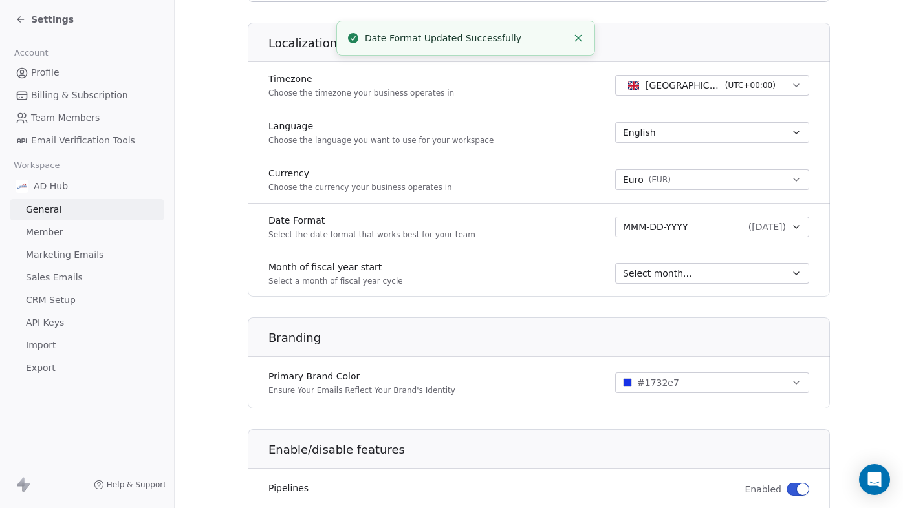
click at [788, 279] on button "Select month..." at bounding box center [712, 273] width 194 height 21
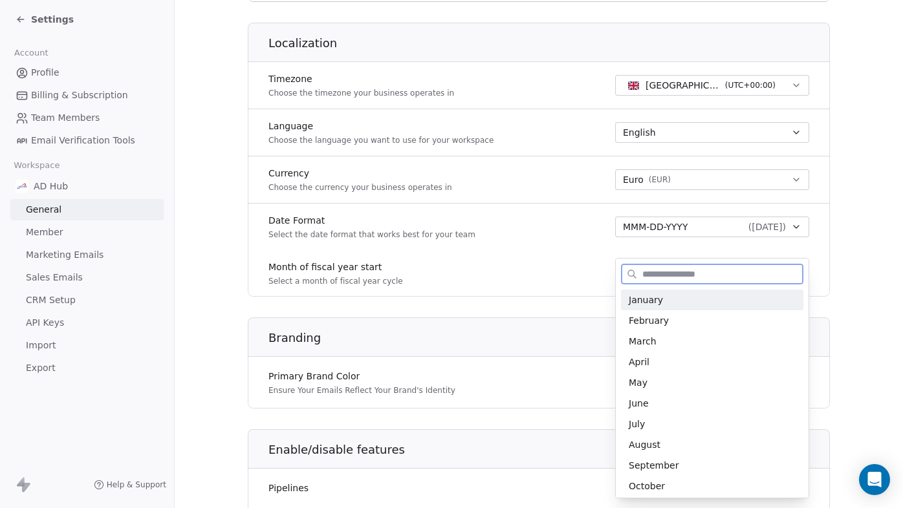
click at [753, 307] on div "January" at bounding box center [712, 300] width 182 height 21
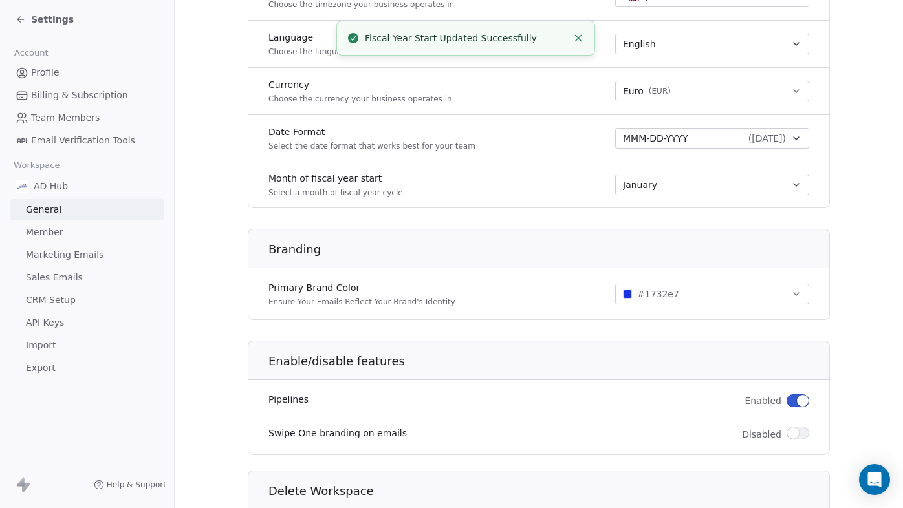
scroll to position [637, 0]
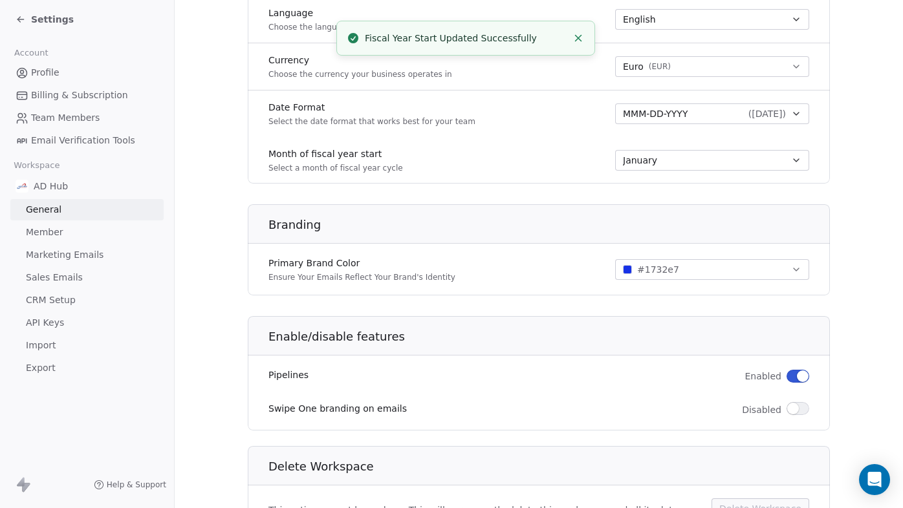
click at [796, 269] on icon "button" at bounding box center [796, 270] width 10 height 10
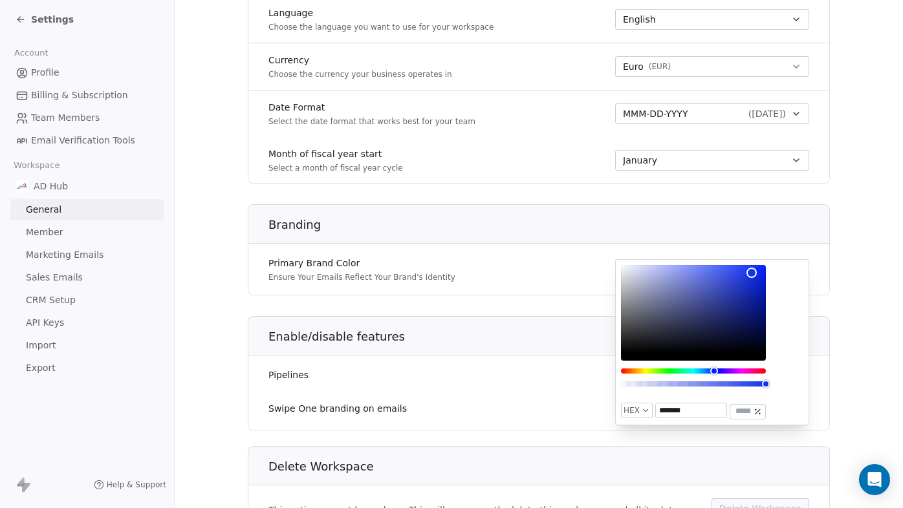
type input "*******"
click at [753, 303] on div "Color" at bounding box center [693, 309] width 145 height 88
click at [823, 337] on h1 "Enable/disable features" at bounding box center [549, 337] width 562 height 16
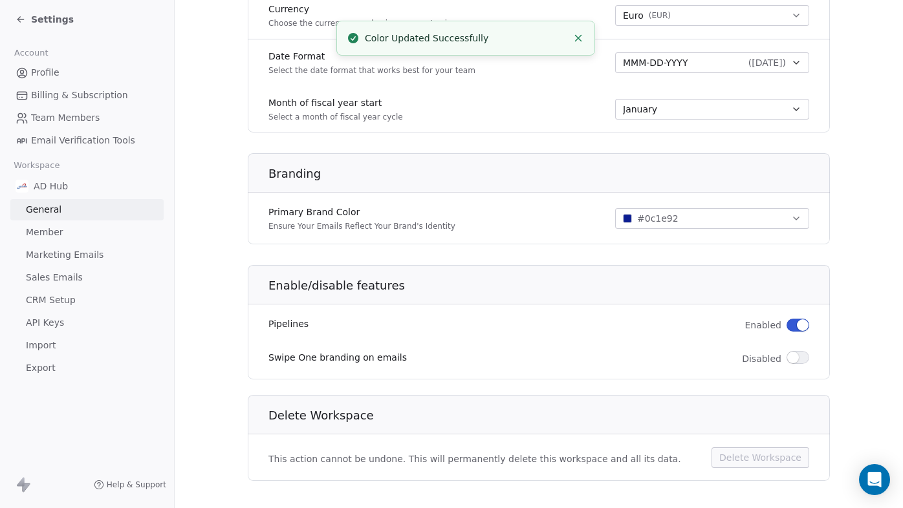
scroll to position [702, 0]
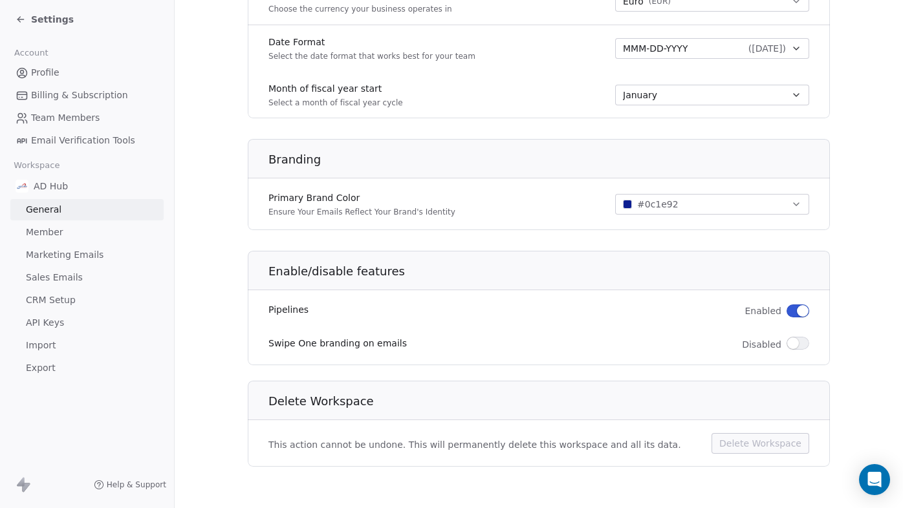
click at [797, 344] on span "button" at bounding box center [793, 344] width 12 height 12
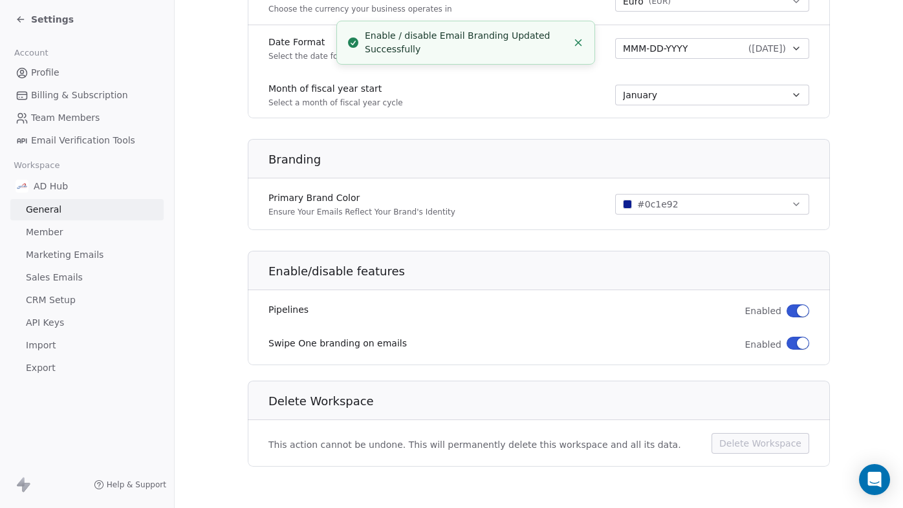
click at [799, 342] on span "button" at bounding box center [803, 344] width 12 height 12
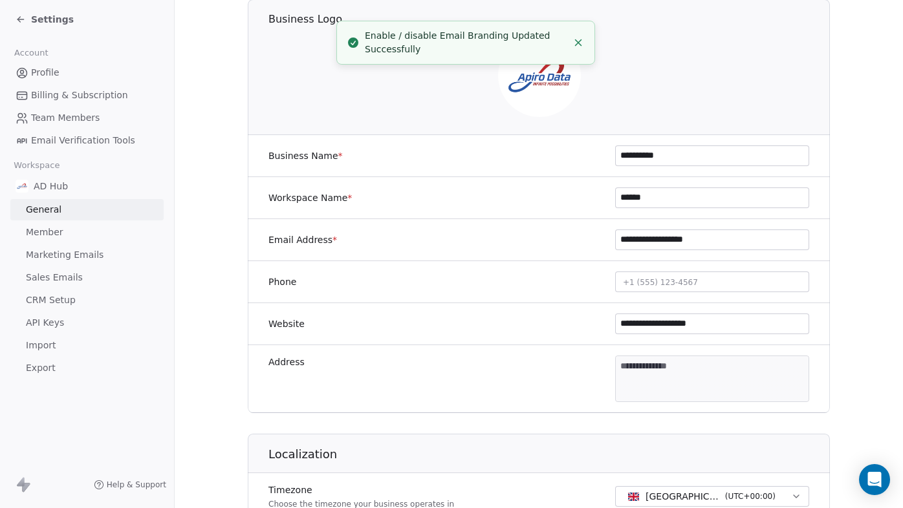
scroll to position [0, 0]
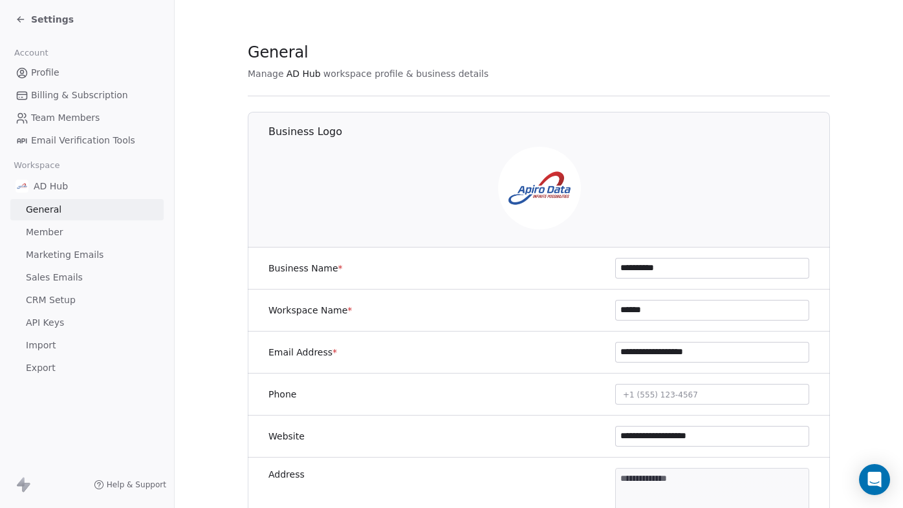
click at [85, 142] on span "Email Verification Tools" at bounding box center [83, 141] width 104 height 14
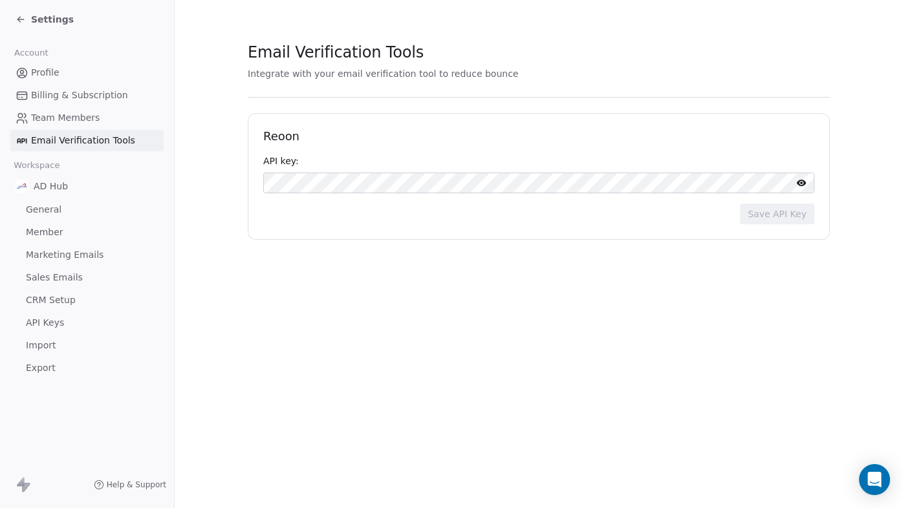
click at [74, 118] on span "Team Members" at bounding box center [65, 118] width 69 height 14
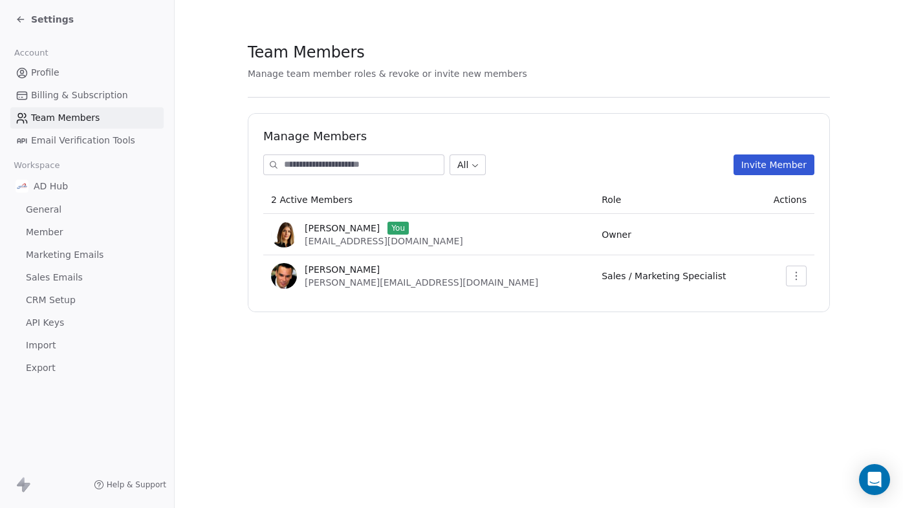
click at [74, 87] on link "Billing & Subscription" at bounding box center [86, 95] width 153 height 21
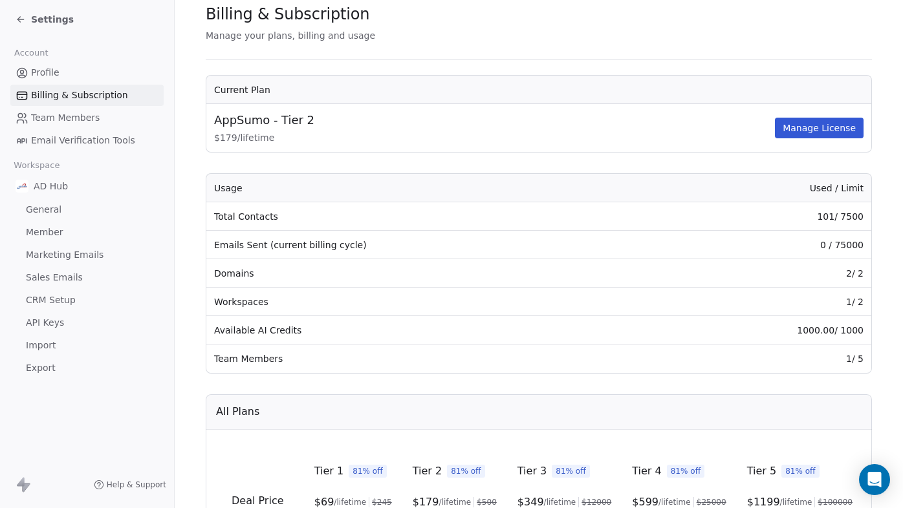
scroll to position [31, 0]
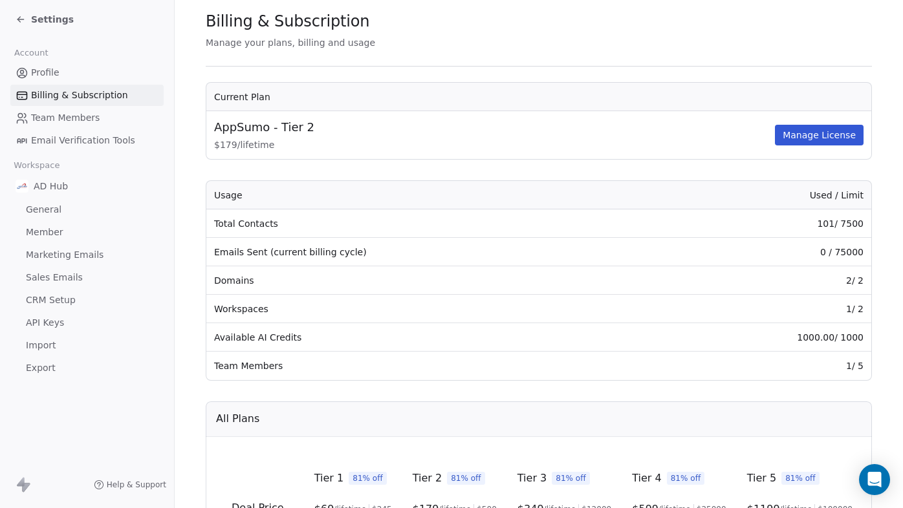
click at [815, 138] on button "Manage License" at bounding box center [819, 135] width 89 height 21
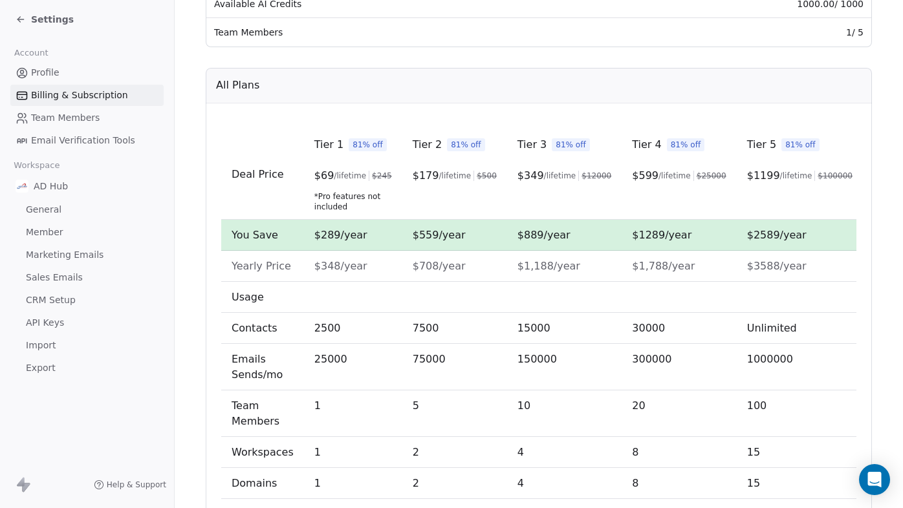
scroll to position [454, 0]
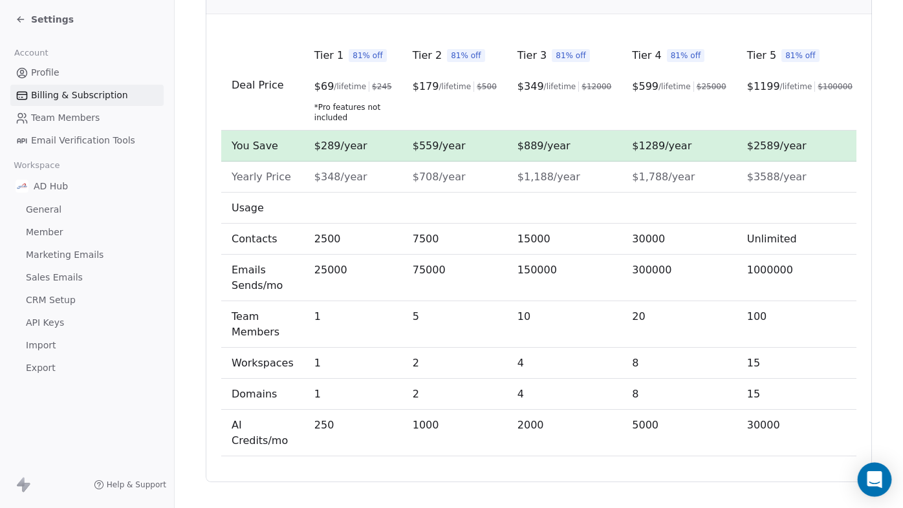
click at [873, 481] on icon "Open Intercom Messenger" at bounding box center [874, 479] width 15 height 17
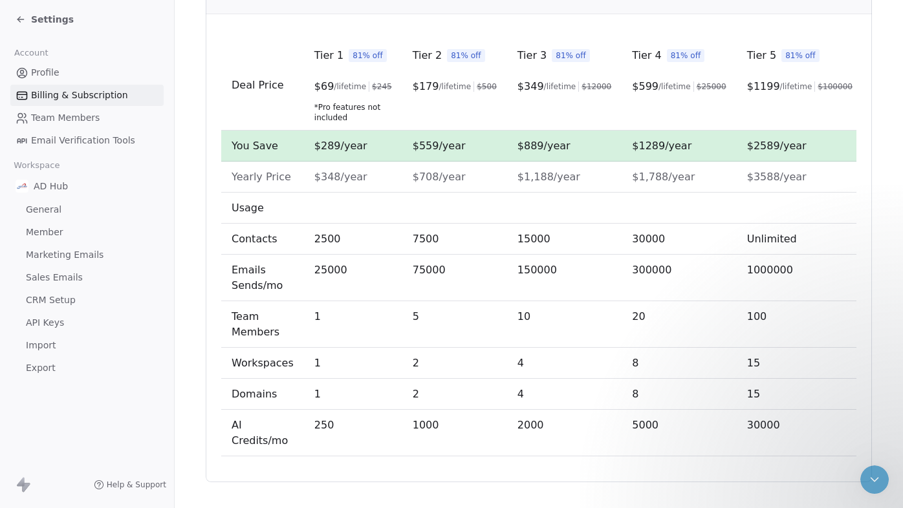
scroll to position [0, 0]
type textarea "**********"
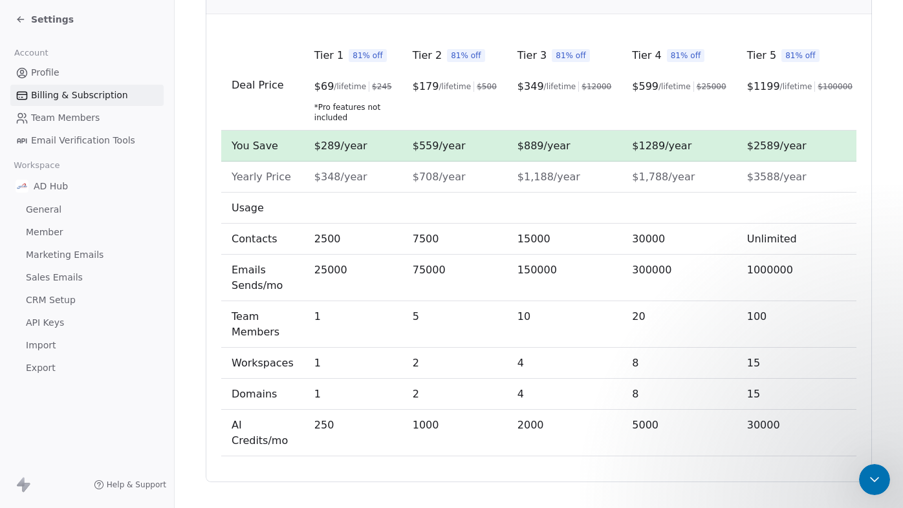
click at [873, 480] on icon "Close Intercom Messenger" at bounding box center [874, 479] width 9 height 5
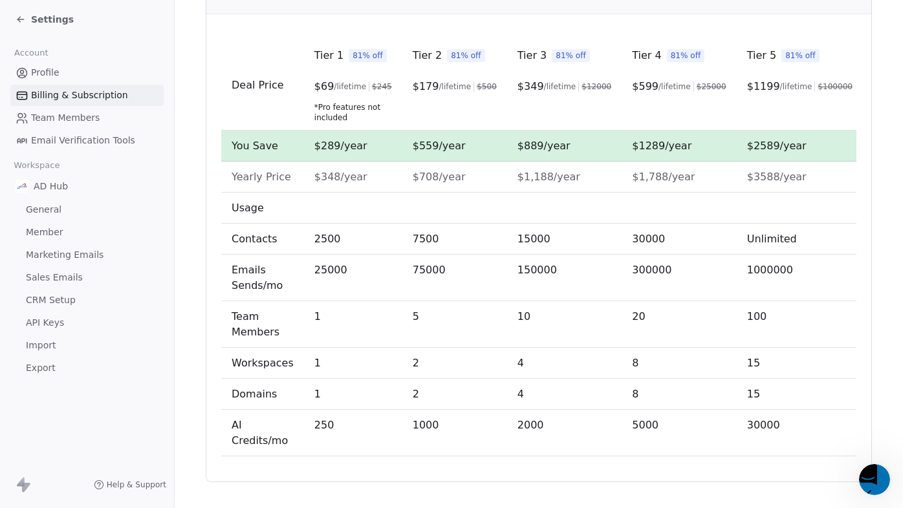
click at [33, 17] on span "Settings" at bounding box center [52, 19] width 43 height 13
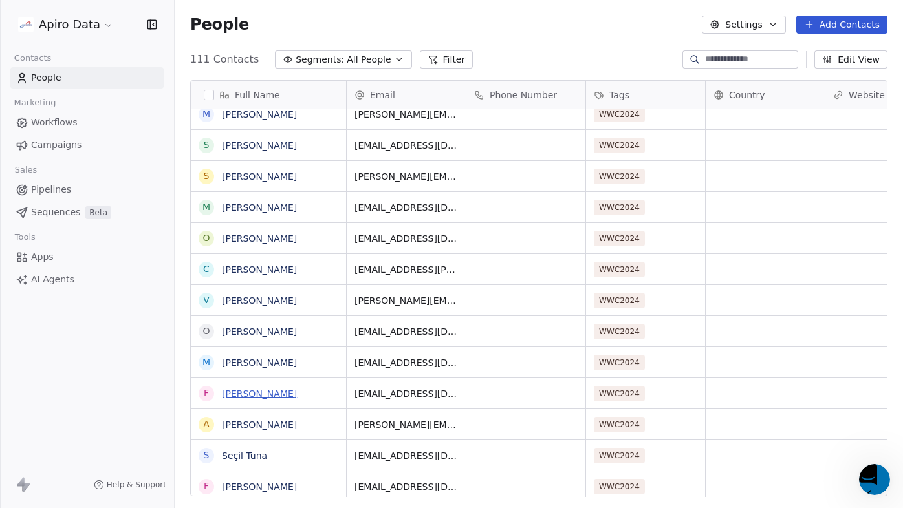
click at [242, 391] on link "[PERSON_NAME]" at bounding box center [259, 394] width 75 height 10
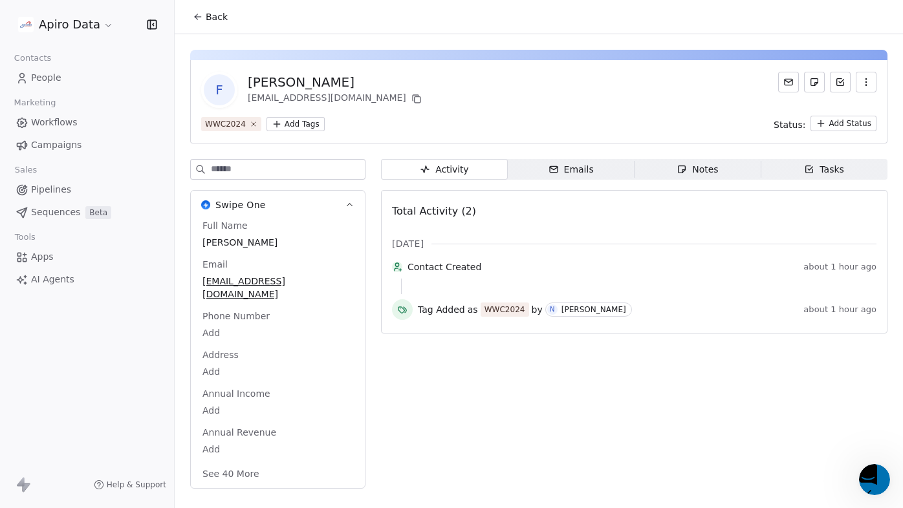
click at [867, 80] on icon "button" at bounding box center [866, 82] width 10 height 10
click at [831, 111] on div "Delete" at bounding box center [848, 110] width 87 height 21
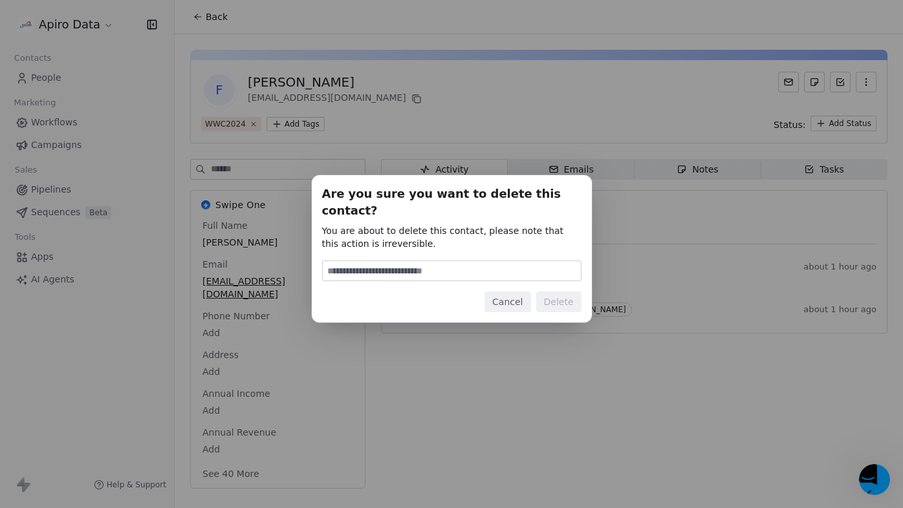
click at [427, 261] on input at bounding box center [452, 270] width 258 height 19
type input "******"
click at [570, 292] on button "Delete" at bounding box center [558, 302] width 45 height 21
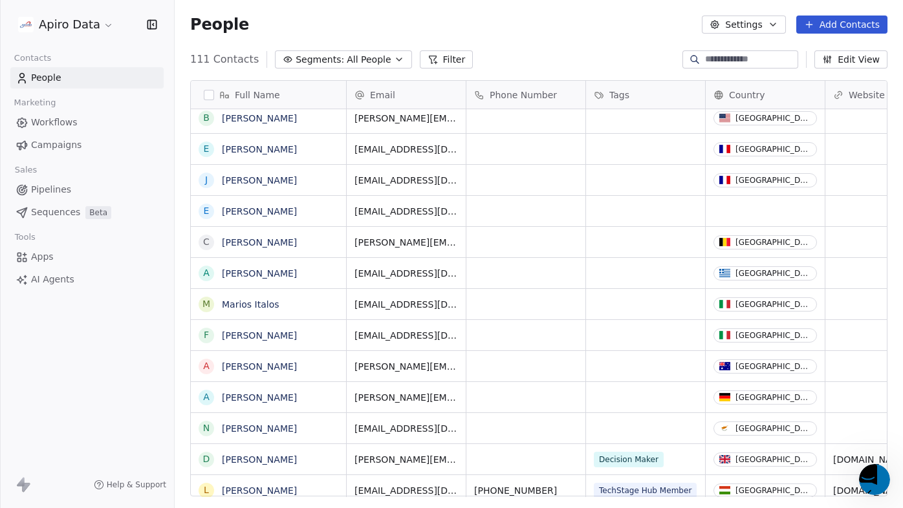
click at [616, 303] on div "grid" at bounding box center [645, 304] width 119 height 30
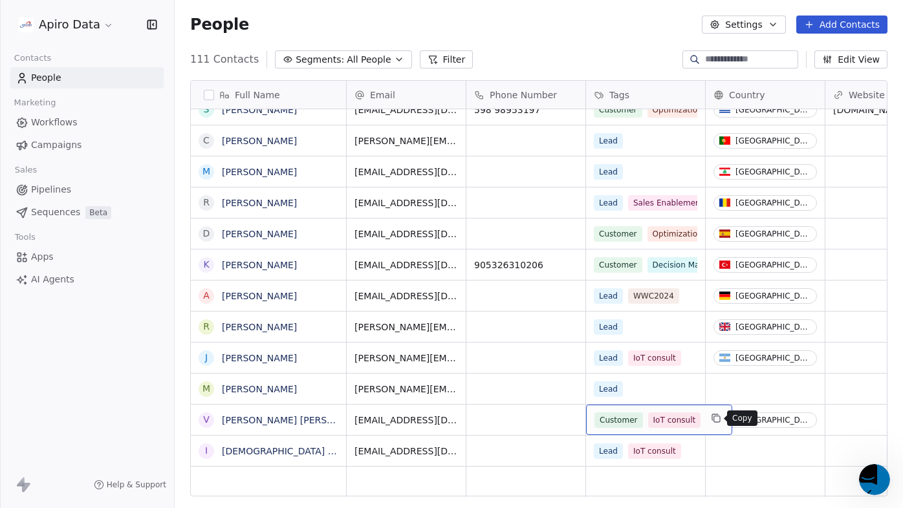
click at [715, 419] on icon "grid" at bounding box center [716, 418] width 10 height 10
click at [246, 420] on link "[PERSON_NAME] [PERSON_NAME]" at bounding box center [298, 420] width 153 height 10
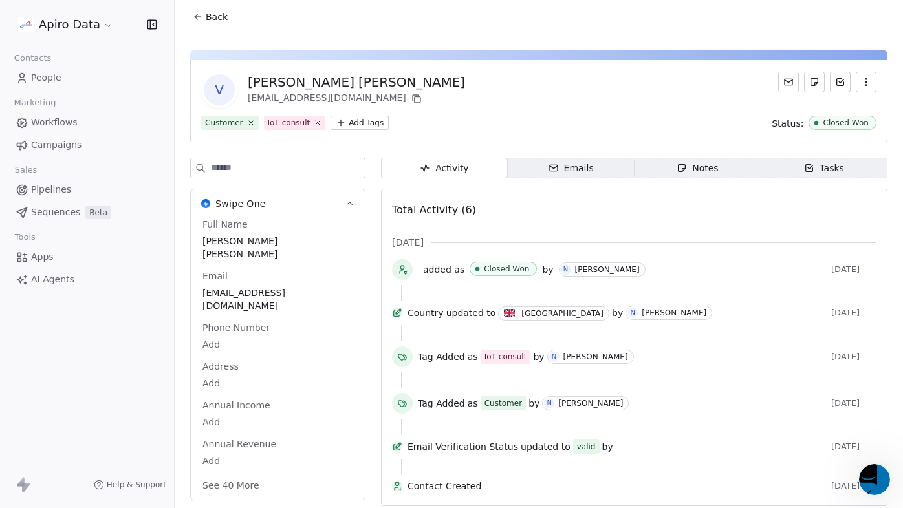
click at [370, 122] on html "Apiro Data Contacts People Marketing Workflows Campaigns Sales Pipelines Sequen…" at bounding box center [451, 312] width 903 height 624
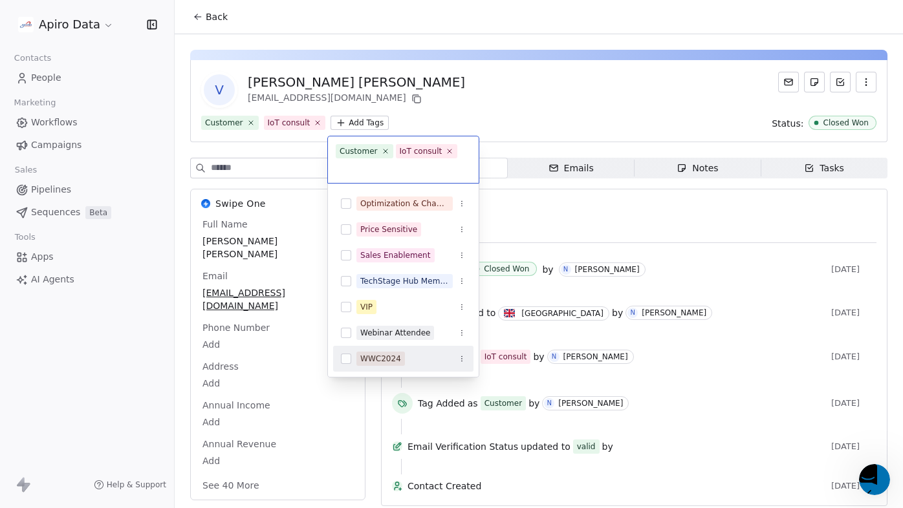
click at [343, 358] on button "Suggestions" at bounding box center [346, 359] width 10 height 10
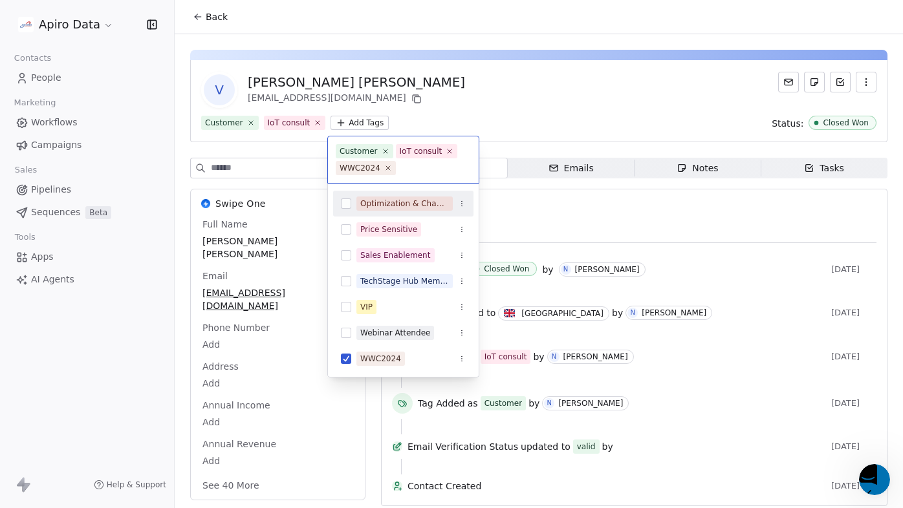
click at [525, 114] on html "Apiro Data Contacts People Marketing Workflows Campaigns Sales Pipelines Sequen…" at bounding box center [451, 312] width 903 height 624
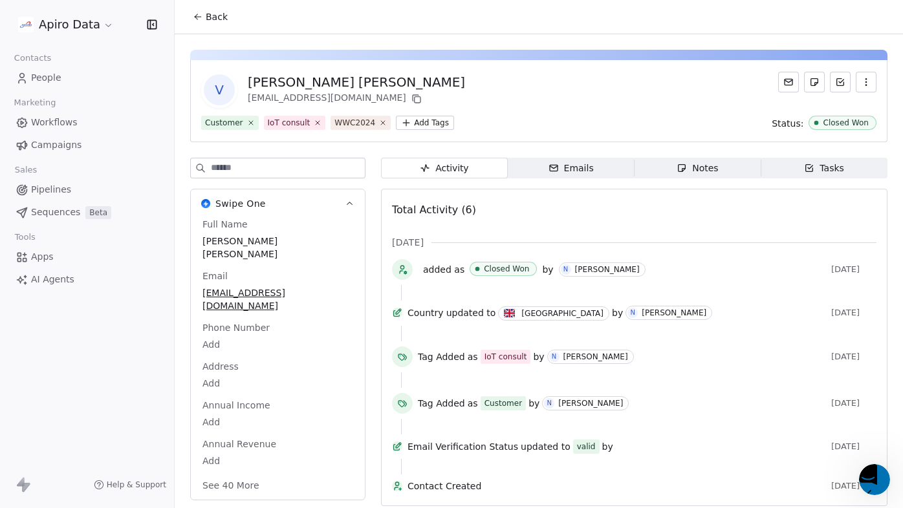
click at [202, 14] on icon at bounding box center [198, 17] width 10 height 10
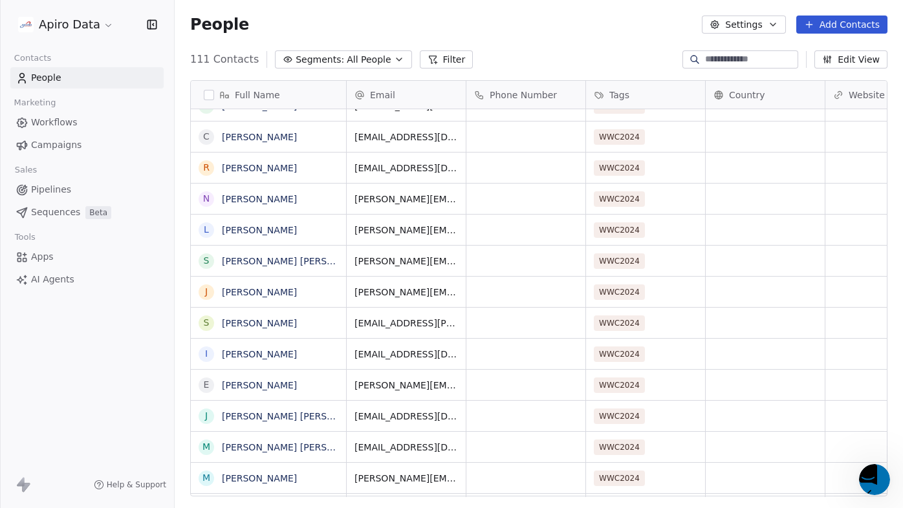
click at [61, 190] on span "Pipelines" at bounding box center [51, 190] width 40 height 14
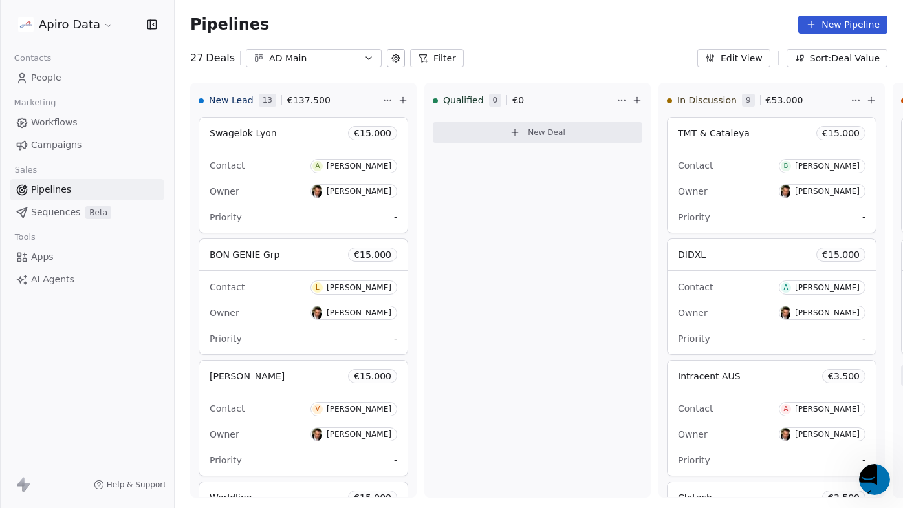
click at [54, 215] on span "Sequences" at bounding box center [55, 213] width 49 height 14
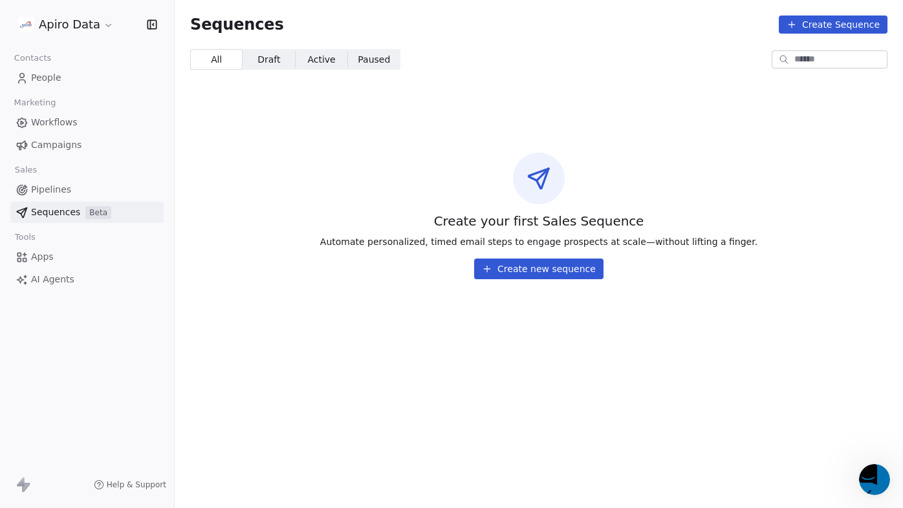
click at [43, 145] on span "Campaigns" at bounding box center [56, 145] width 50 height 14
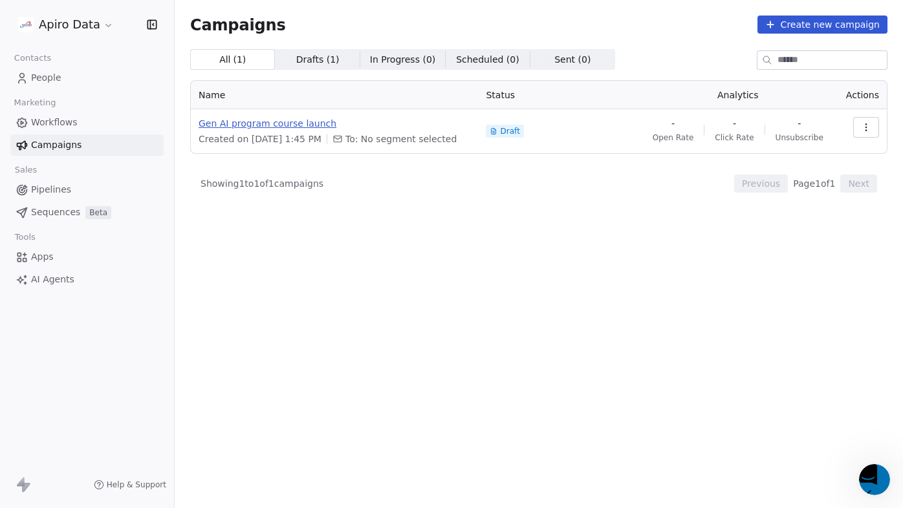
click at [257, 120] on span "Gen AI program course launch" at bounding box center [335, 123] width 272 height 13
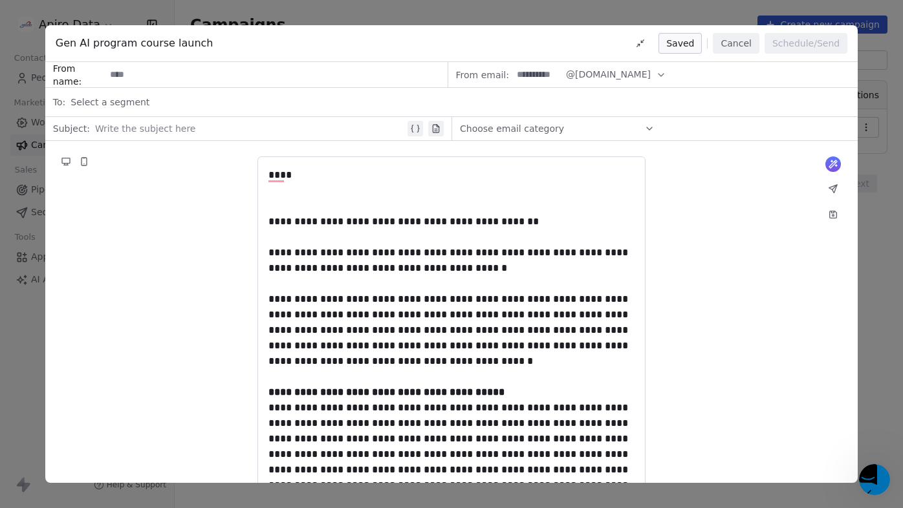
click at [154, 132] on div at bounding box center [250, 129] width 310 height 16
paste div
click at [645, 129] on icon at bounding box center [649, 129] width 10 height 10
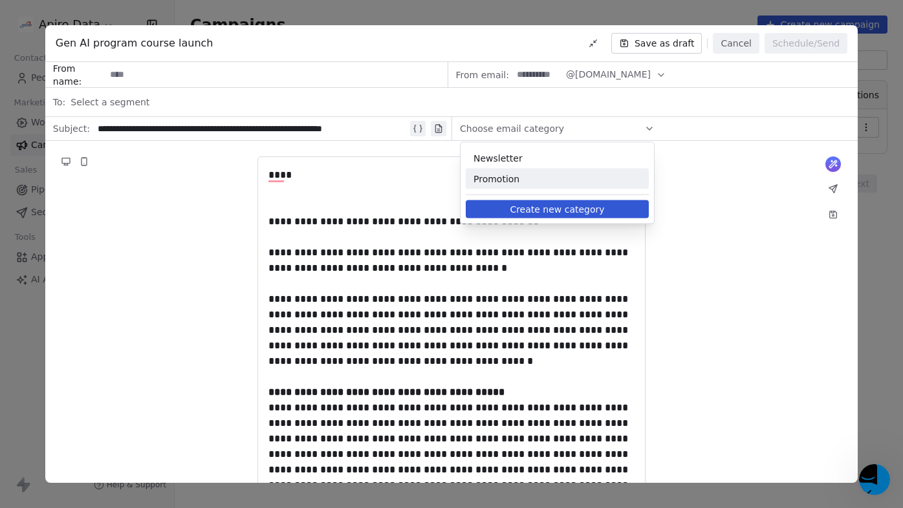
click at [607, 184] on span "Promotion" at bounding box center [557, 179] width 168 height 13
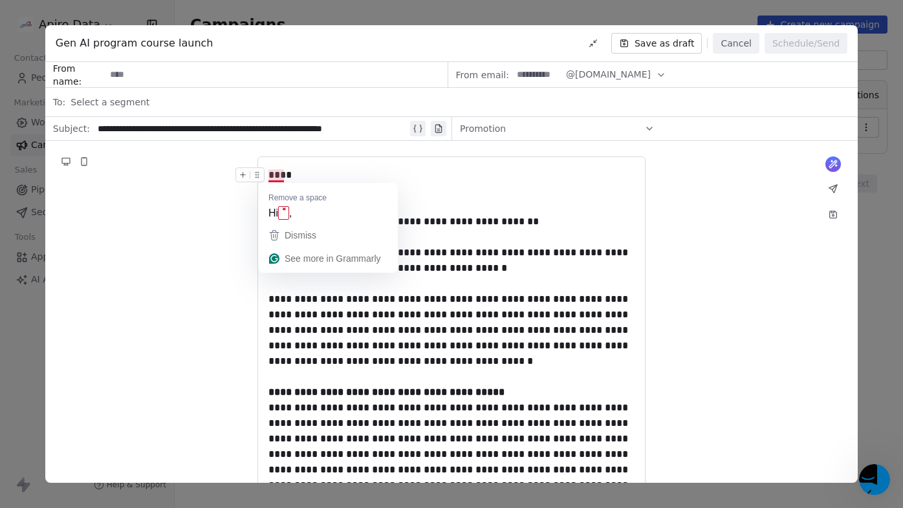
click at [279, 179] on div "****" at bounding box center [451, 176] width 366 height 16
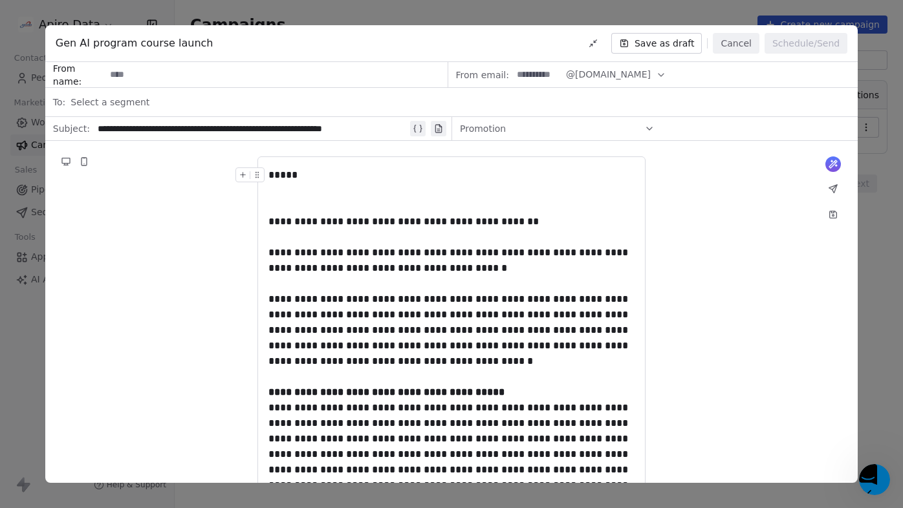
click at [244, 176] on icon "To enrich screen reader interactions, please activate Accessibility in Grammarl…" at bounding box center [243, 175] width 8 height 8
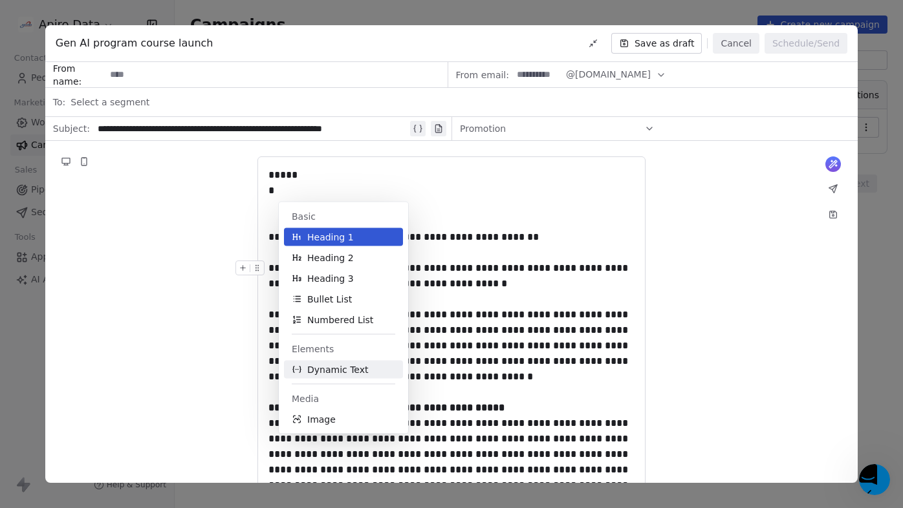
click at [316, 371] on span "Dynamic Text" at bounding box center [337, 369] width 61 height 13
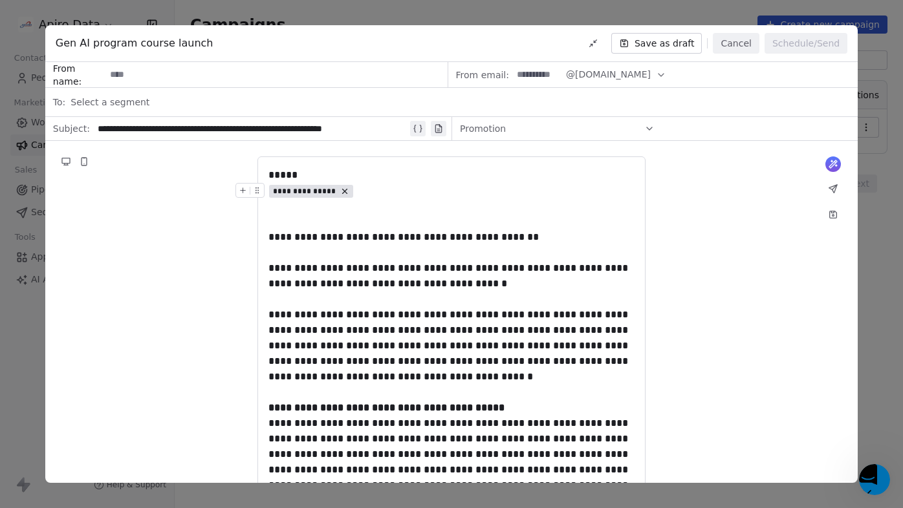
click at [321, 189] on span "**********" at bounding box center [304, 191] width 63 height 10
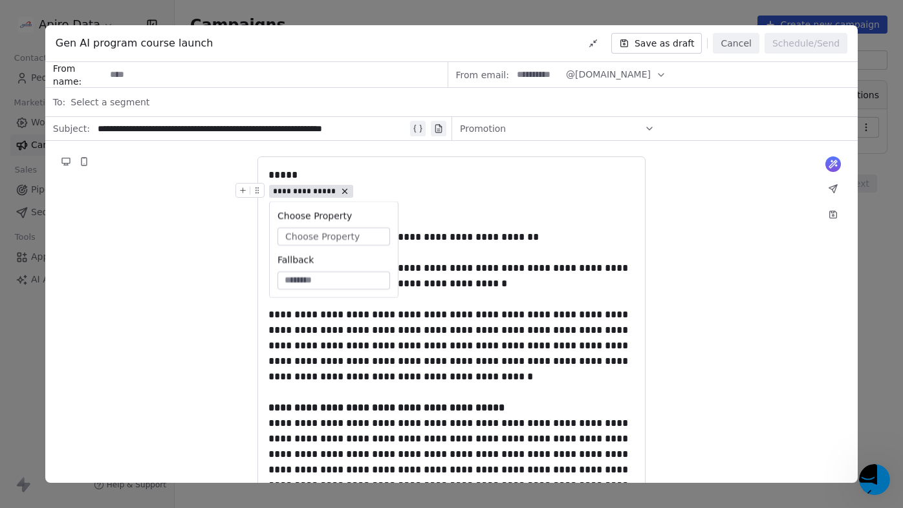
click at [321, 230] on span "Choose Property" at bounding box center [322, 236] width 74 height 13
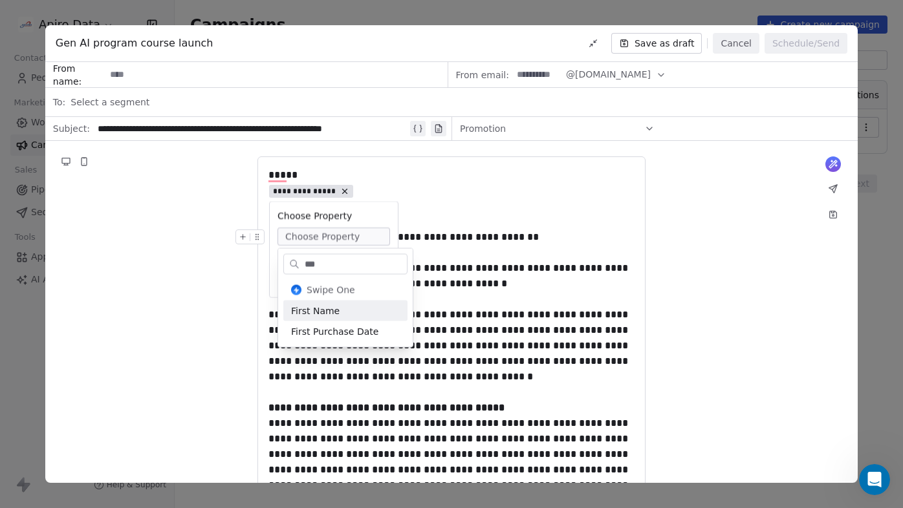
type input "***"
click at [330, 314] on div "First Name" at bounding box center [345, 311] width 124 height 21
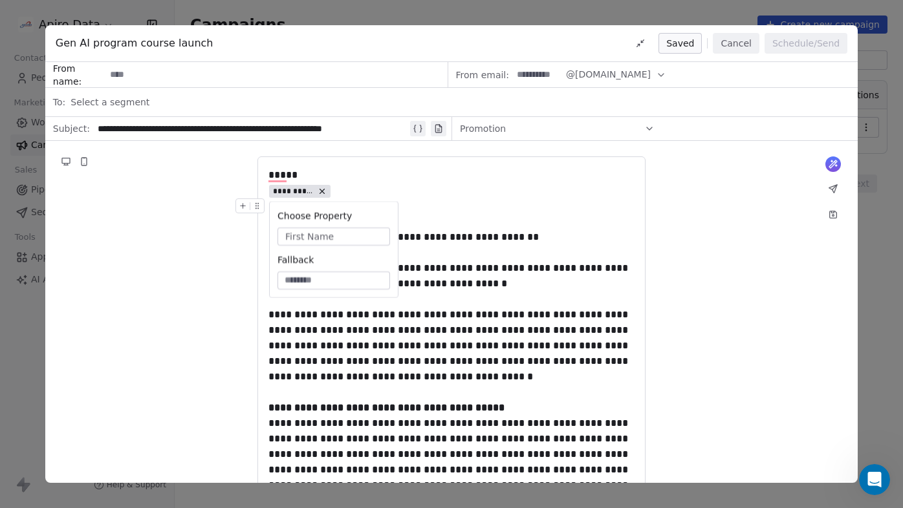
click at [431, 208] on div "To enrich screen reader interactions, please activate Accessibility in Grammarl…" at bounding box center [451, 214] width 366 height 31
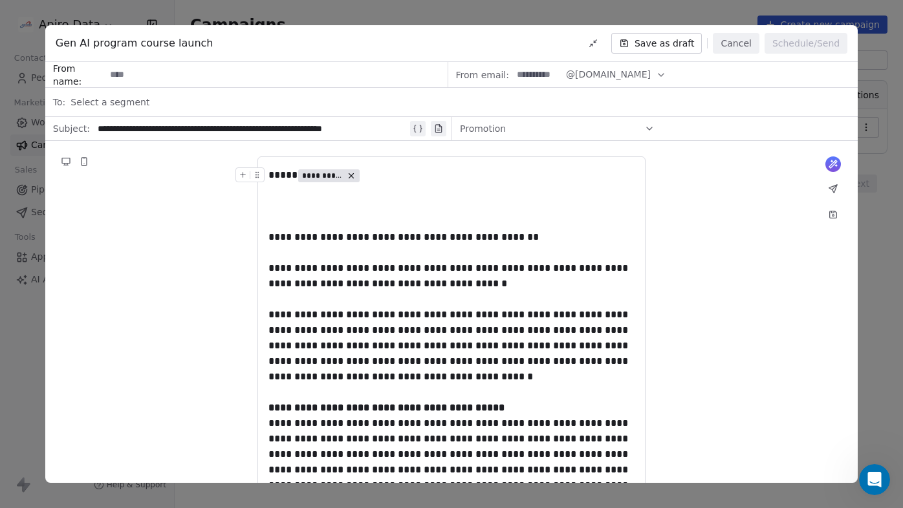
click at [285, 177] on div "**********" at bounding box center [451, 176] width 366 height 16
click at [280, 220] on div "To enrich screen reader interactions, please activate Accessibility in Grammarl…" at bounding box center [451, 214] width 366 height 31
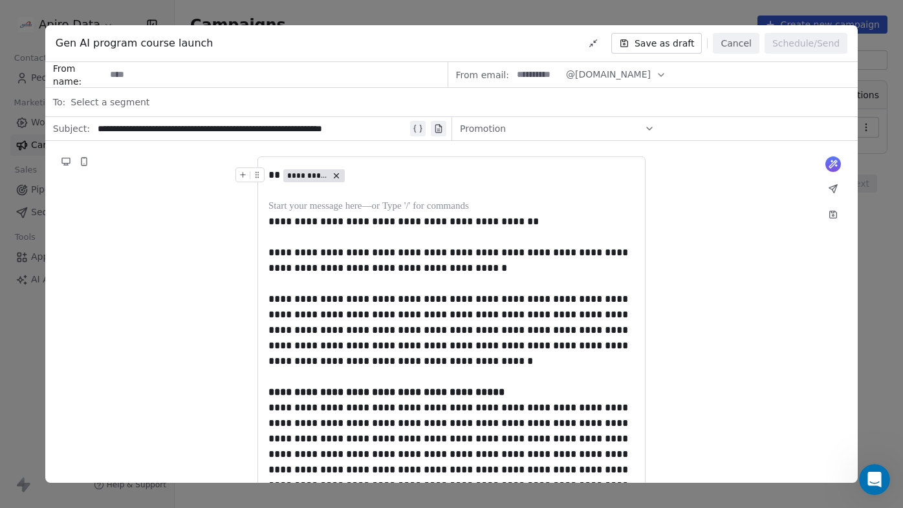
click at [656, 76] on icon "button" at bounding box center [661, 75] width 10 height 10
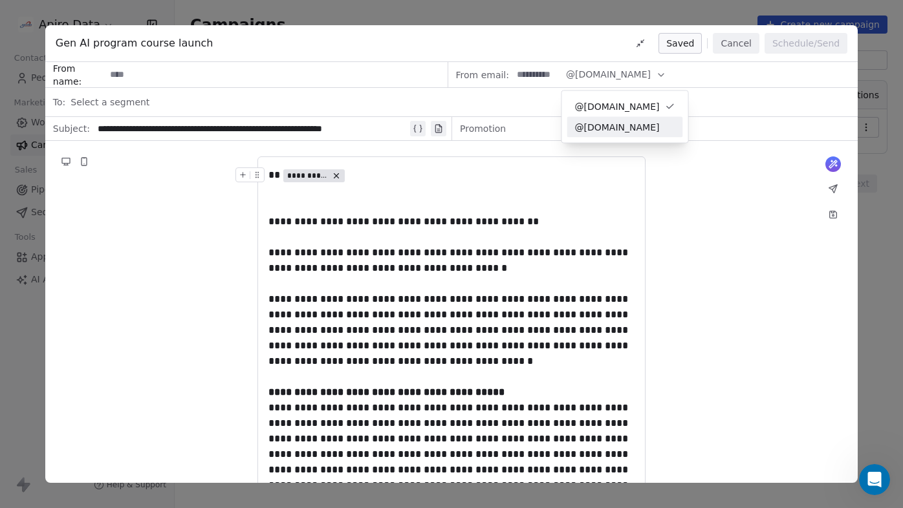
click at [623, 127] on span "@[DOMAIN_NAME]" at bounding box center [625, 127] width 100 height 13
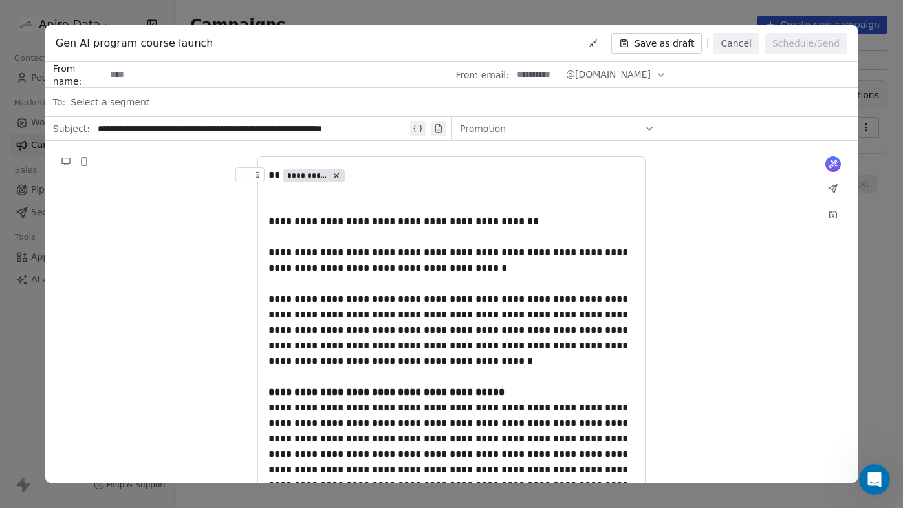
click at [148, 76] on input at bounding box center [275, 75] width 341 height 24
type input "*"
type input "******"
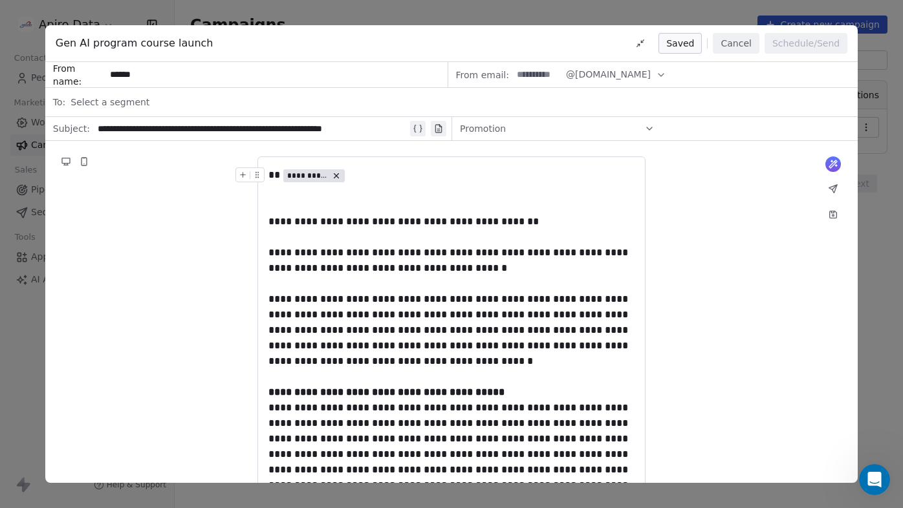
click at [142, 102] on span "Select a segment" at bounding box center [109, 102] width 79 height 13
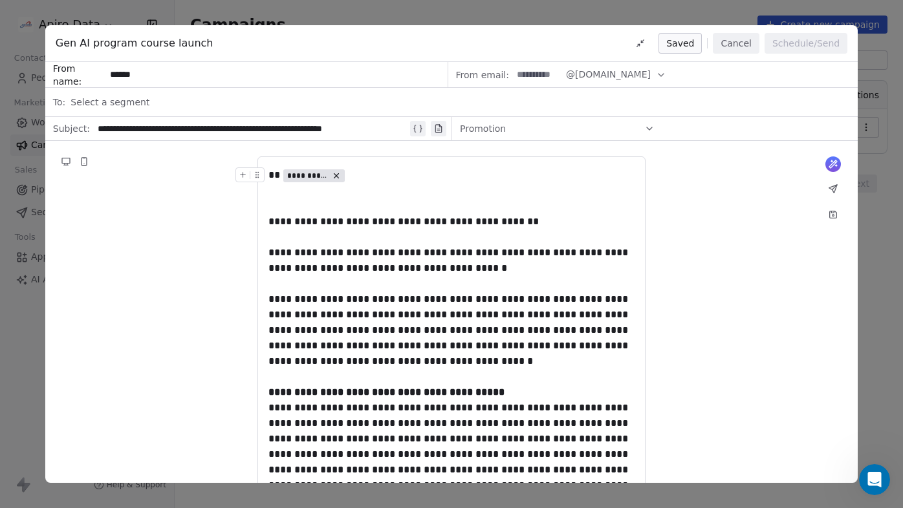
click at [122, 107] on span "Select a segment" at bounding box center [109, 102] width 79 height 13
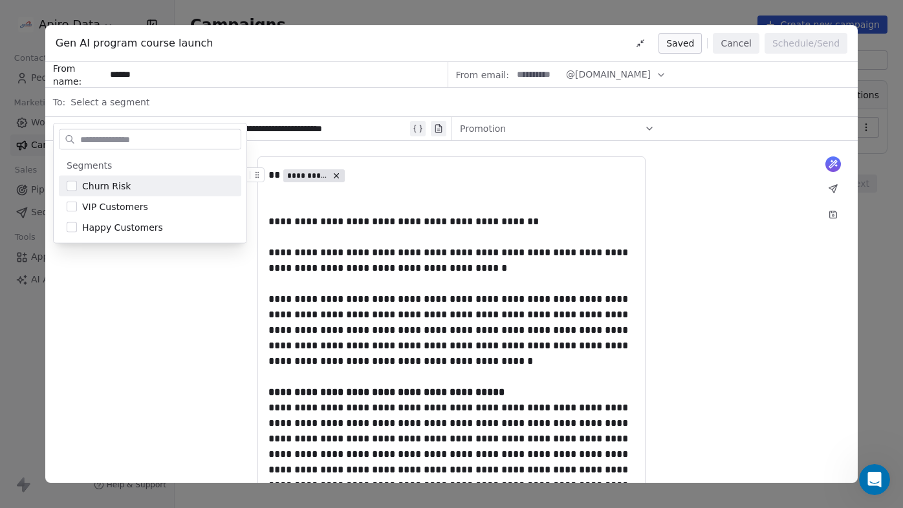
click at [646, 131] on icon at bounding box center [649, 129] width 10 height 10
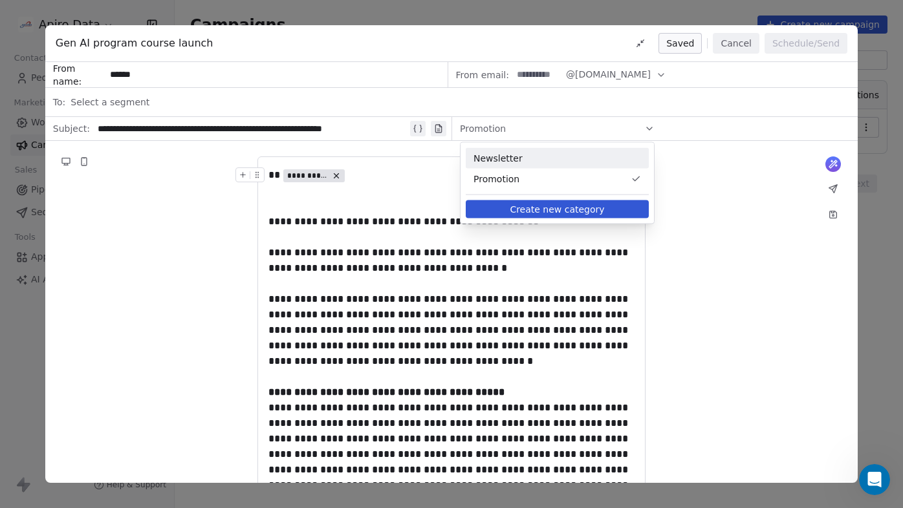
click at [614, 155] on span "Newsletter" at bounding box center [557, 158] width 168 height 13
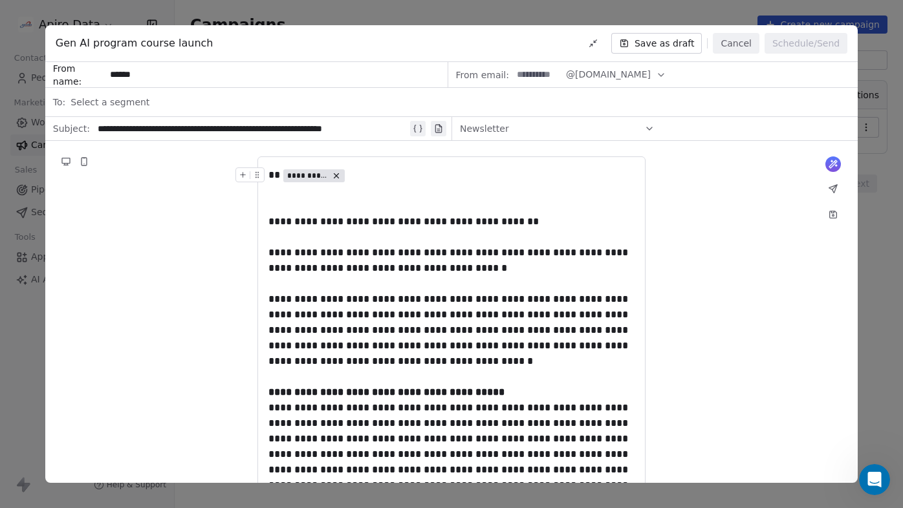
click at [196, 107] on div "Select a segment" at bounding box center [459, 102] width 779 height 28
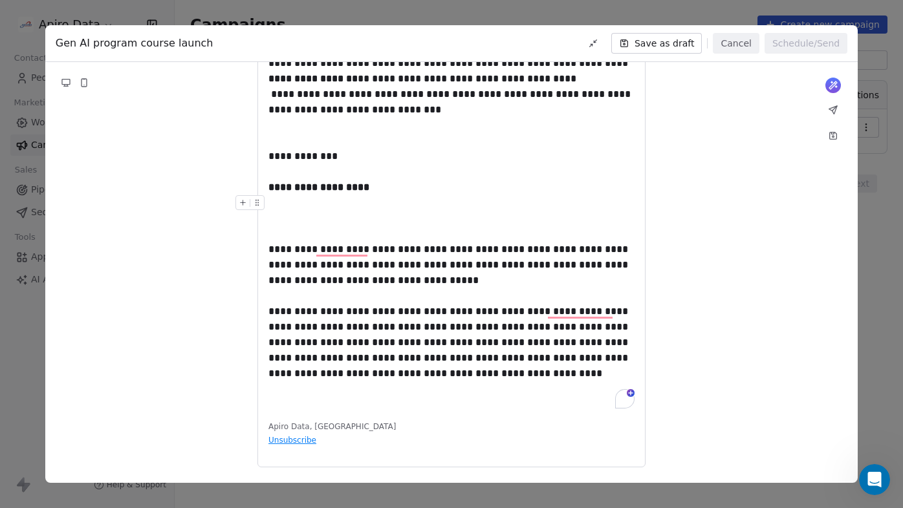
click at [290, 221] on div "To enrich screen reader interactions, please activate Accessibility in Grammarl…" at bounding box center [451, 218] width 366 height 47
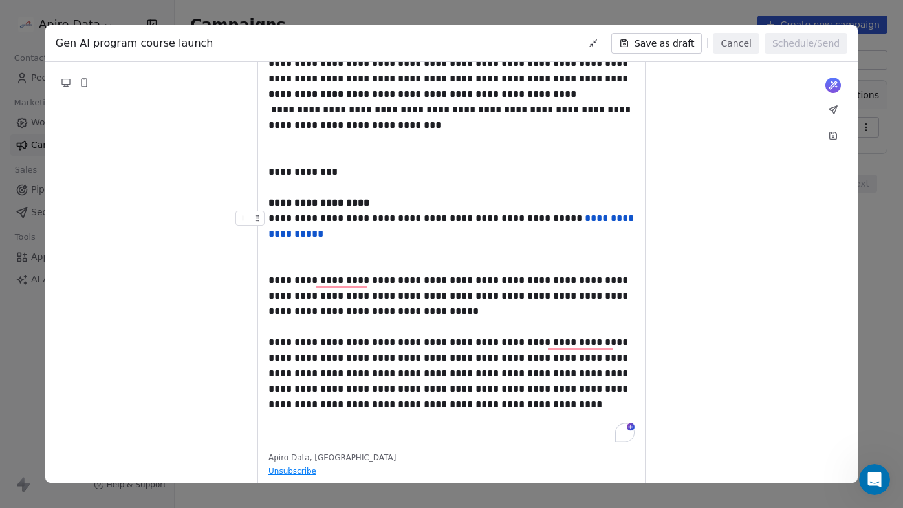
click at [365, 217] on div "**********" at bounding box center [451, 226] width 366 height 31
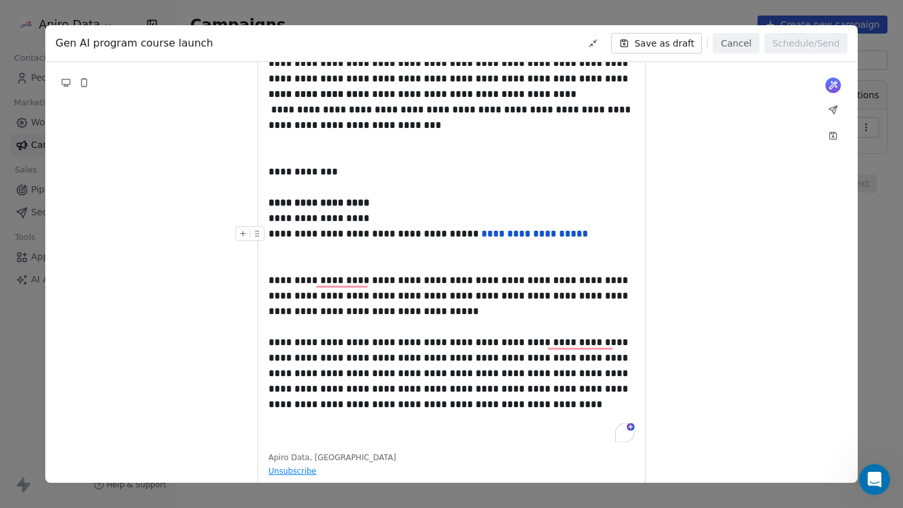
click at [363, 235] on div "**********" at bounding box center [451, 234] width 366 height 16
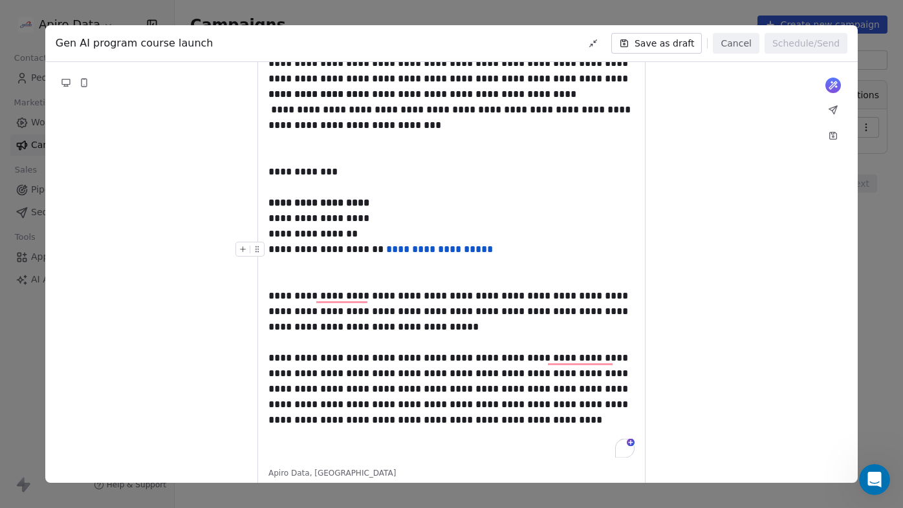
click at [365, 251] on div "**********" at bounding box center [451, 250] width 366 height 16
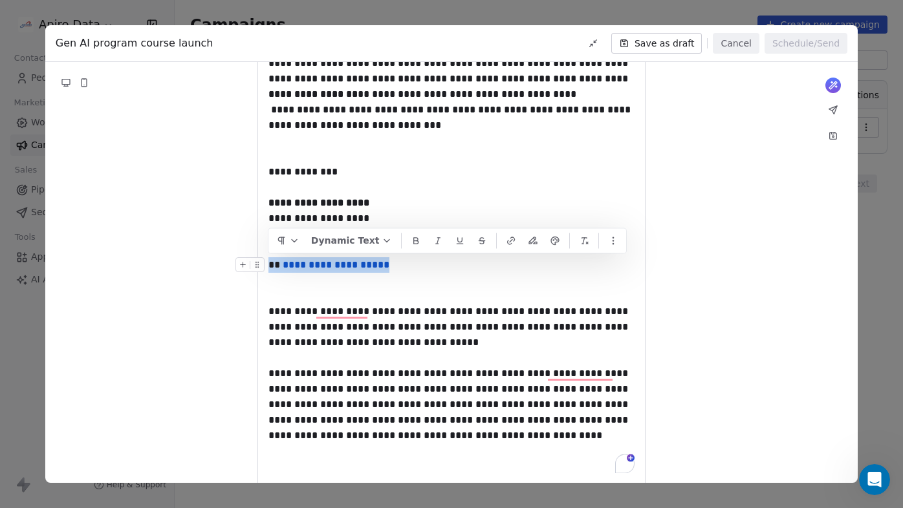
drag, startPoint x: 429, startPoint y: 265, endPoint x: 258, endPoint y: 263, distance: 171.4
click at [268, 263] on div "**********" at bounding box center [451, 265] width 366 height 16
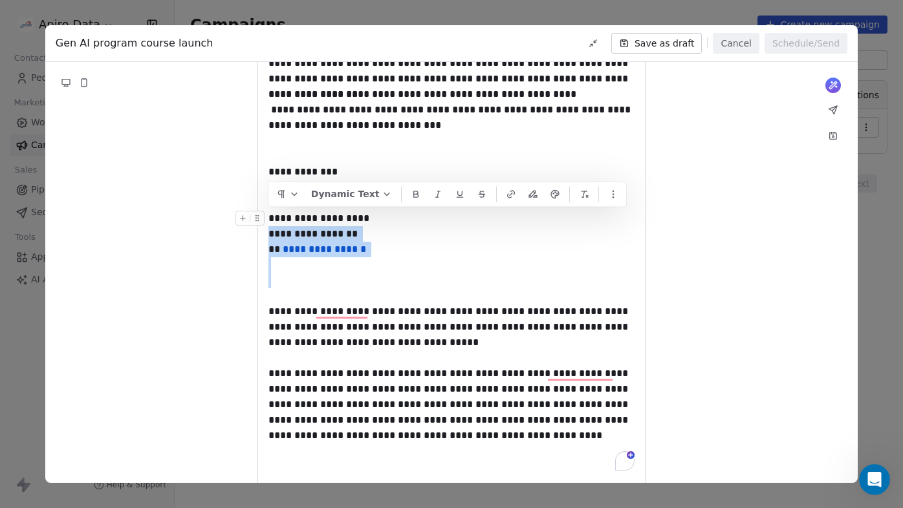
drag, startPoint x: 526, startPoint y: 273, endPoint x: 269, endPoint y: 225, distance: 261.8
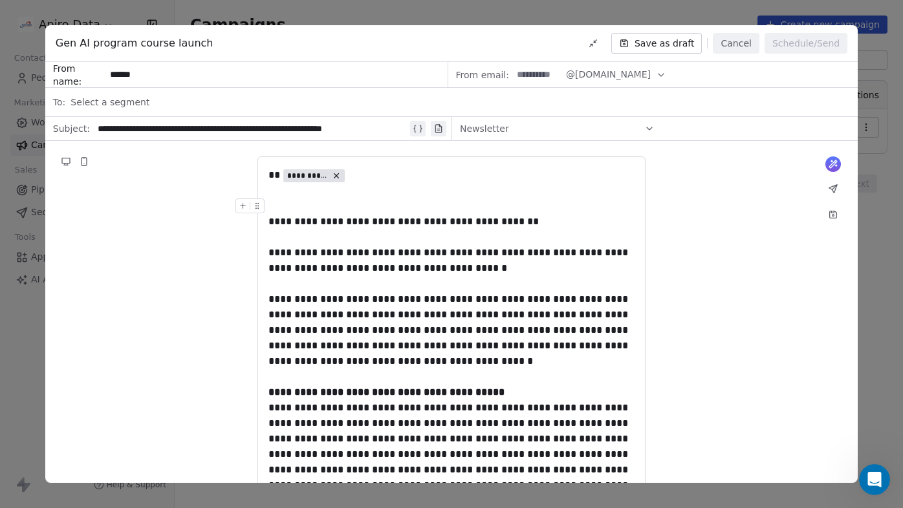
click at [294, 202] on div "To enrich screen reader interactions, please activate Accessibility in Grammarl…" at bounding box center [451, 207] width 366 height 16
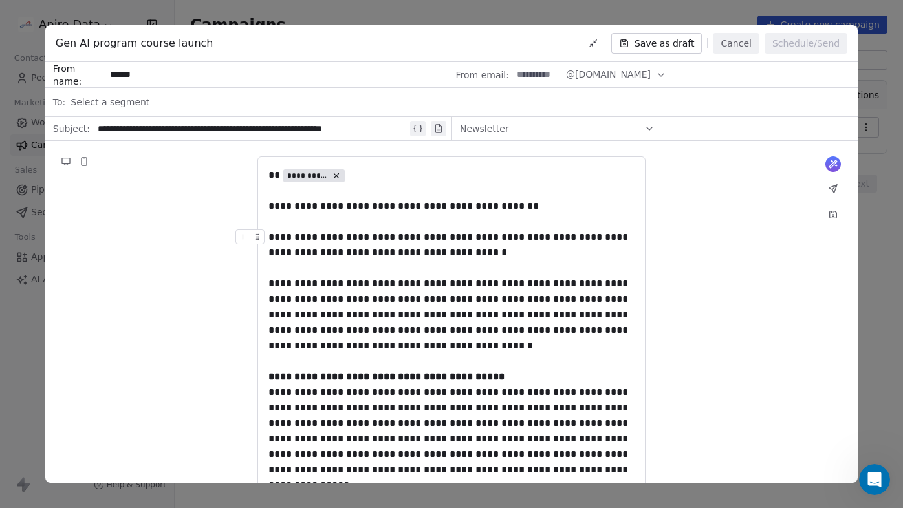
click at [836, 188] on icon at bounding box center [833, 189] width 10 height 10
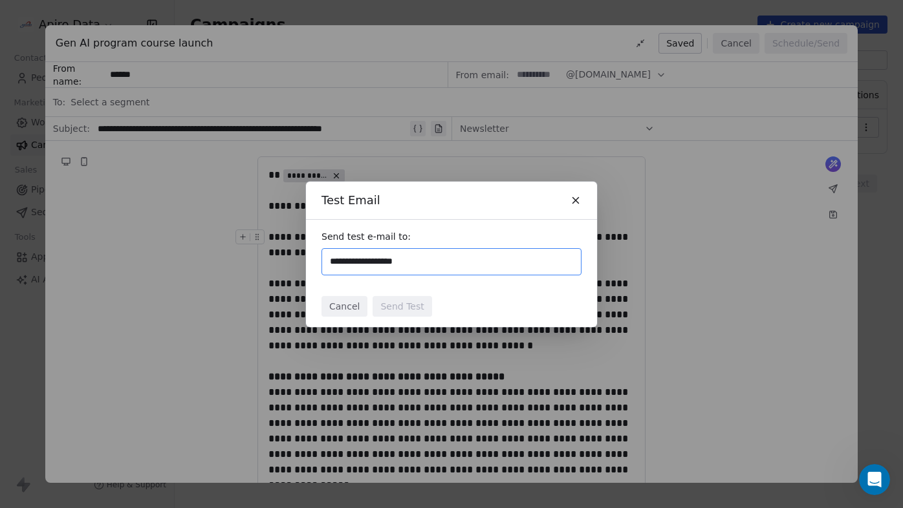
type input "**********"
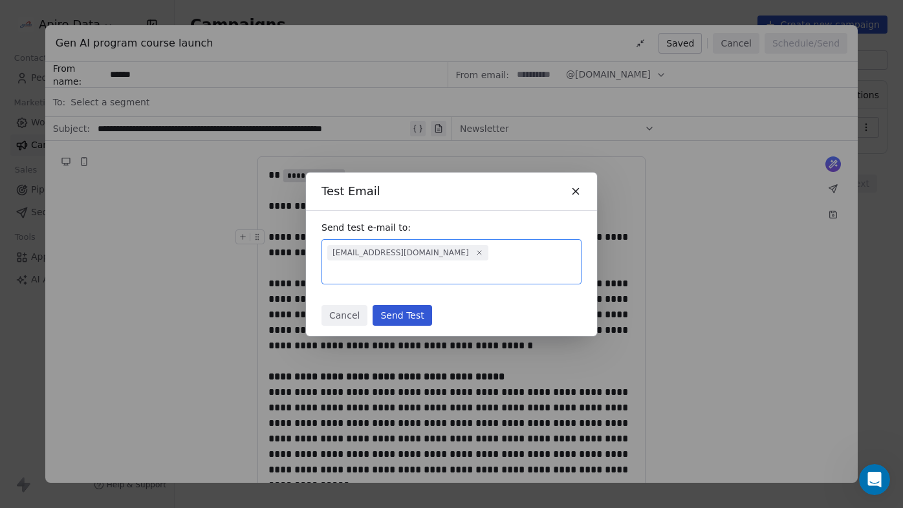
click at [515, 272] on div "[EMAIL_ADDRESS][DOMAIN_NAME]" at bounding box center [451, 261] width 260 height 45
click at [413, 305] on button "Send Test" at bounding box center [402, 315] width 59 height 21
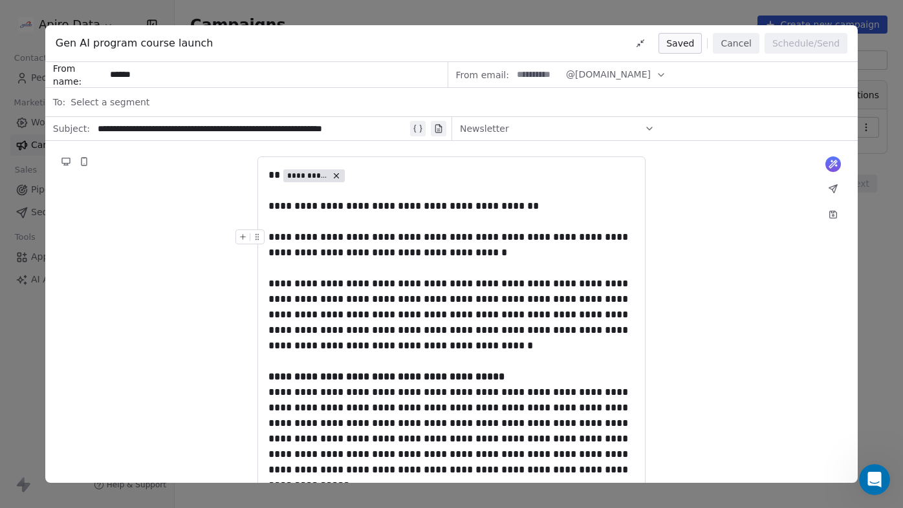
click at [222, 126] on div "**********" at bounding box center [251, 129] width 307 height 16
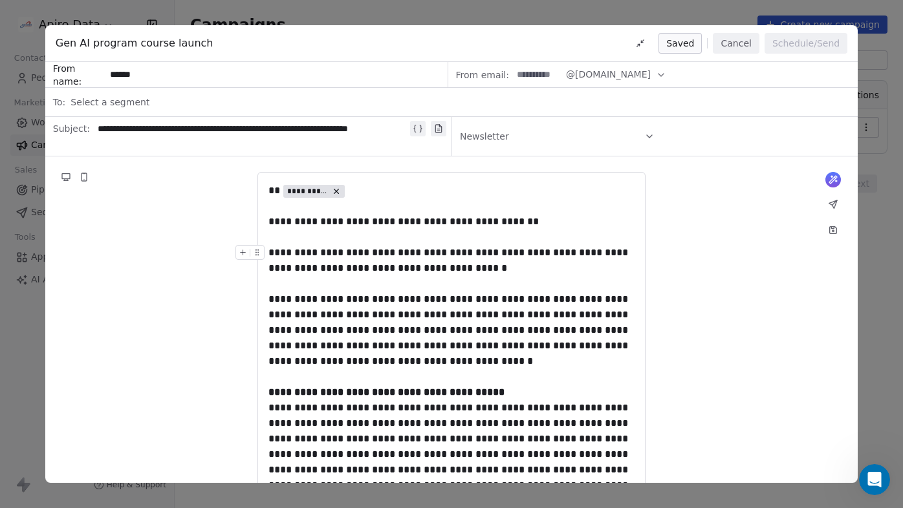
click at [651, 141] on icon at bounding box center [649, 136] width 10 height 10
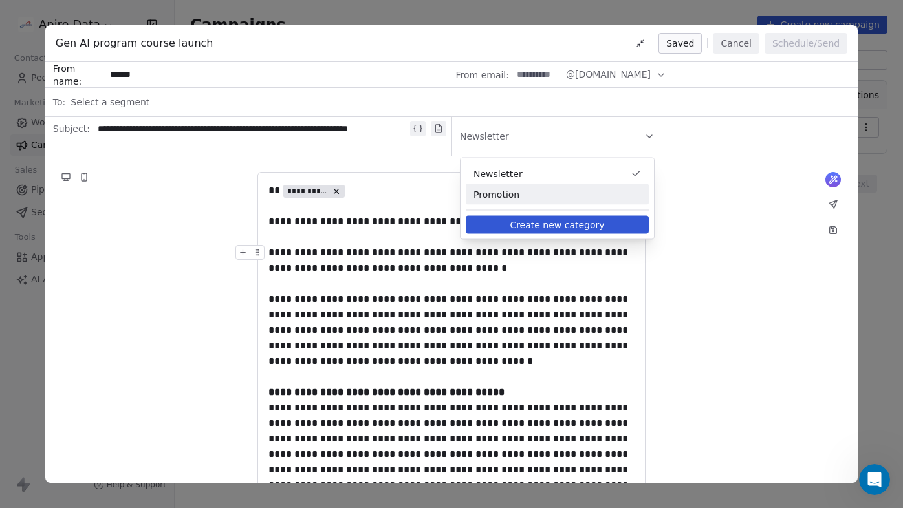
click at [601, 194] on span "Promotion" at bounding box center [557, 194] width 168 height 13
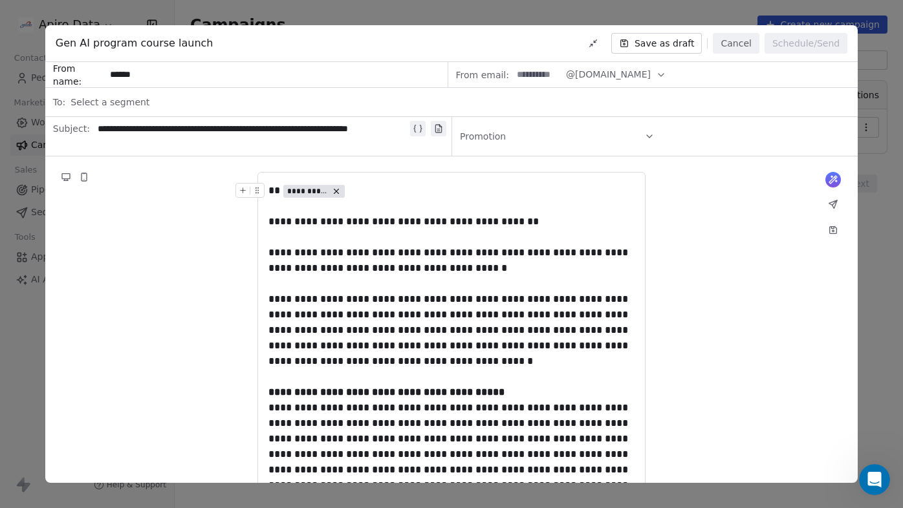
click at [664, 44] on button "Save as draft" at bounding box center [656, 43] width 91 height 21
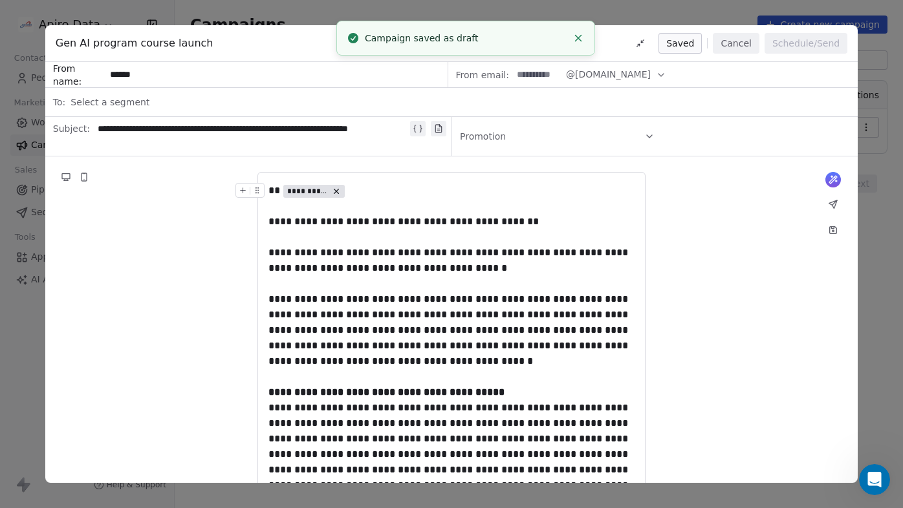
click at [107, 105] on span "Select a segment" at bounding box center [109, 102] width 79 height 13
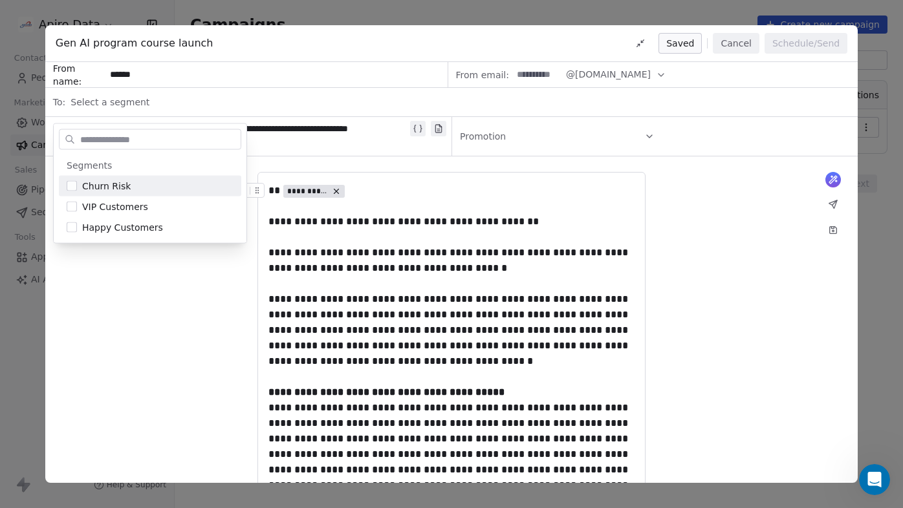
click at [878, 309] on div "**********" at bounding box center [451, 254] width 903 height 508
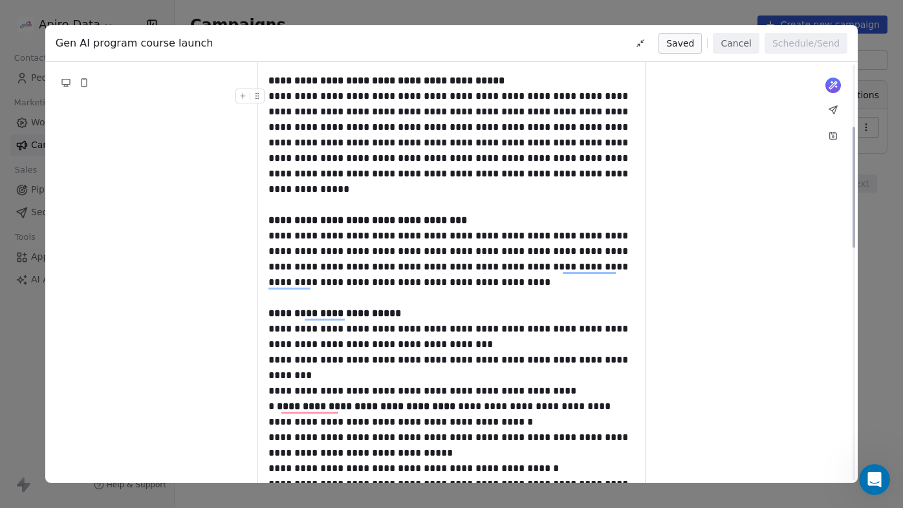
scroll to position [499, 0]
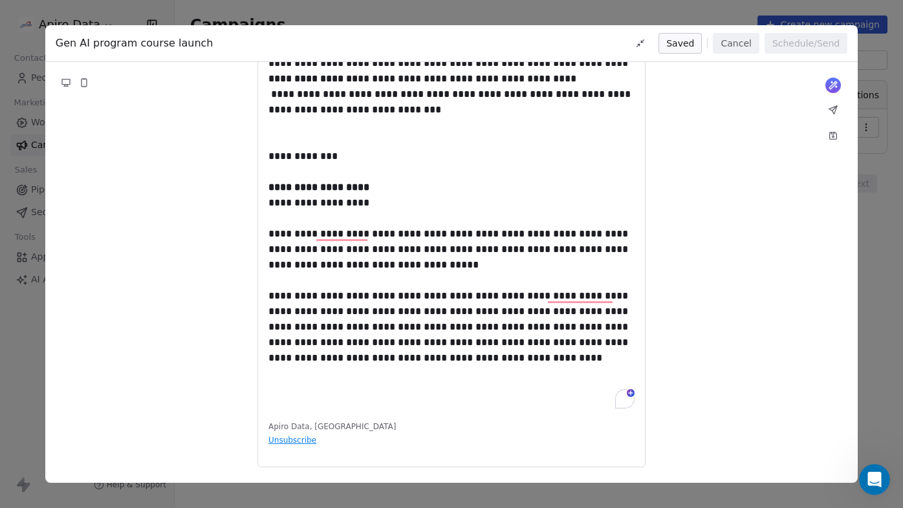
click at [730, 45] on button "Cancel" at bounding box center [736, 43] width 46 height 21
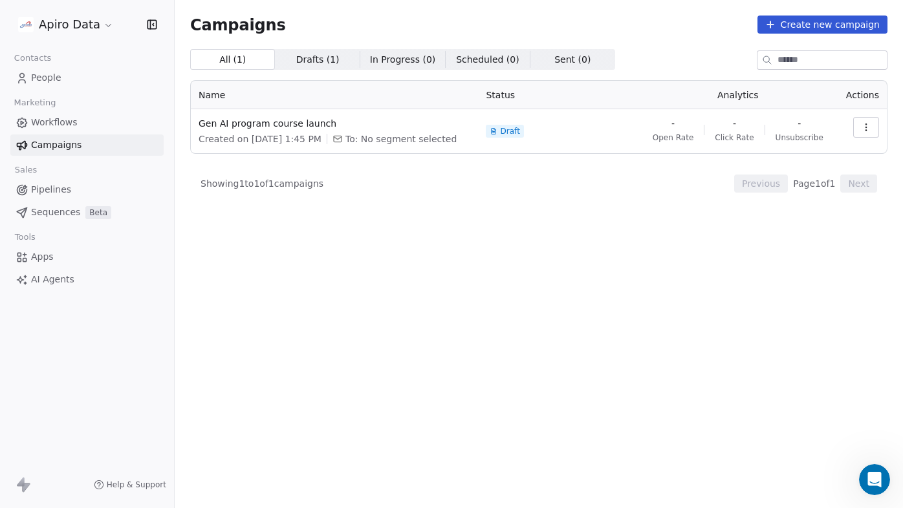
click at [871, 130] on icon "button" at bounding box center [866, 127] width 10 height 10
click at [498, 325] on html "Apiro Data Contacts People Marketing Workflows Campaigns Sales Pipelines Sequen…" at bounding box center [451, 278] width 903 height 556
click at [63, 207] on span "Sequences" at bounding box center [55, 213] width 49 height 14
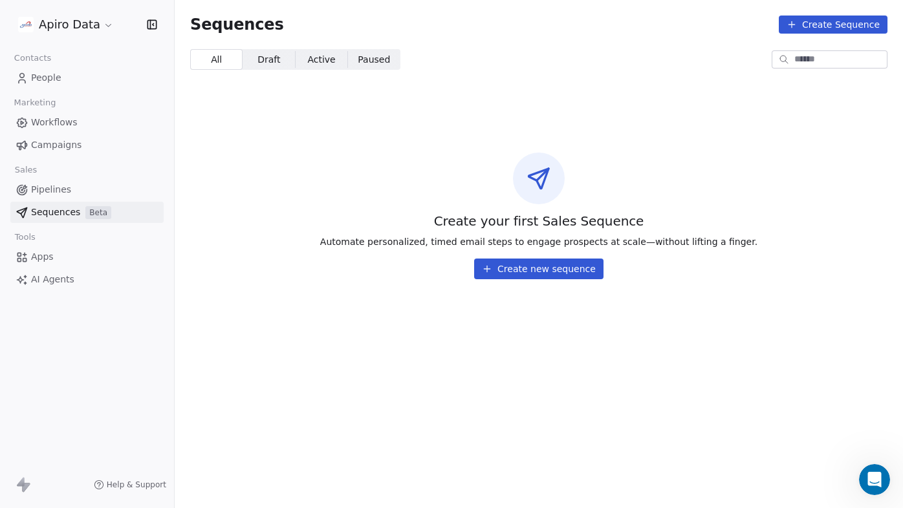
click at [536, 265] on button "Create new sequence" at bounding box center [538, 269] width 129 height 21
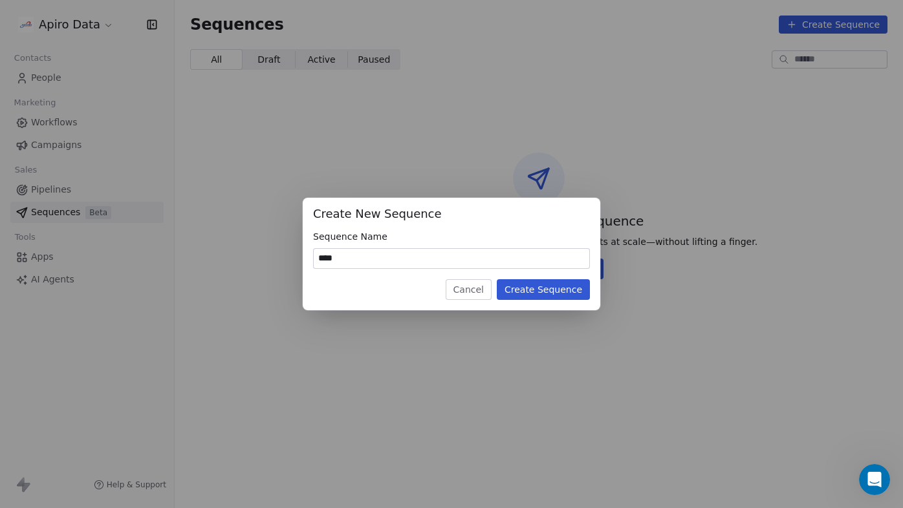
type input "****"
click at [565, 290] on button "Create Sequence" at bounding box center [543, 289] width 93 height 21
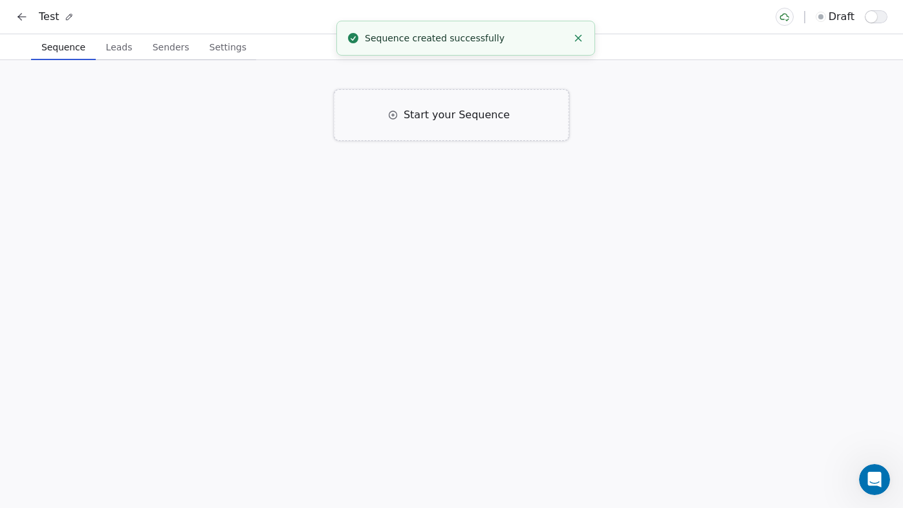
click at [400, 123] on div "Start your Sequence" at bounding box center [451, 115] width 235 height 52
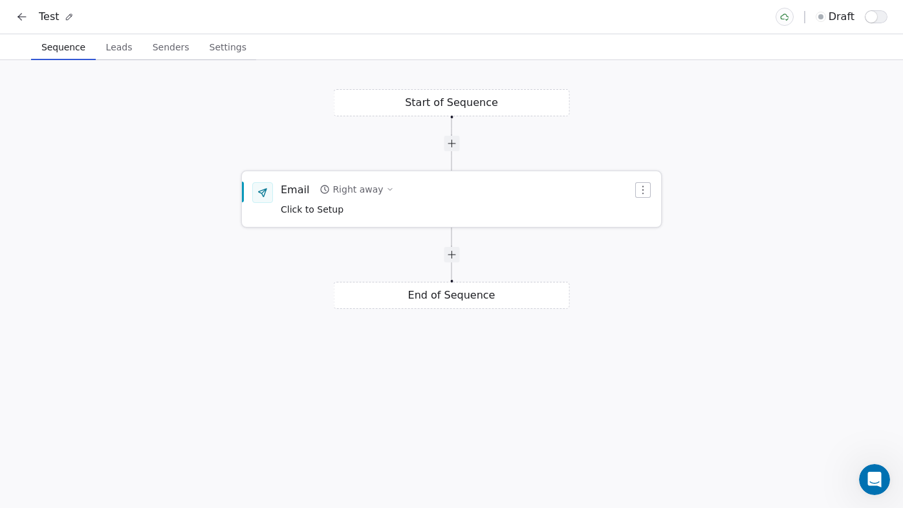
click at [324, 211] on span "Click to Setup" at bounding box center [312, 209] width 63 height 10
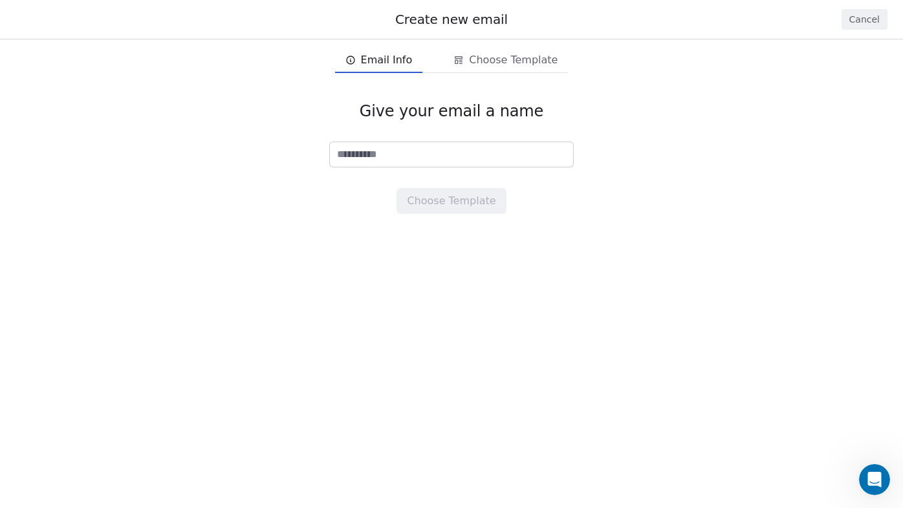
click at [389, 159] on input at bounding box center [451, 154] width 243 height 25
type input "*"
type input "**********"
click at [490, 206] on button "Choose Template" at bounding box center [450, 201] width 109 height 26
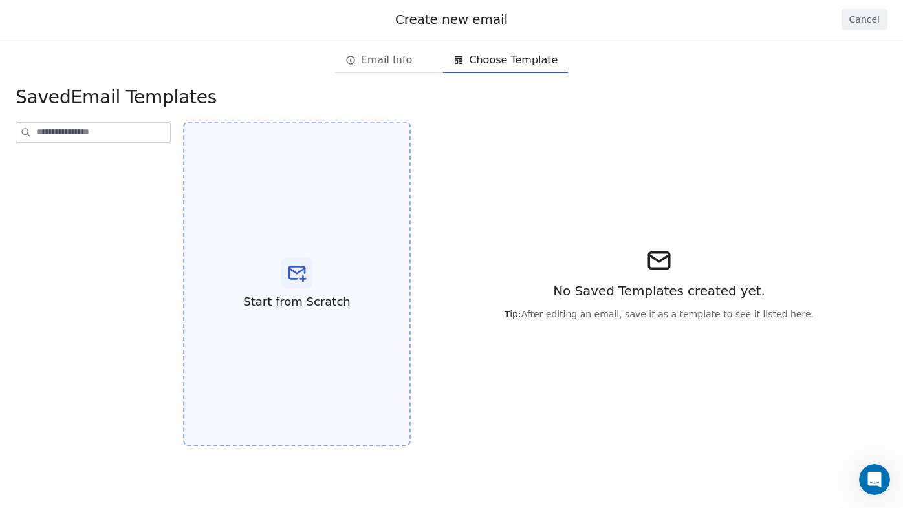
click at [298, 280] on icon at bounding box center [297, 273] width 21 height 21
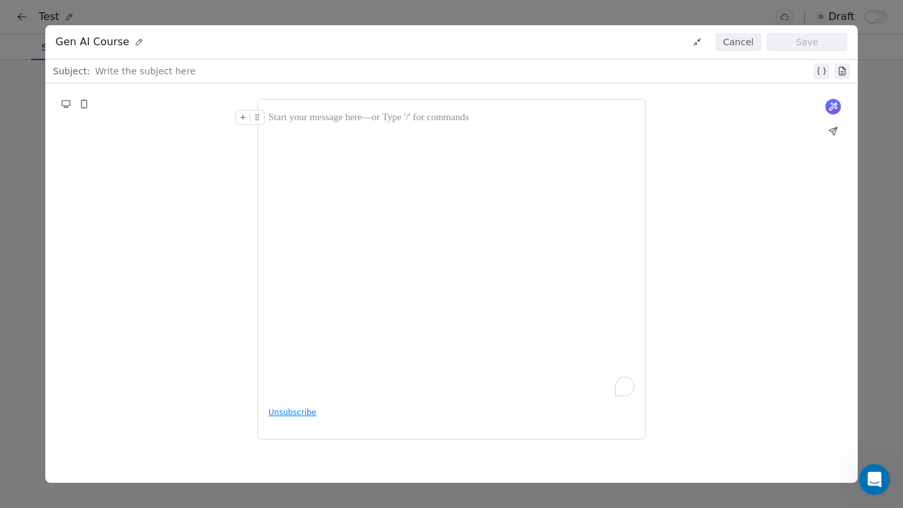
click at [289, 120] on div "To enrich screen reader interactions, please activate Accessibility in Grammarl…" at bounding box center [451, 118] width 366 height 16
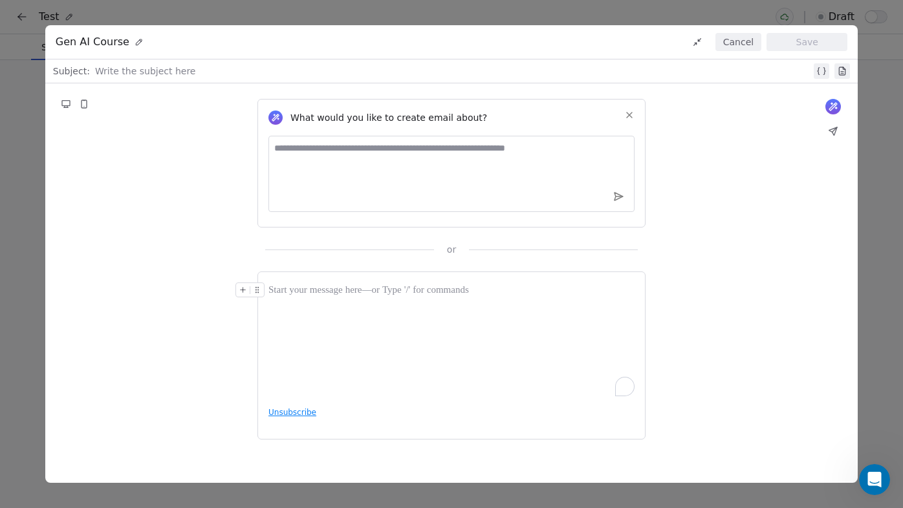
click at [285, 294] on div "To enrich screen reader interactions, please activate Accessibility in Grammarl…" at bounding box center [451, 291] width 366 height 16
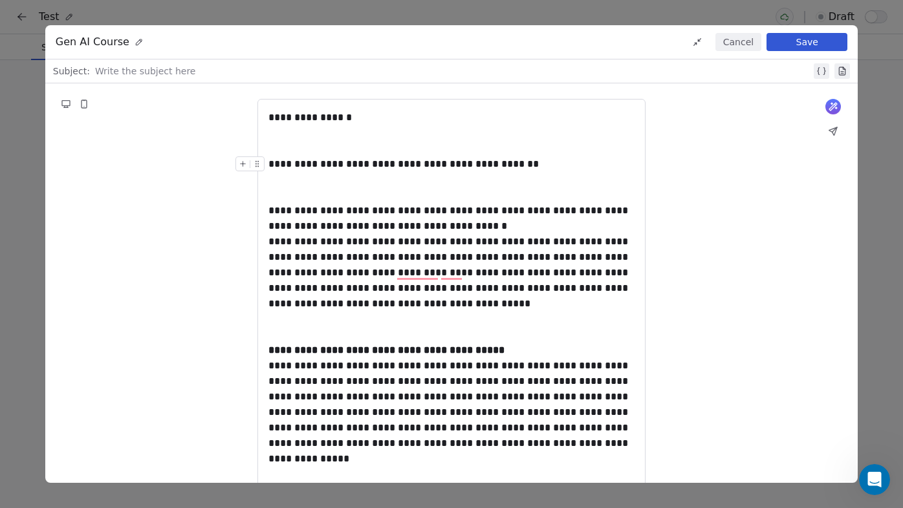
click at [271, 164] on div "**********" at bounding box center [451, 165] width 366 height 16
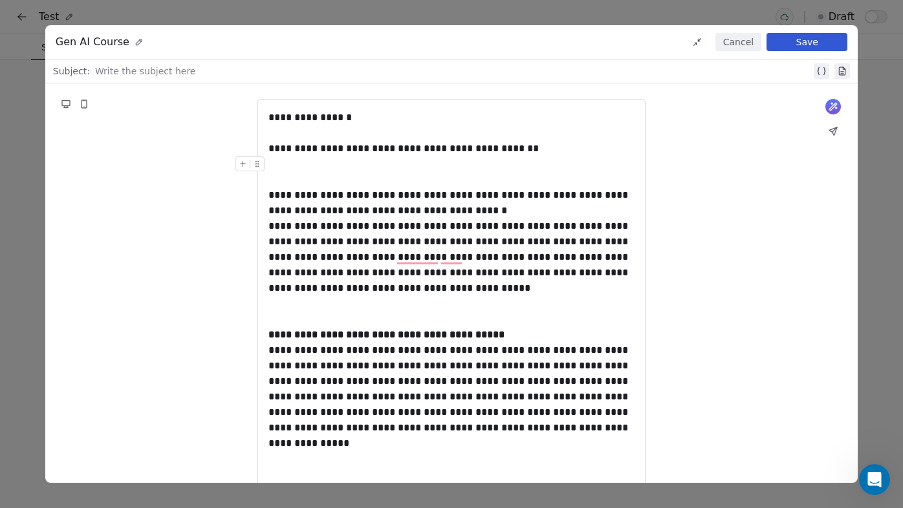
click at [274, 173] on div "To enrich screen reader interactions, please activate Accessibility in Grammarl…" at bounding box center [451, 172] width 366 height 31
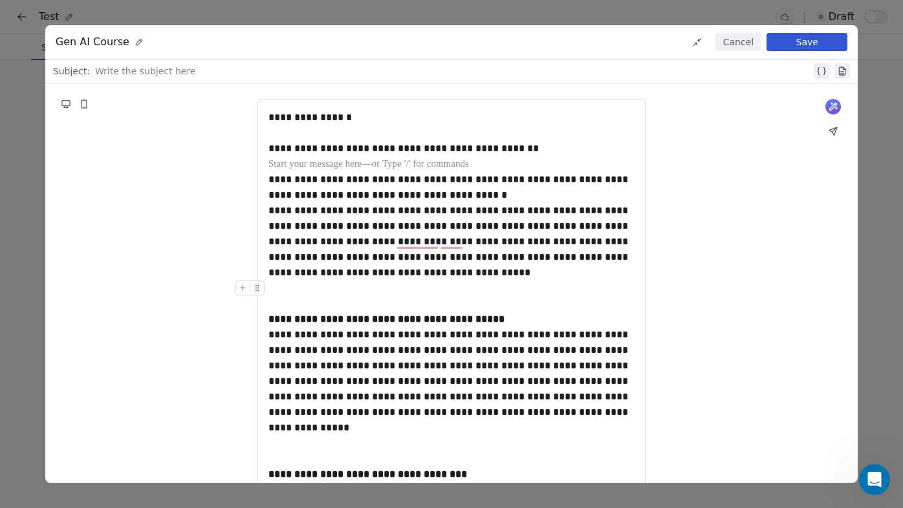
click at [288, 294] on div "To enrich screen reader interactions, please activate Accessibility in Grammarl…" at bounding box center [451, 296] width 366 height 31
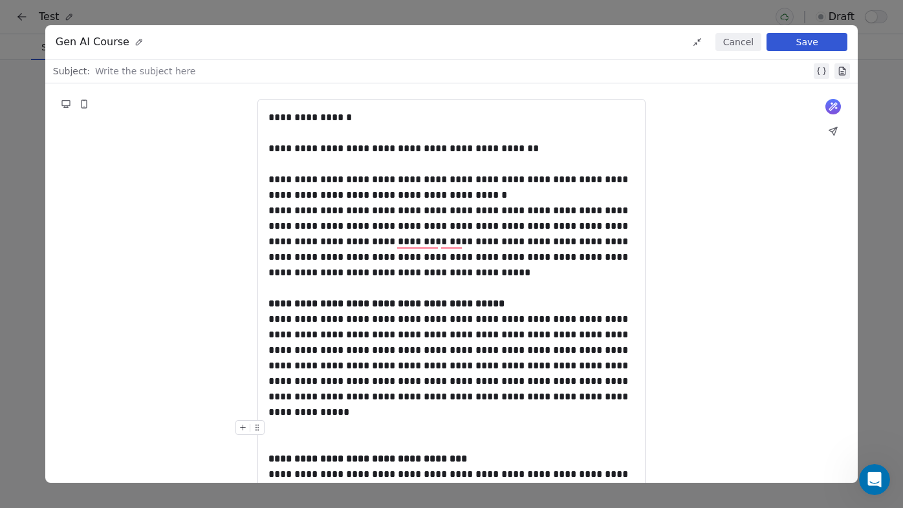
click at [278, 437] on div "To enrich screen reader interactions, please activate Accessibility in Grammarl…" at bounding box center [451, 435] width 366 height 31
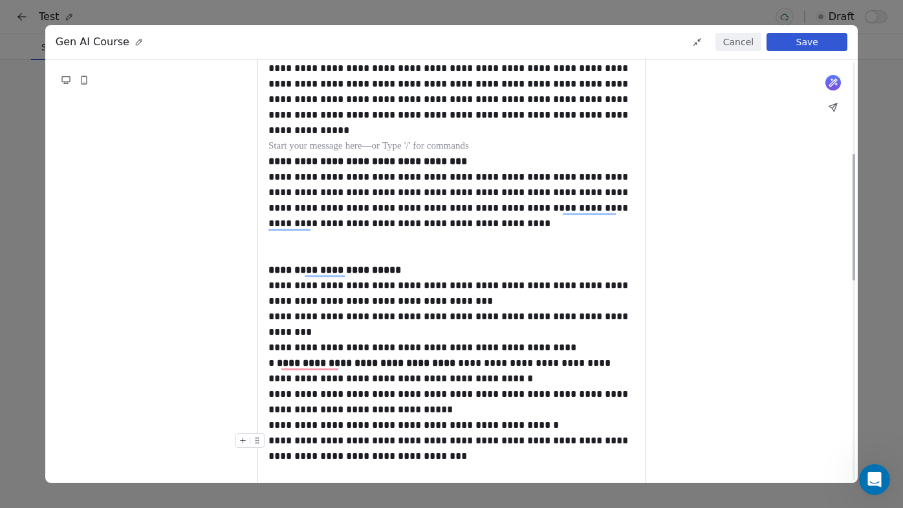
scroll to position [321, 0]
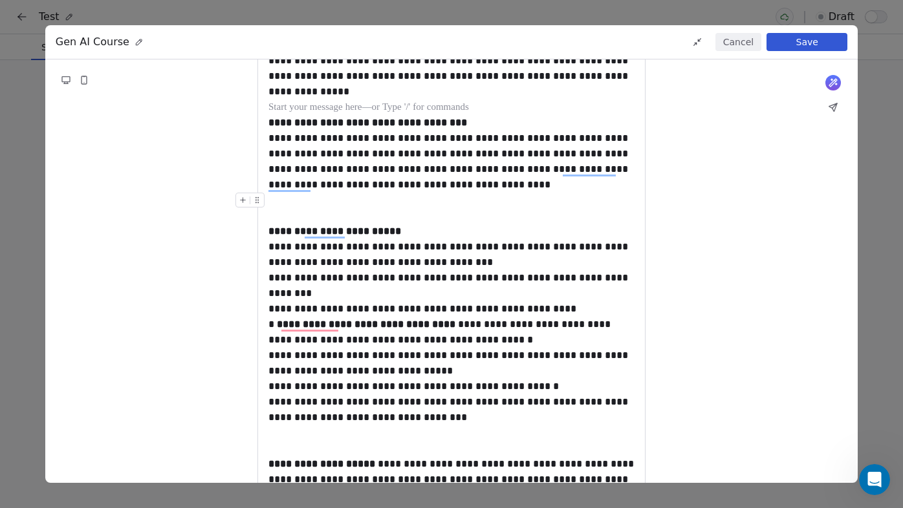
click at [281, 211] on div "To enrich screen reader interactions, please activate Accessibility in Grammarl…" at bounding box center [451, 208] width 366 height 31
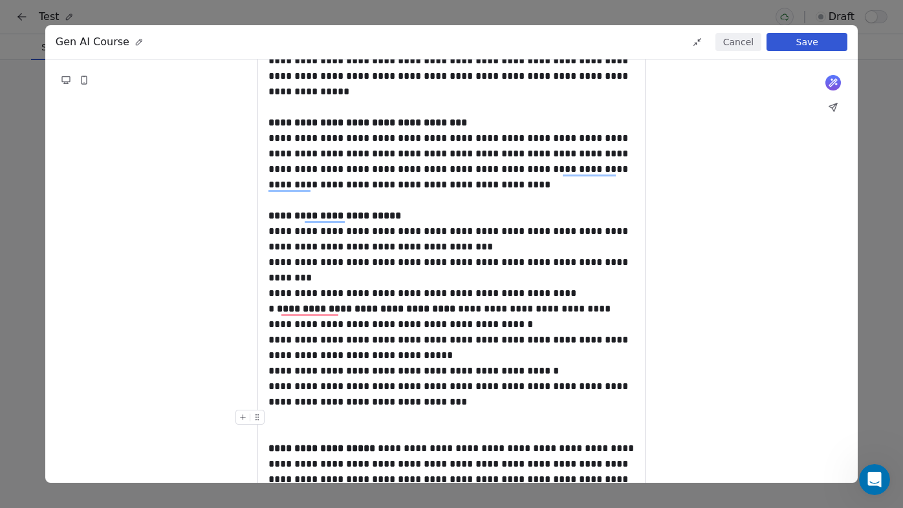
click at [285, 424] on div "To enrich screen reader interactions, please activate Accessibility in Grammarl…" at bounding box center [451, 425] width 366 height 31
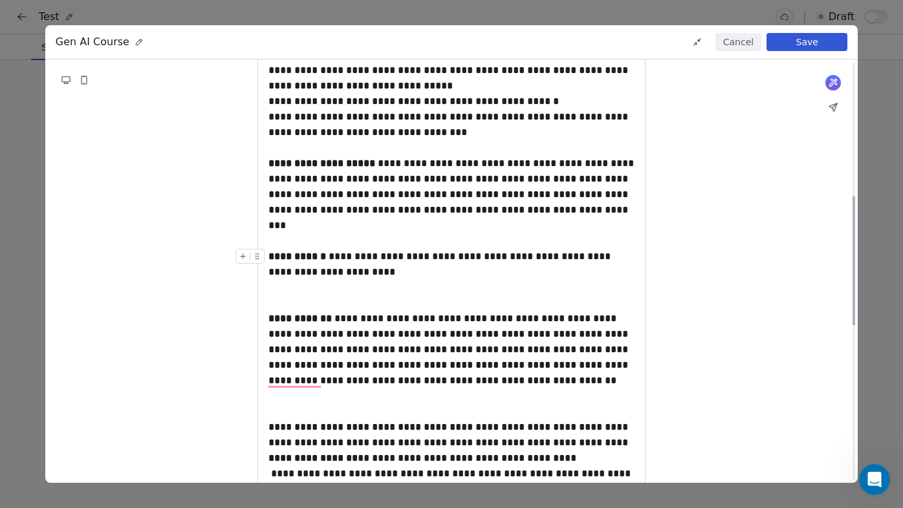
scroll to position [684, 0]
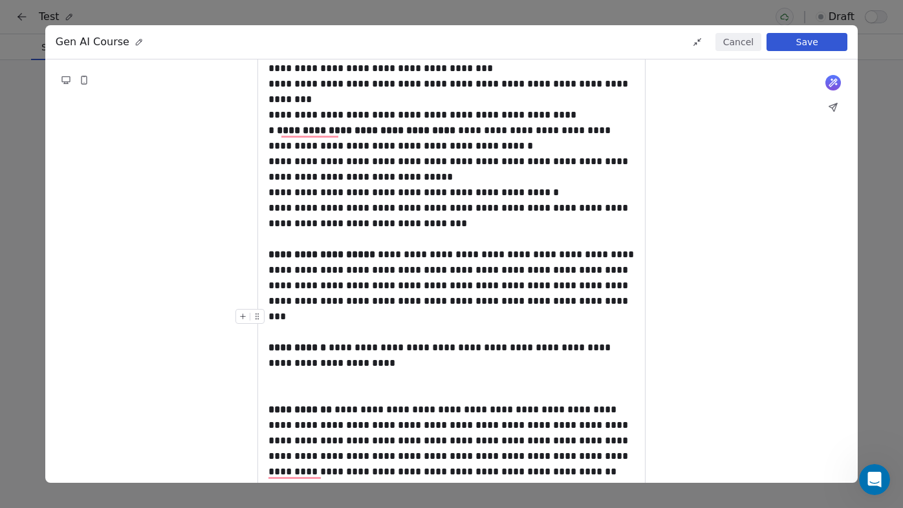
click at [277, 329] on div "To enrich screen reader interactions, please activate Accessibility in Grammarl…" at bounding box center [451, 324] width 366 height 31
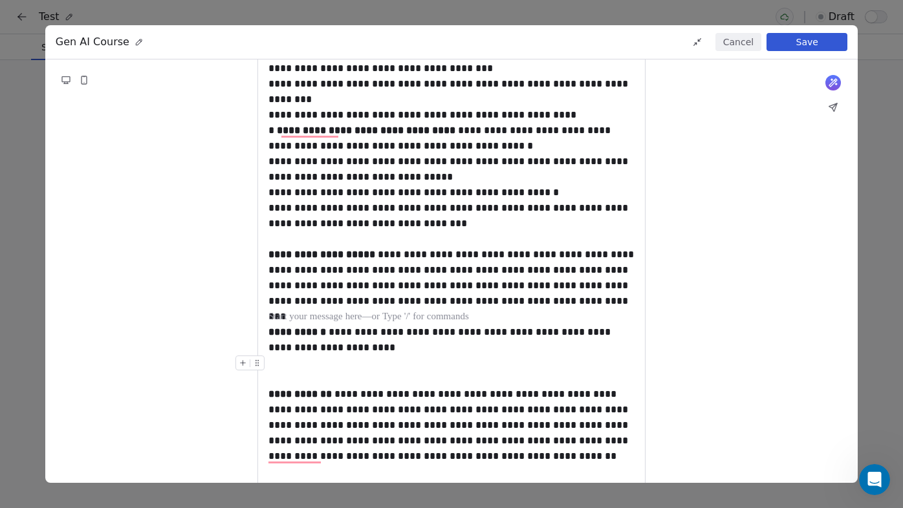
click at [279, 375] on div "To enrich screen reader interactions, please activate Accessibility in Grammarl…" at bounding box center [451, 371] width 366 height 31
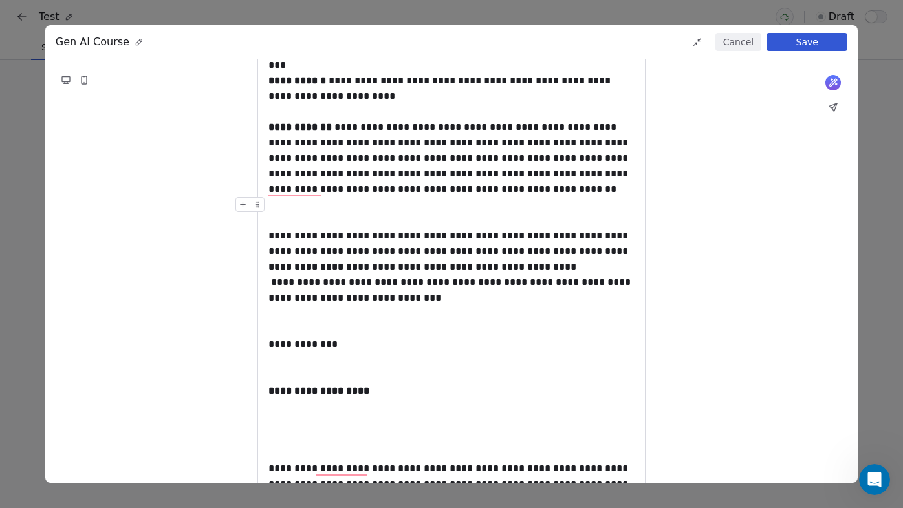
click at [283, 221] on div "To enrich screen reader interactions, please activate Accessibility in Grammarl…" at bounding box center [451, 212] width 366 height 31
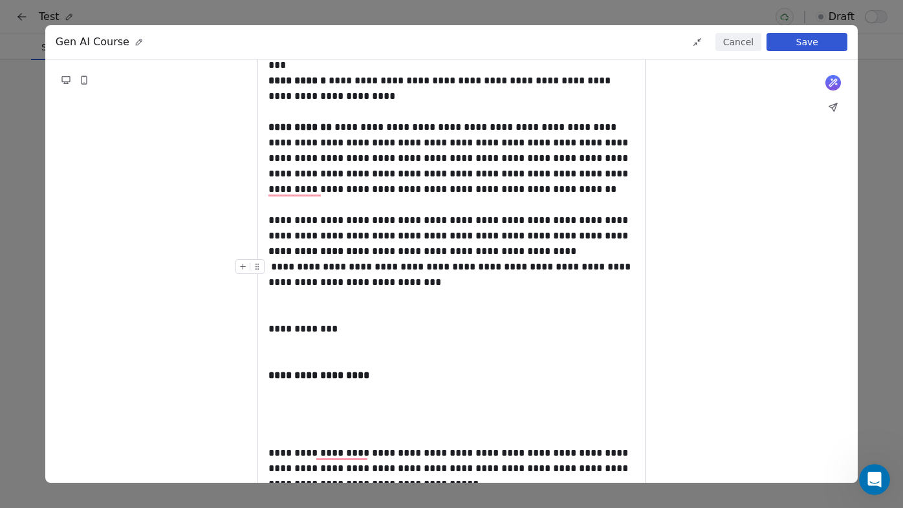
click at [270, 270] on div "**********" at bounding box center [451, 274] width 366 height 31
click at [610, 233] on div "**********" at bounding box center [451, 228] width 366 height 31
click at [611, 239] on div "**********" at bounding box center [451, 228] width 366 height 31
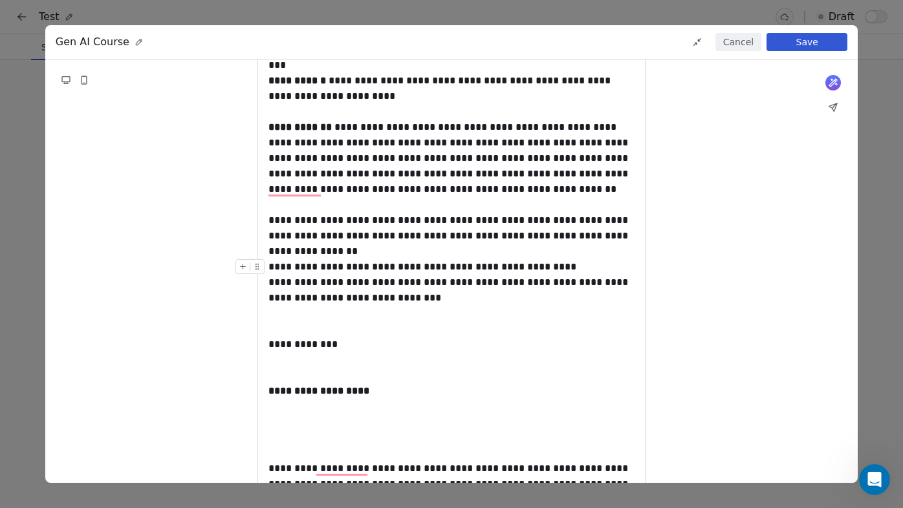
click at [472, 265] on div "**********" at bounding box center [451, 267] width 366 height 16
click at [488, 268] on div "**********" at bounding box center [451, 267] width 366 height 16
click at [539, 265] on div "**********" at bounding box center [451, 267] width 366 height 16
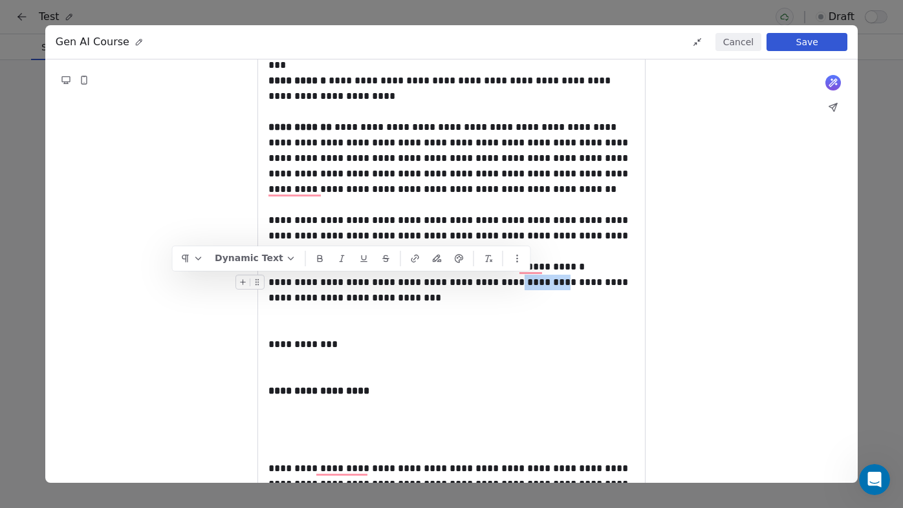
drag, startPoint x: 530, startPoint y: 282, endPoint x: 487, endPoint y: 282, distance: 43.3
click at [487, 282] on div "**********" at bounding box center [451, 290] width 366 height 31
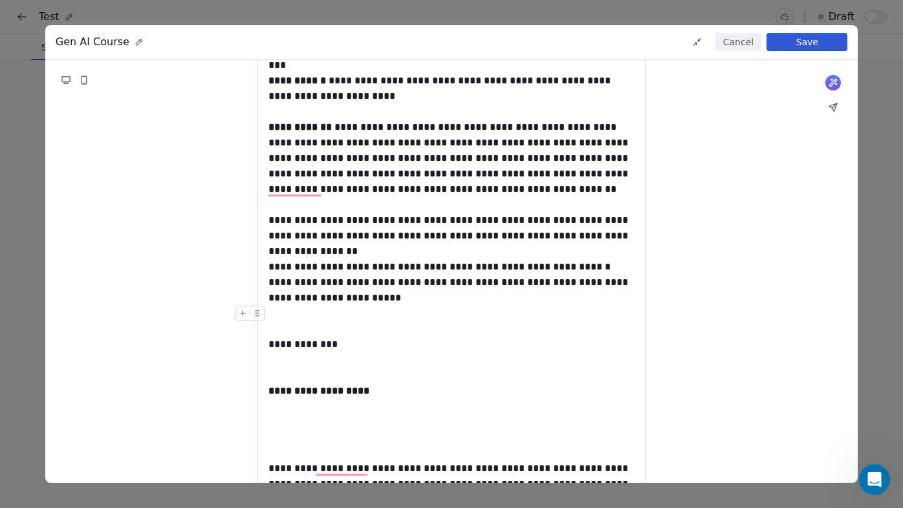
click at [308, 316] on div "To enrich screen reader interactions, please activate Accessibility in Grammarl…" at bounding box center [451, 321] width 366 height 31
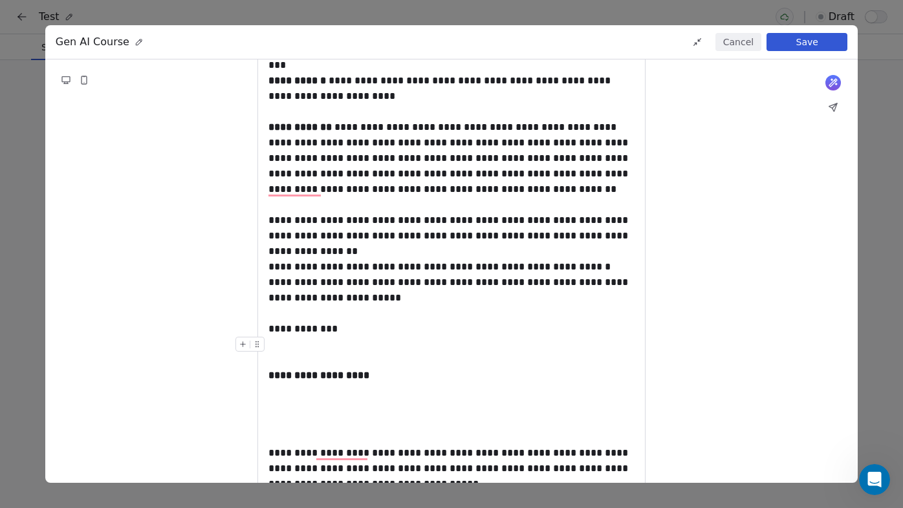
click at [301, 352] on div "To enrich screen reader interactions, please activate Accessibility in Grammarl…" at bounding box center [451, 352] width 366 height 31
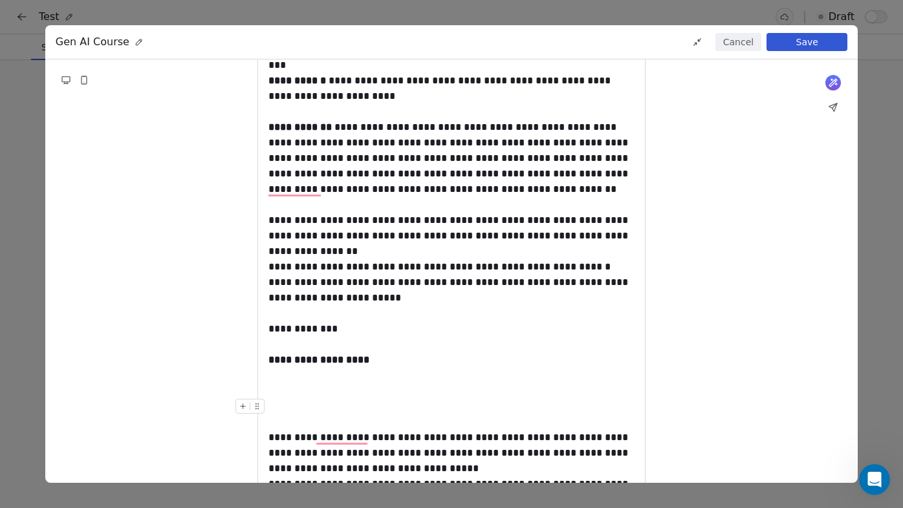
click at [283, 407] on div "To enrich screen reader interactions, please activate Accessibility in Grammarl…" at bounding box center [451, 414] width 366 height 31
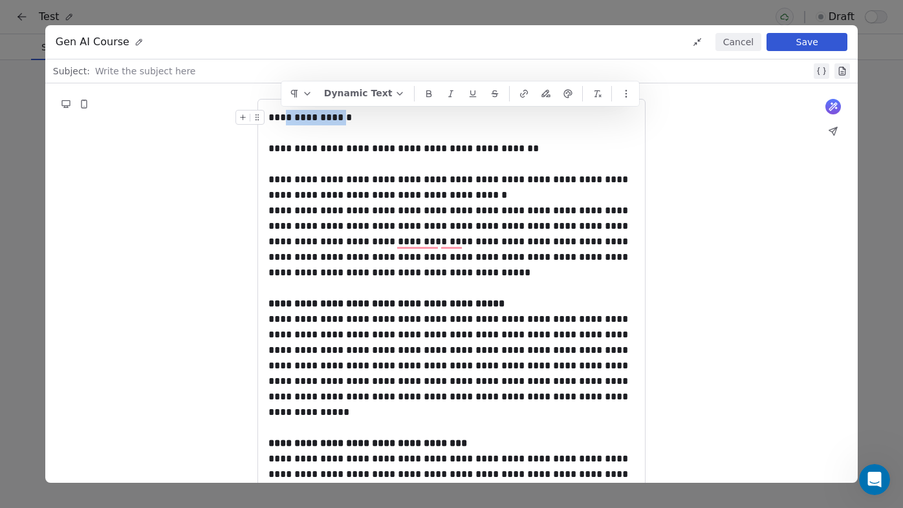
drag, startPoint x: 338, startPoint y: 118, endPoint x: 281, endPoint y: 113, distance: 57.1
click at [281, 113] on div "**********" at bounding box center [451, 118] width 366 height 16
click at [395, 96] on icon "button" at bounding box center [400, 94] width 10 height 10
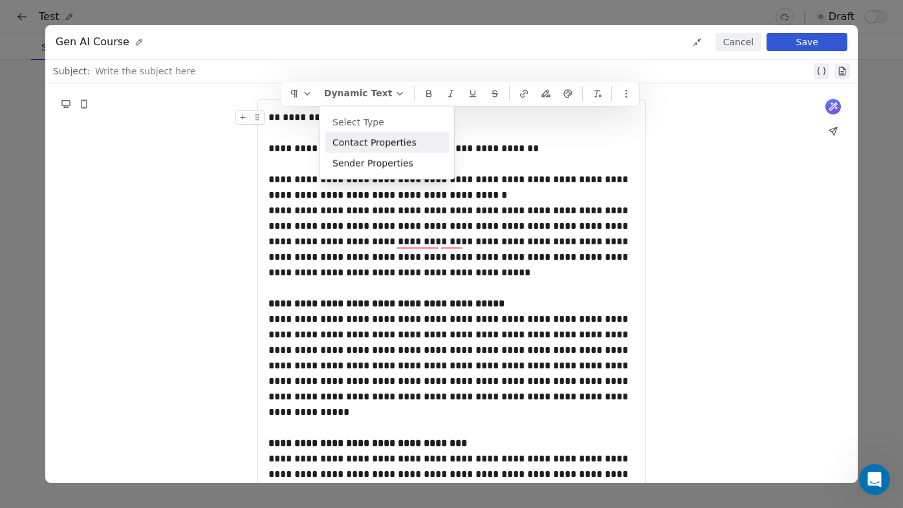
click at [364, 139] on div "Contact Properties" at bounding box center [387, 143] width 124 height 21
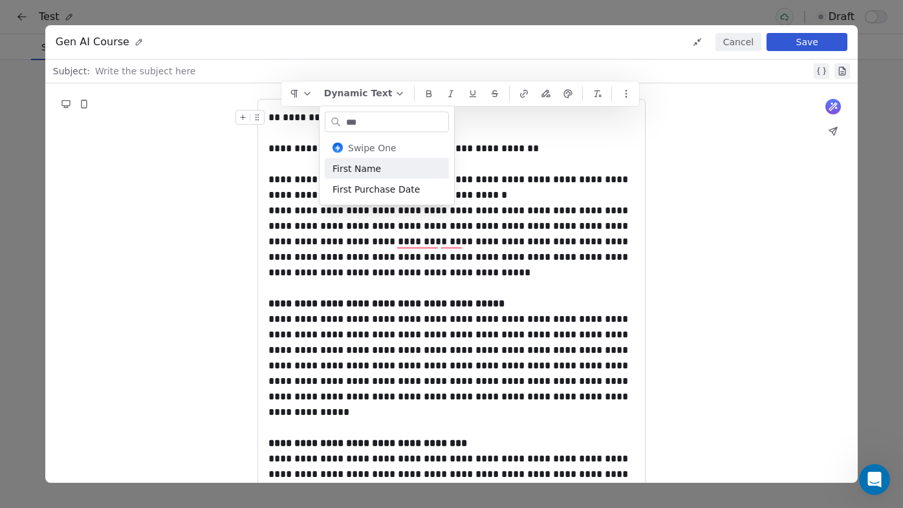
type input "***"
click at [363, 168] on div "First Name" at bounding box center [387, 168] width 124 height 21
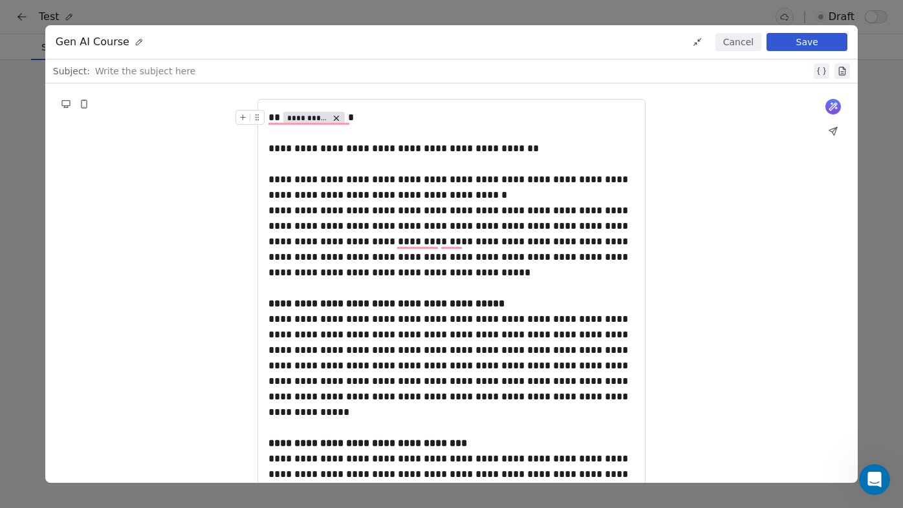
click at [158, 74] on div at bounding box center [453, 71] width 716 height 16
paste div
click at [224, 73] on div "**********" at bounding box center [454, 71] width 713 height 16
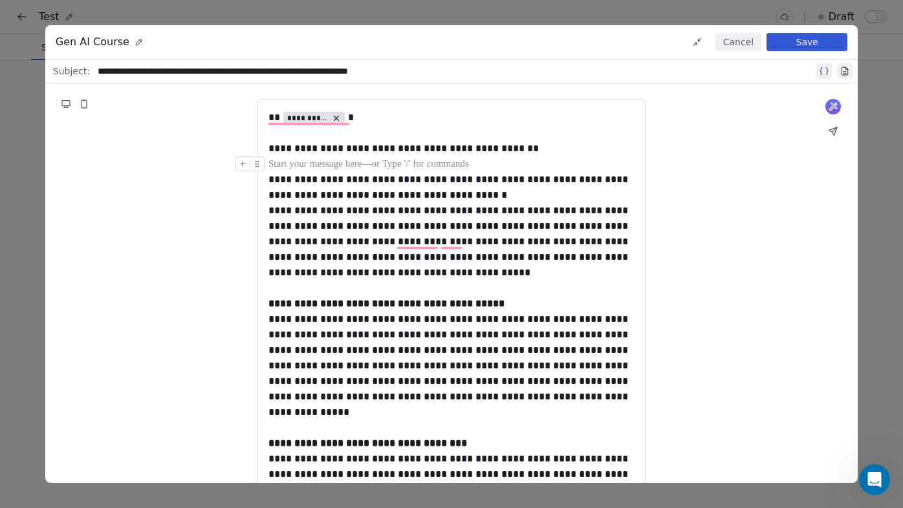
click at [276, 162] on div "To enrich screen reader interactions, please activate Accessibility in Grammarl…" at bounding box center [451, 165] width 366 height 16
click at [468, 197] on div "**********" at bounding box center [451, 187] width 366 height 31
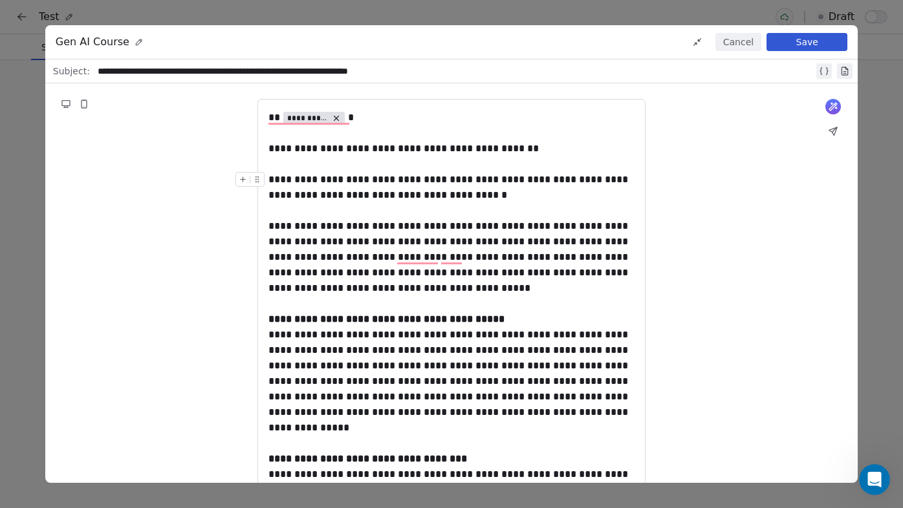
click at [270, 179] on div "**********" at bounding box center [451, 187] width 366 height 31
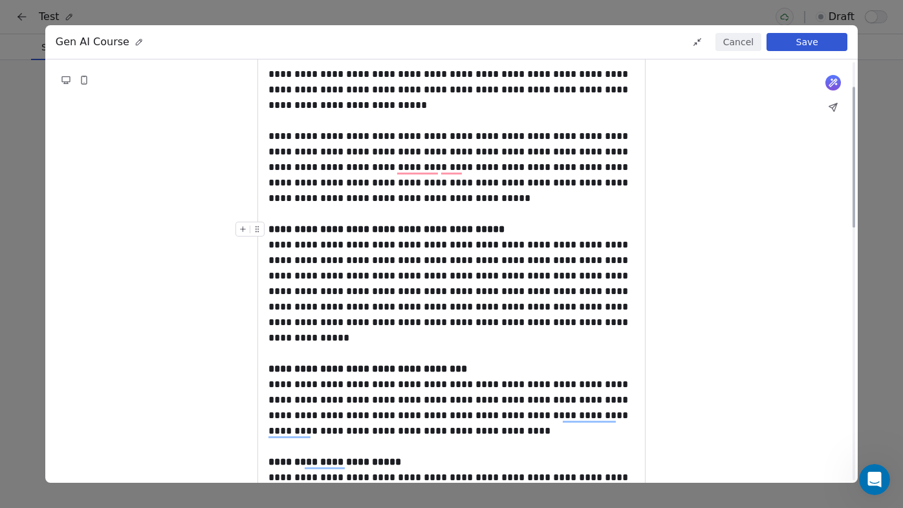
scroll to position [78, 0]
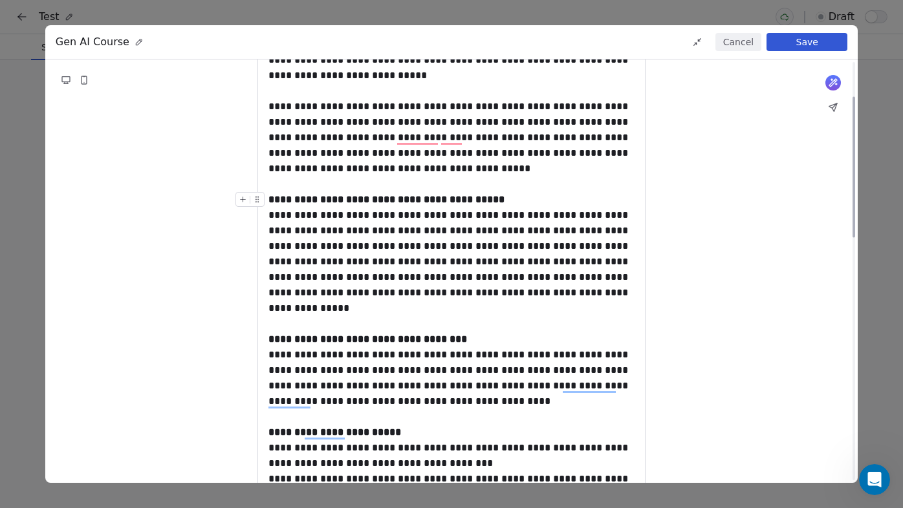
click at [519, 196] on div "**********" at bounding box center [451, 200] width 366 height 16
click at [375, 200] on strong "**********" at bounding box center [383, 200] width 230 height 10
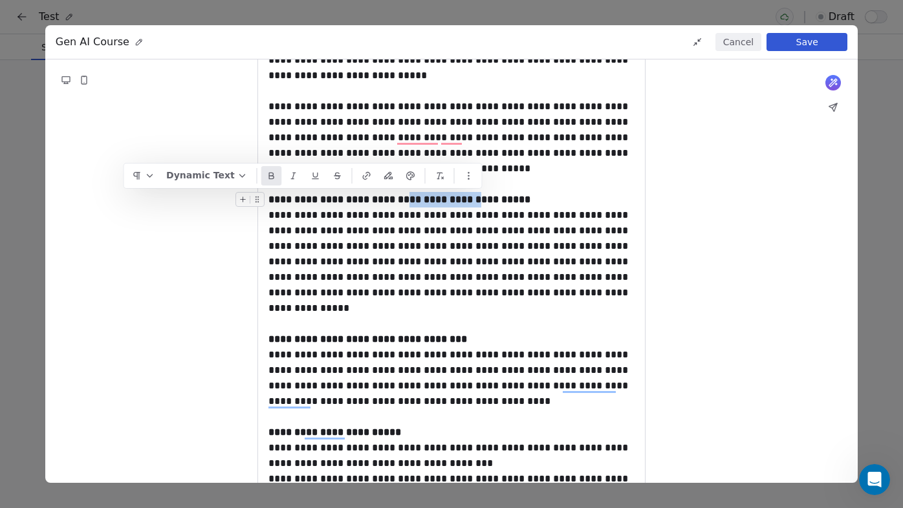
drag, startPoint x: 483, startPoint y: 201, endPoint x: 404, endPoint y: 201, distance: 79.5
click at [404, 201] on strong "**********" at bounding box center [399, 200] width 262 height 10
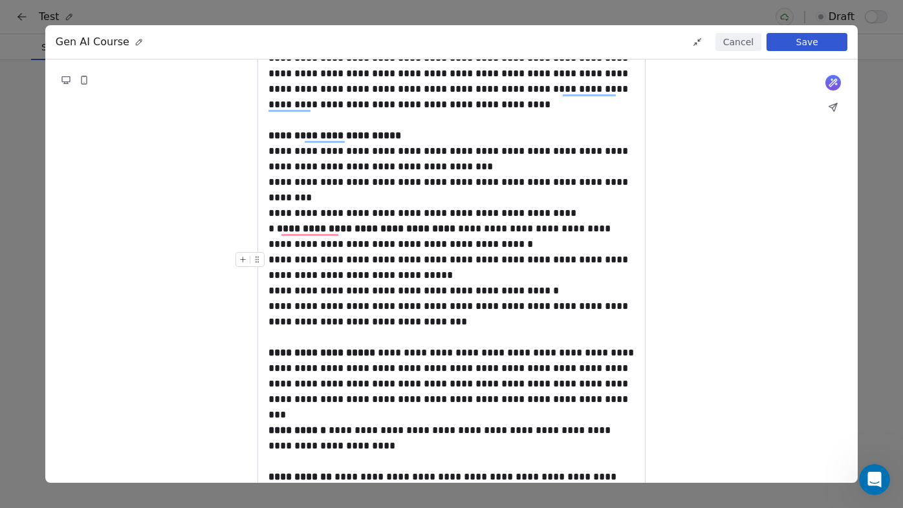
click at [427, 279] on div "**********" at bounding box center [451, 267] width 366 height 31
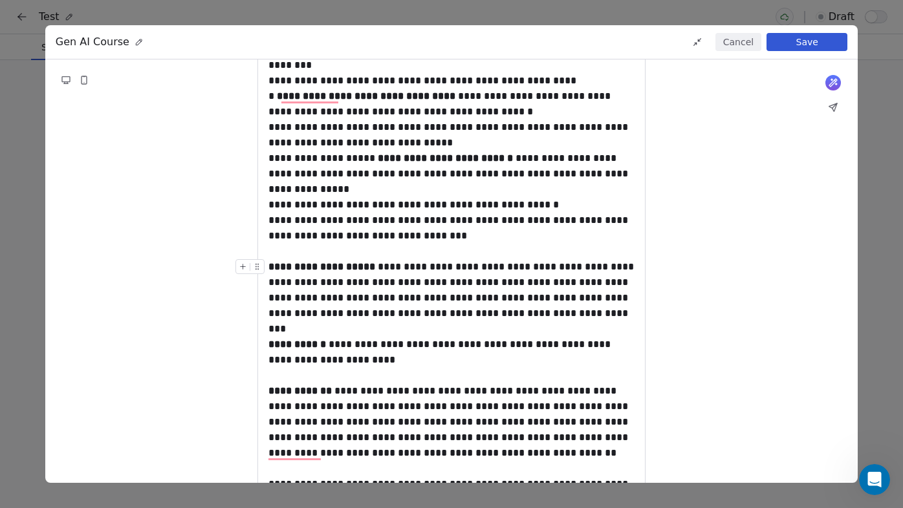
click at [380, 266] on div "**********" at bounding box center [451, 290] width 366 height 62
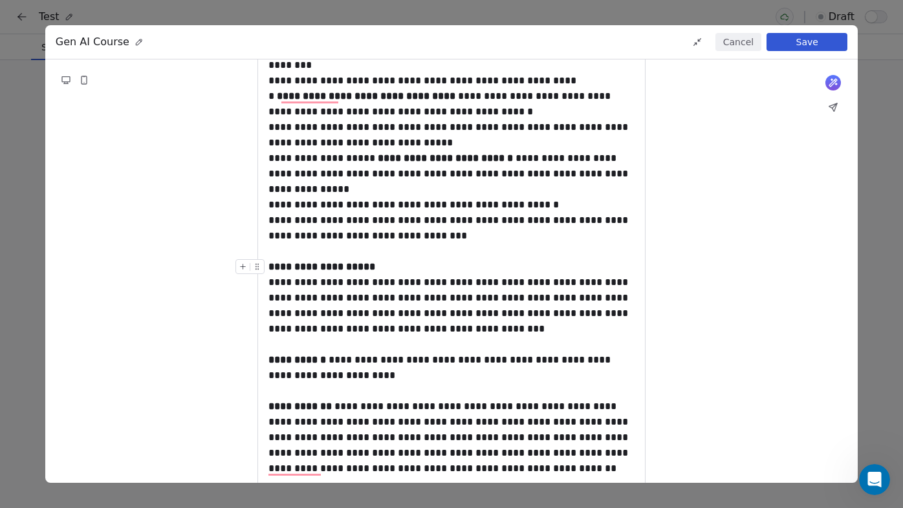
click at [376, 268] on div "**********" at bounding box center [451, 267] width 366 height 16
click at [338, 410] on div "**********" at bounding box center [451, 438] width 366 height 78
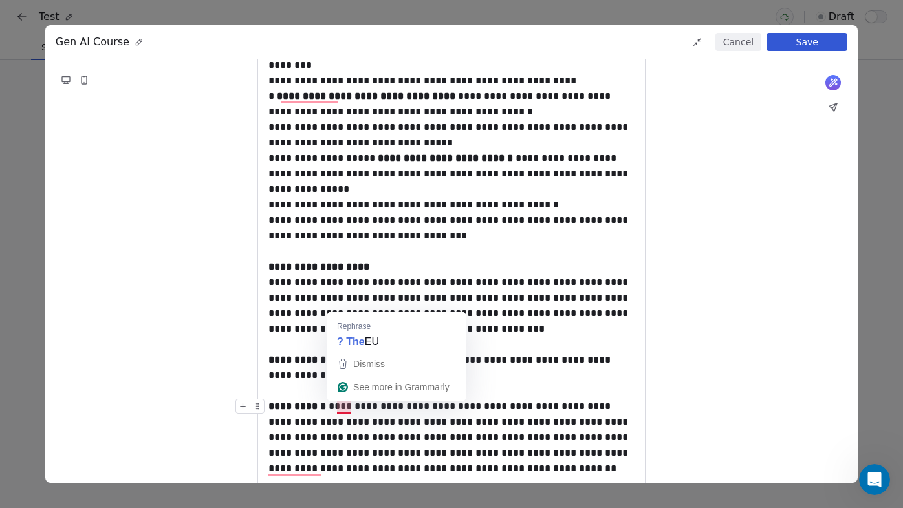
click at [337, 407] on div "**********" at bounding box center [451, 438] width 366 height 78
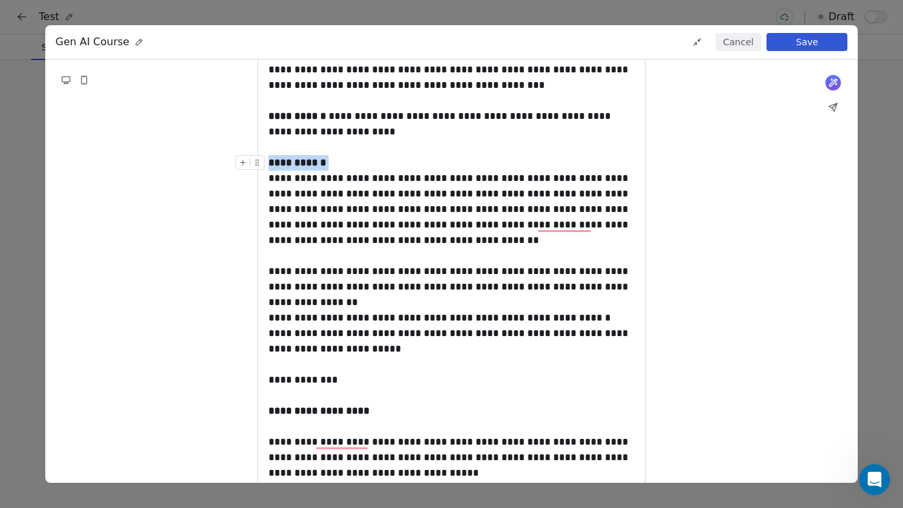
drag, startPoint x: 351, startPoint y: 166, endPoint x: 268, endPoint y: 160, distance: 83.0
click at [268, 160] on div "**********" at bounding box center [451, 163] width 366 height 16
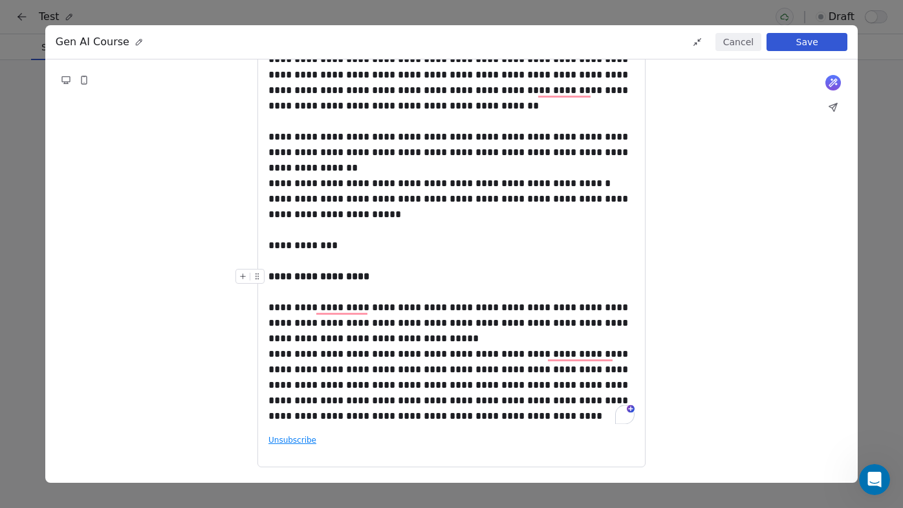
click at [303, 286] on div "**********" at bounding box center [451, 284] width 366 height 31
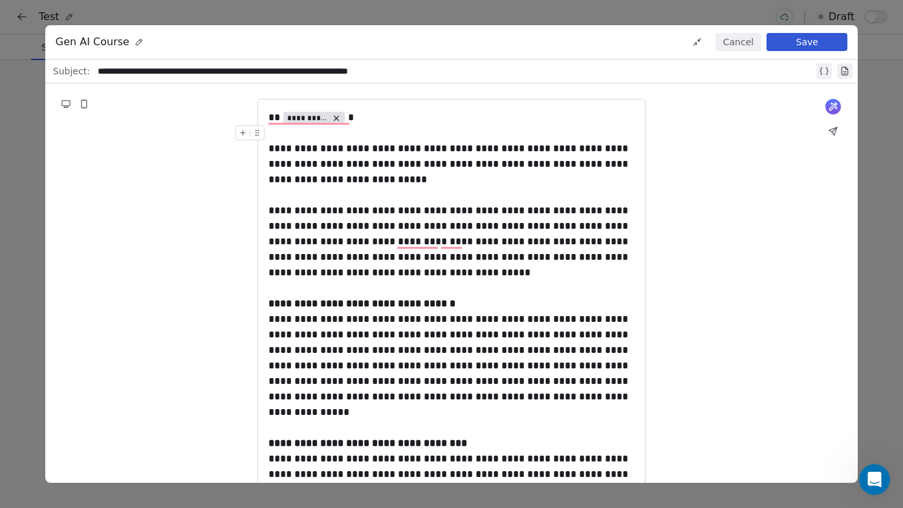
click at [537, 164] on div "**********" at bounding box center [451, 156] width 366 height 62
click at [812, 43] on button "Save" at bounding box center [806, 42] width 81 height 18
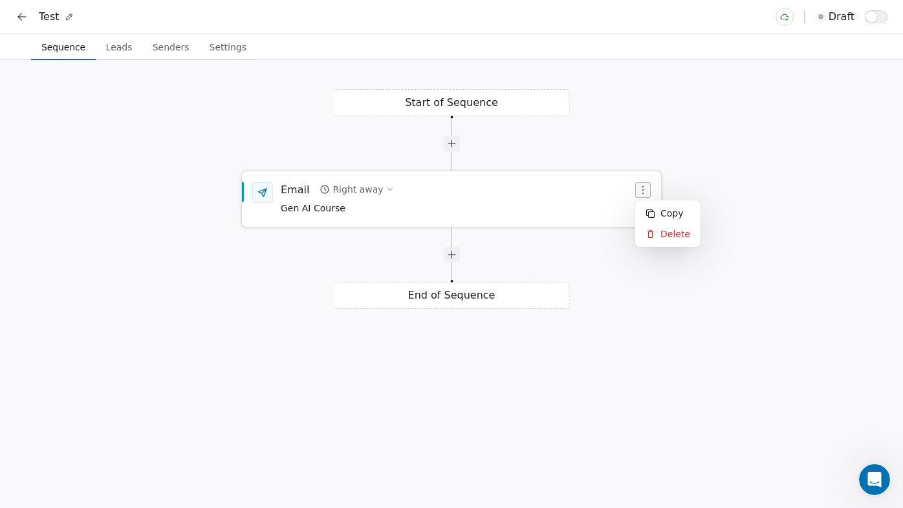
click at [645, 191] on icon "button" at bounding box center [643, 190] width 10 height 10
click at [591, 255] on html "Test draft Sequence Sequence Leads Leads Senders Senders Settings Settings Star…" at bounding box center [451, 299] width 903 height 598
click at [455, 258] on div at bounding box center [452, 254] width 16 height 16
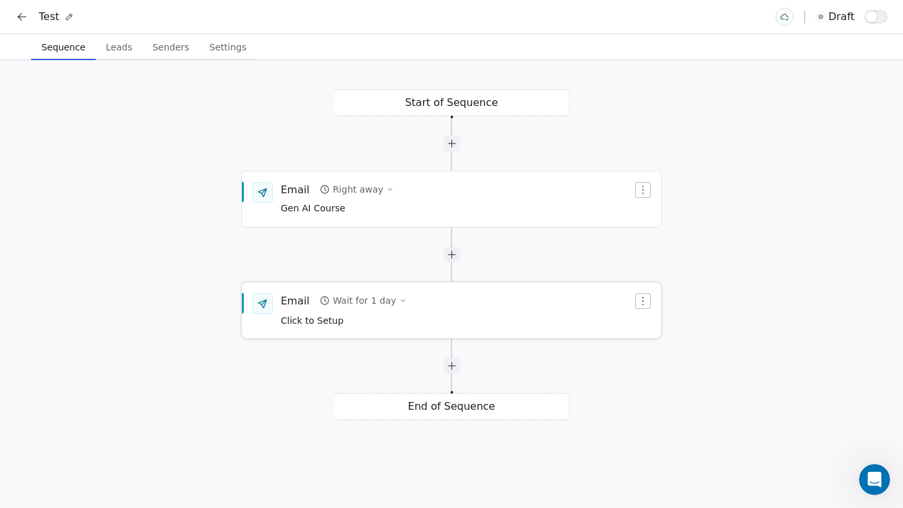
click at [399, 302] on icon "button" at bounding box center [403, 301] width 8 height 8
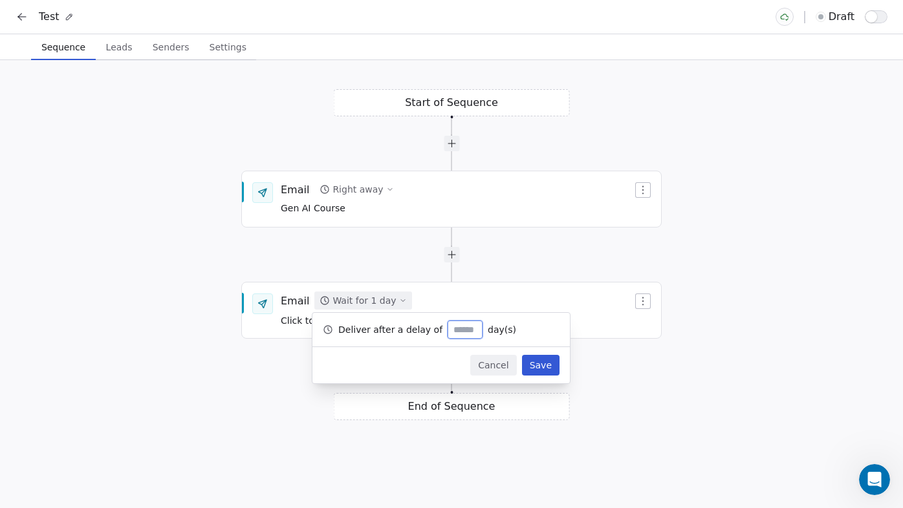
type input "*"
click at [547, 365] on button "Save" at bounding box center [541, 365] width 38 height 21
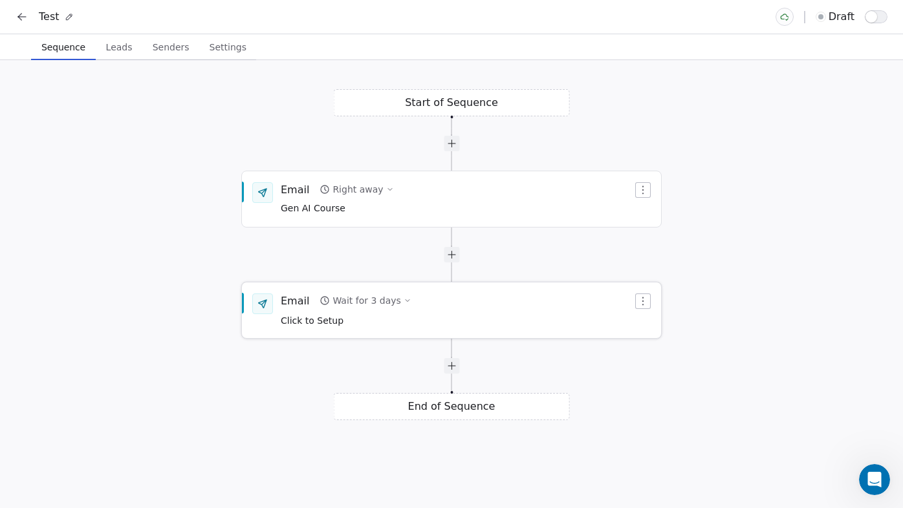
click at [263, 302] on icon at bounding box center [263, 304] width 8 height 8
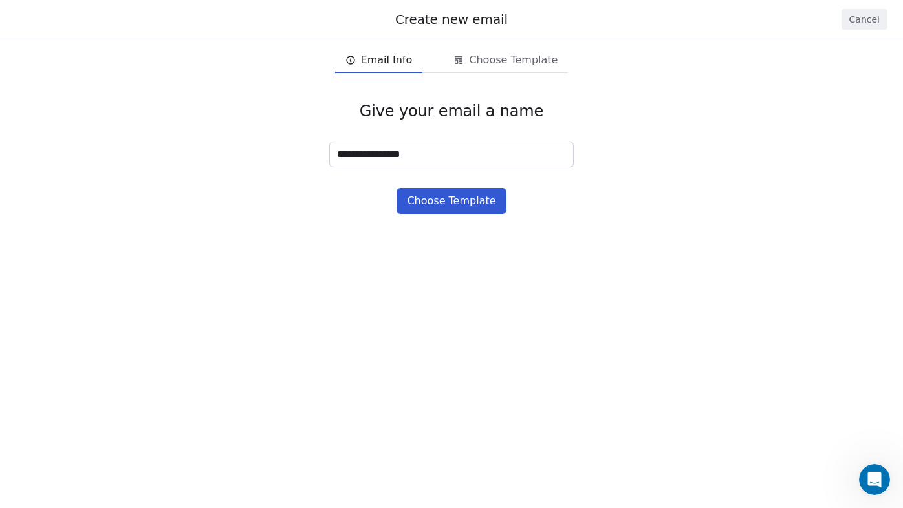
type input "**********"
click at [452, 195] on button "Choose Template" at bounding box center [450, 201] width 109 height 26
